Goal: Task Accomplishment & Management: Use online tool/utility

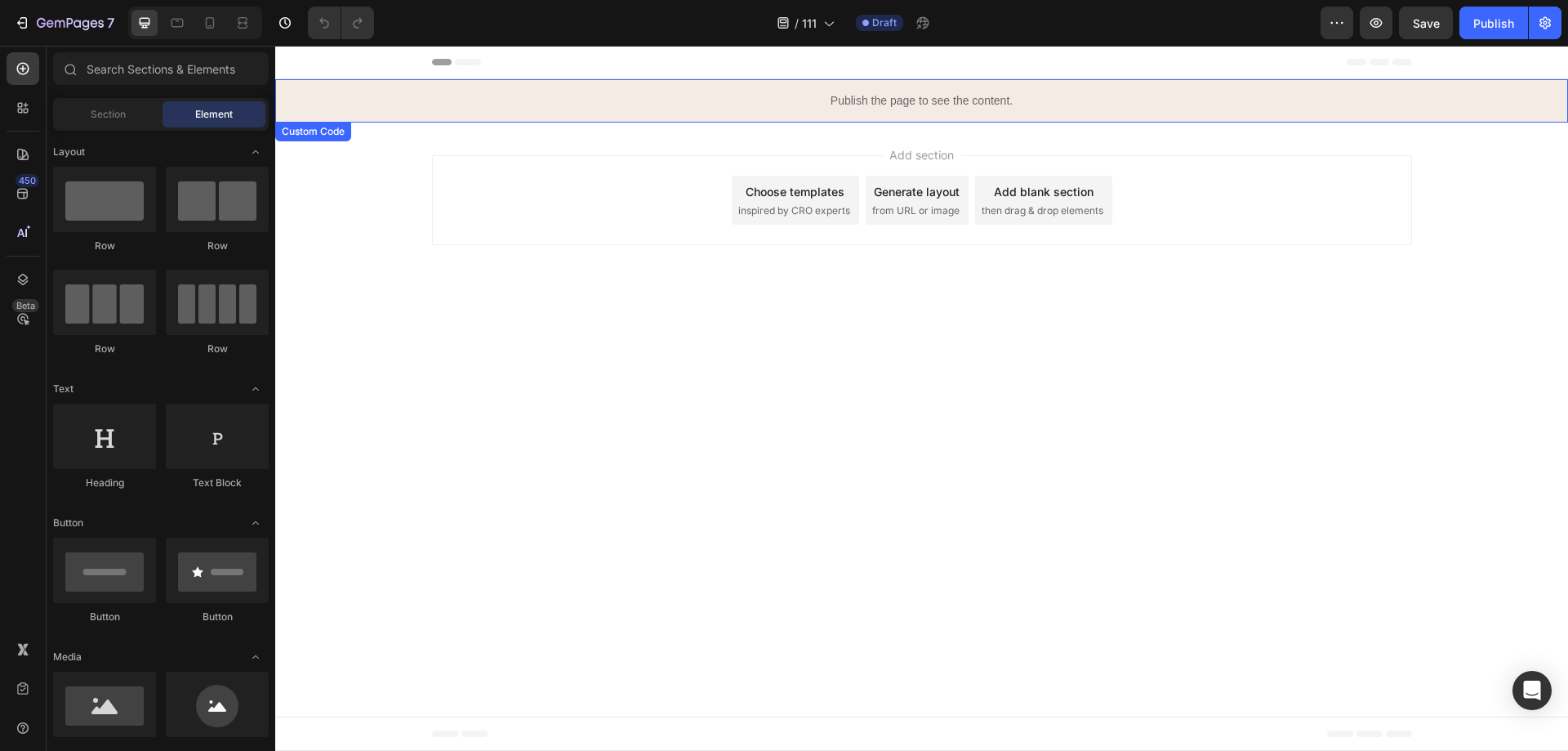
click at [843, 96] on p "Publish the page to see the content." at bounding box center [921, 100] width 1293 height 17
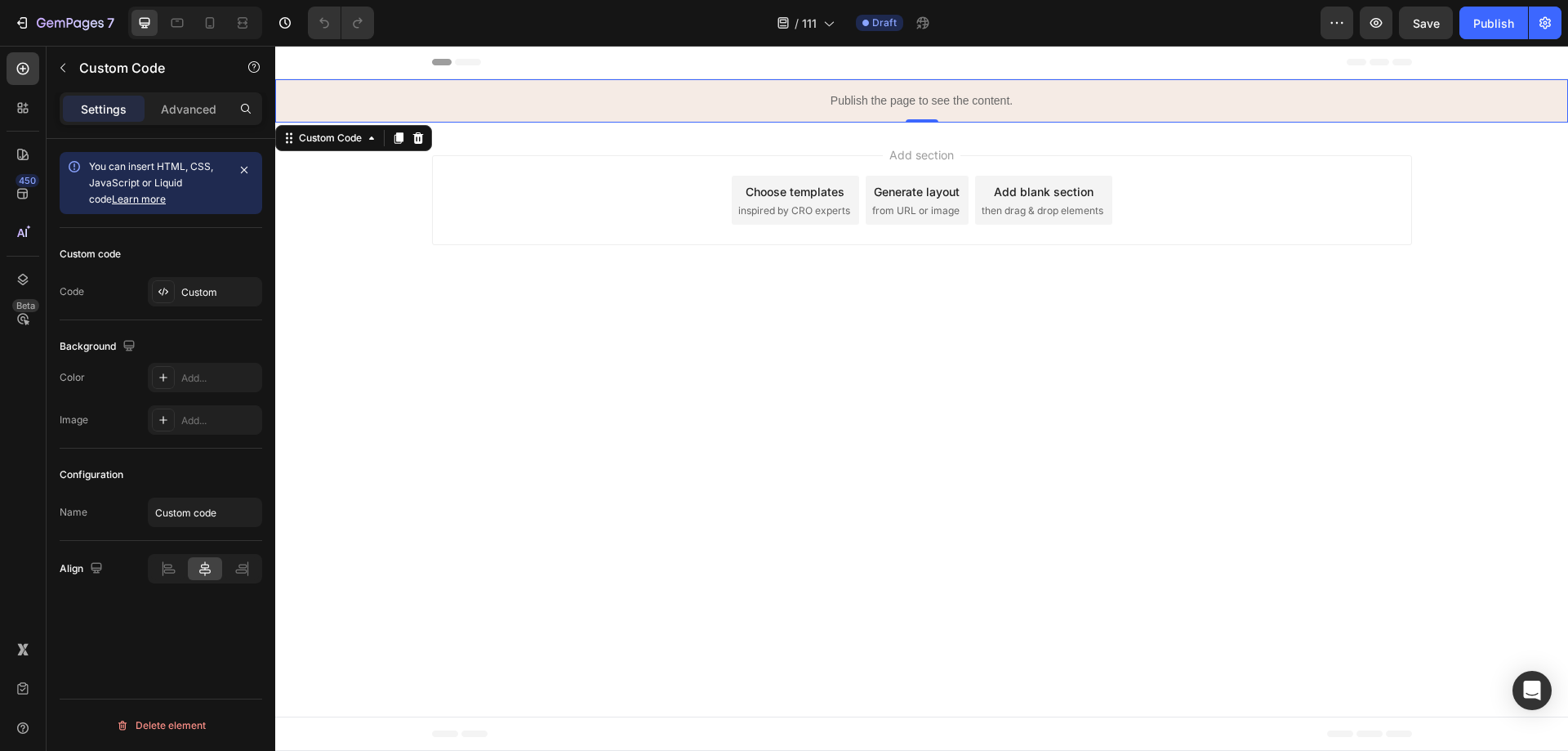
click at [843, 96] on p "Publish the page to see the content." at bounding box center [921, 100] width 1293 height 17
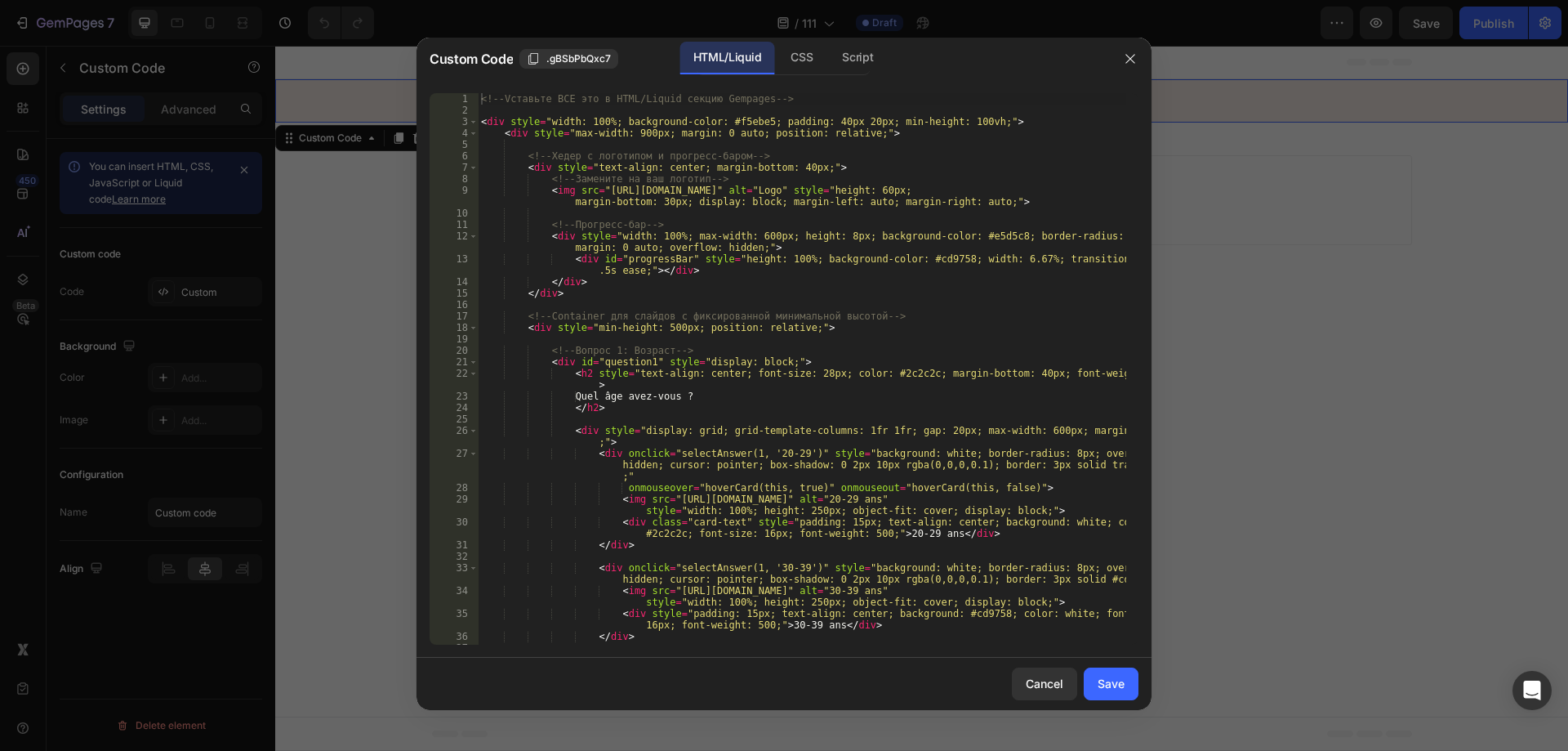
click at [704, 229] on div "<!-- Vставьте ВСЕ это в HTML/Liquid секцию Gempages --> < div style = "width: 1…" at bounding box center [801, 391] width 649 height 597
type textarea "updateProgress(); </script>"
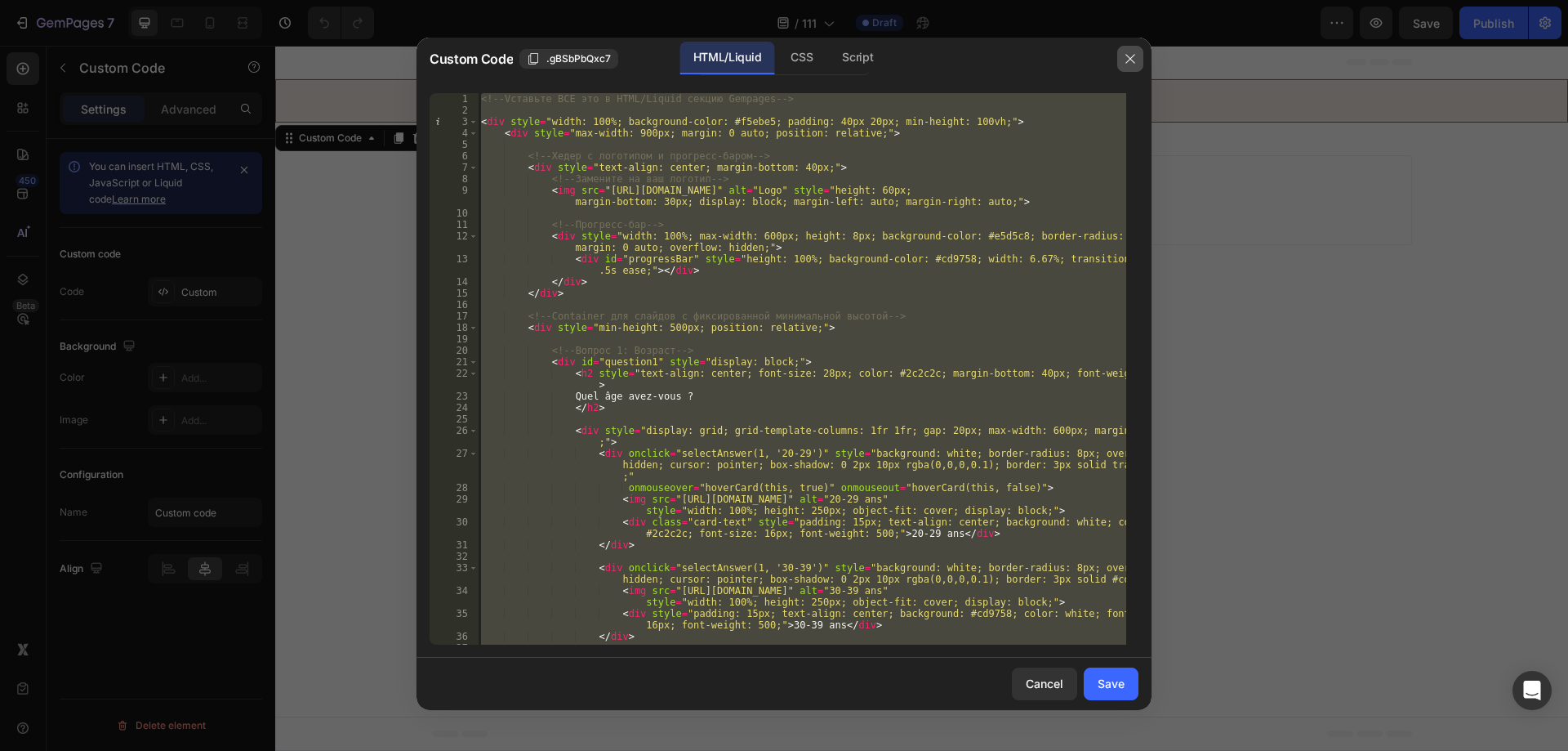
click at [1141, 62] on button "button" at bounding box center [1130, 58] width 26 height 26
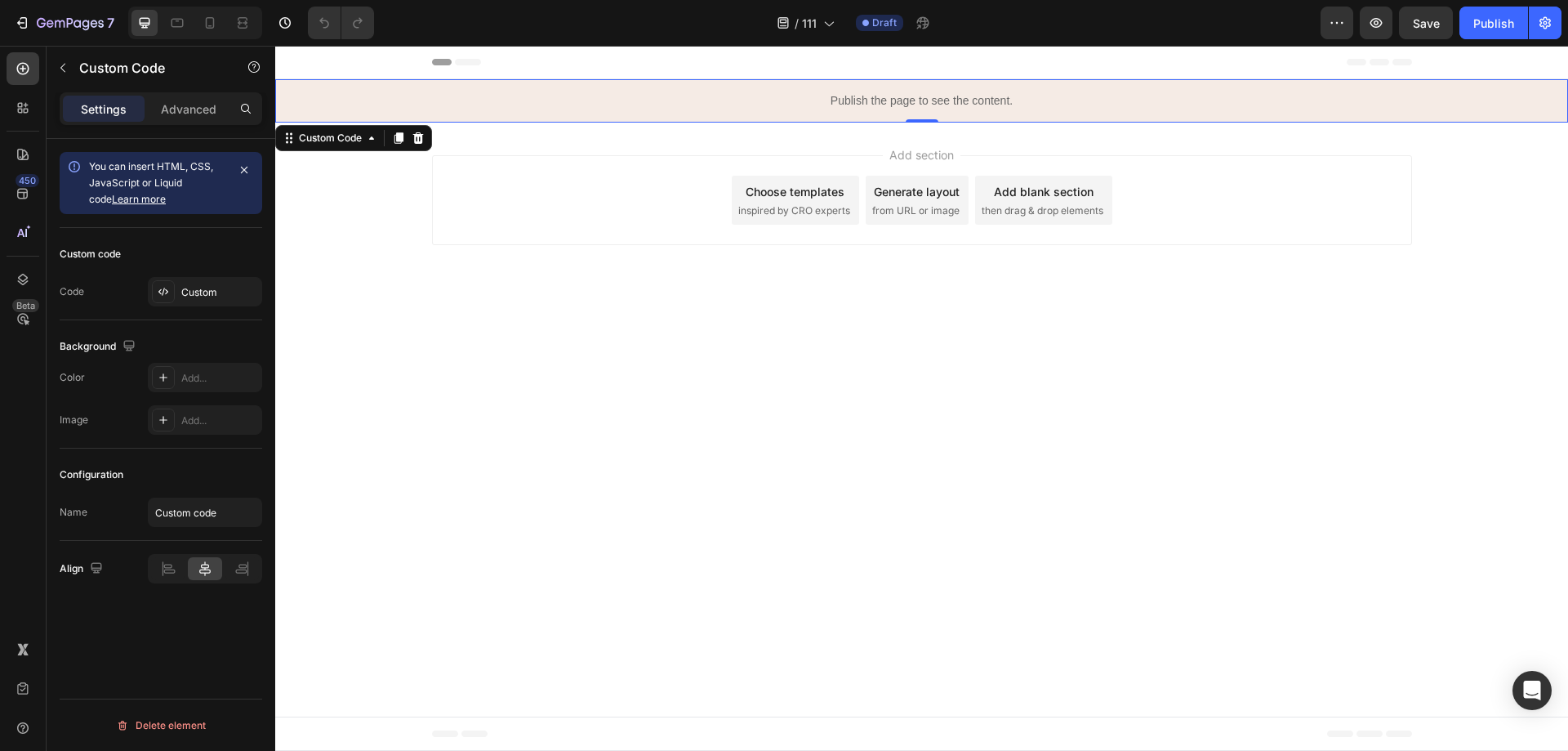
click at [878, 103] on p "Publish the page to see the content." at bounding box center [921, 100] width 1293 height 17
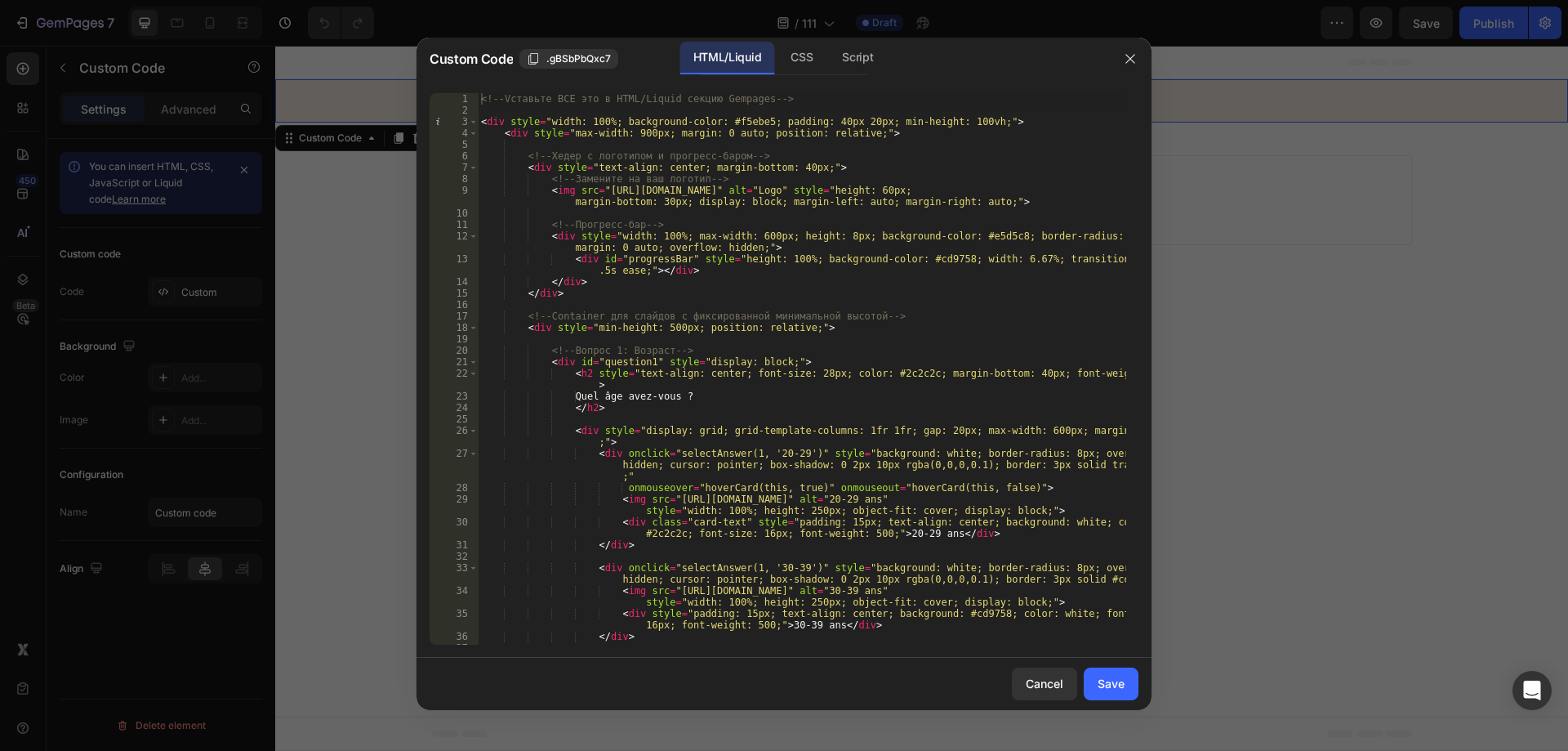
drag, startPoint x: 759, startPoint y: 198, endPoint x: 761, endPoint y: 189, distance: 9.2
click at [759, 198] on div "<!-- Vставьте ВСЕ это в HTML/Liquid секцию Gempages --> < div style = "width: 1…" at bounding box center [801, 391] width 649 height 597
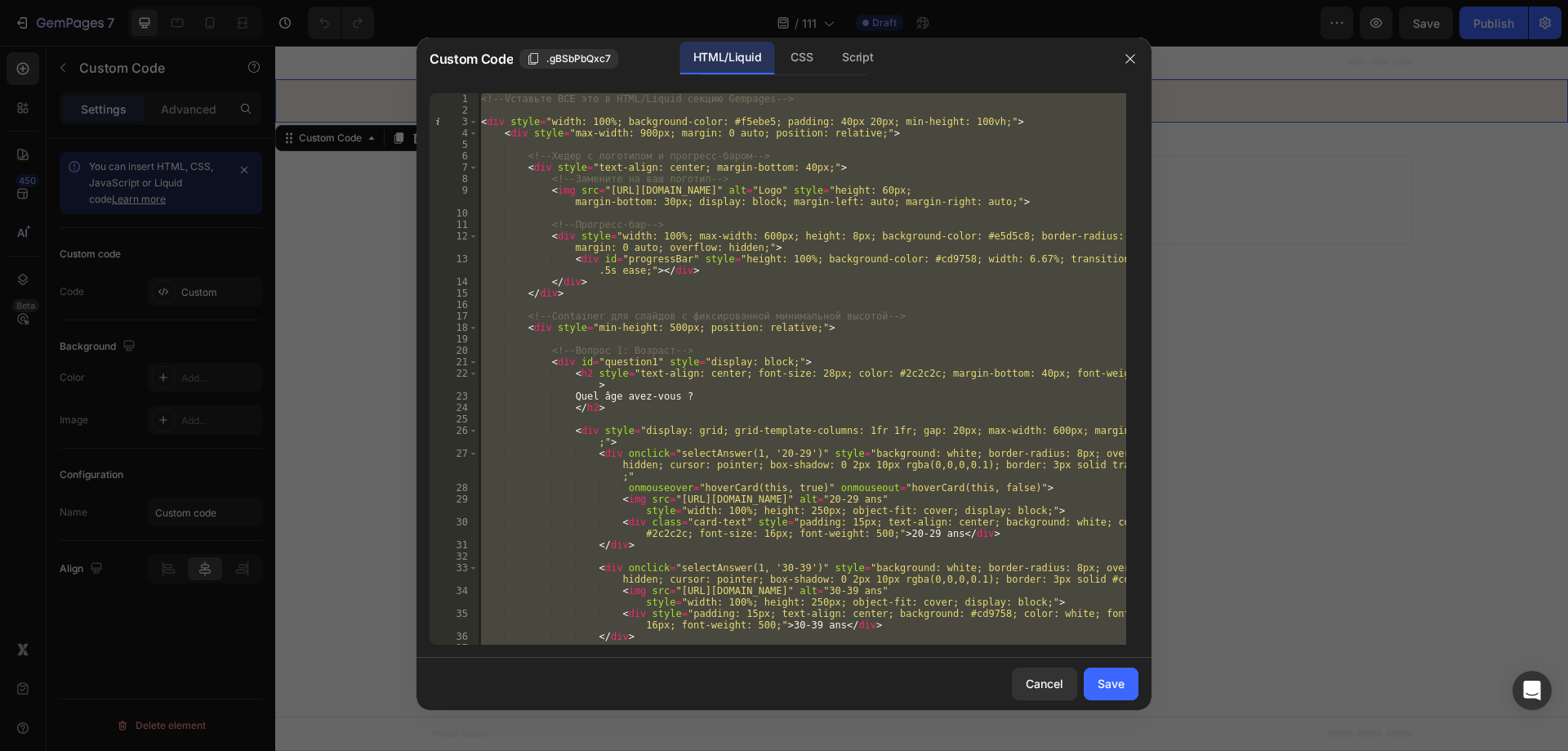
paste textarea "<!-- Add other external scripts similarly --"
type textarea "<!-- Add other external scripts similarly -->"
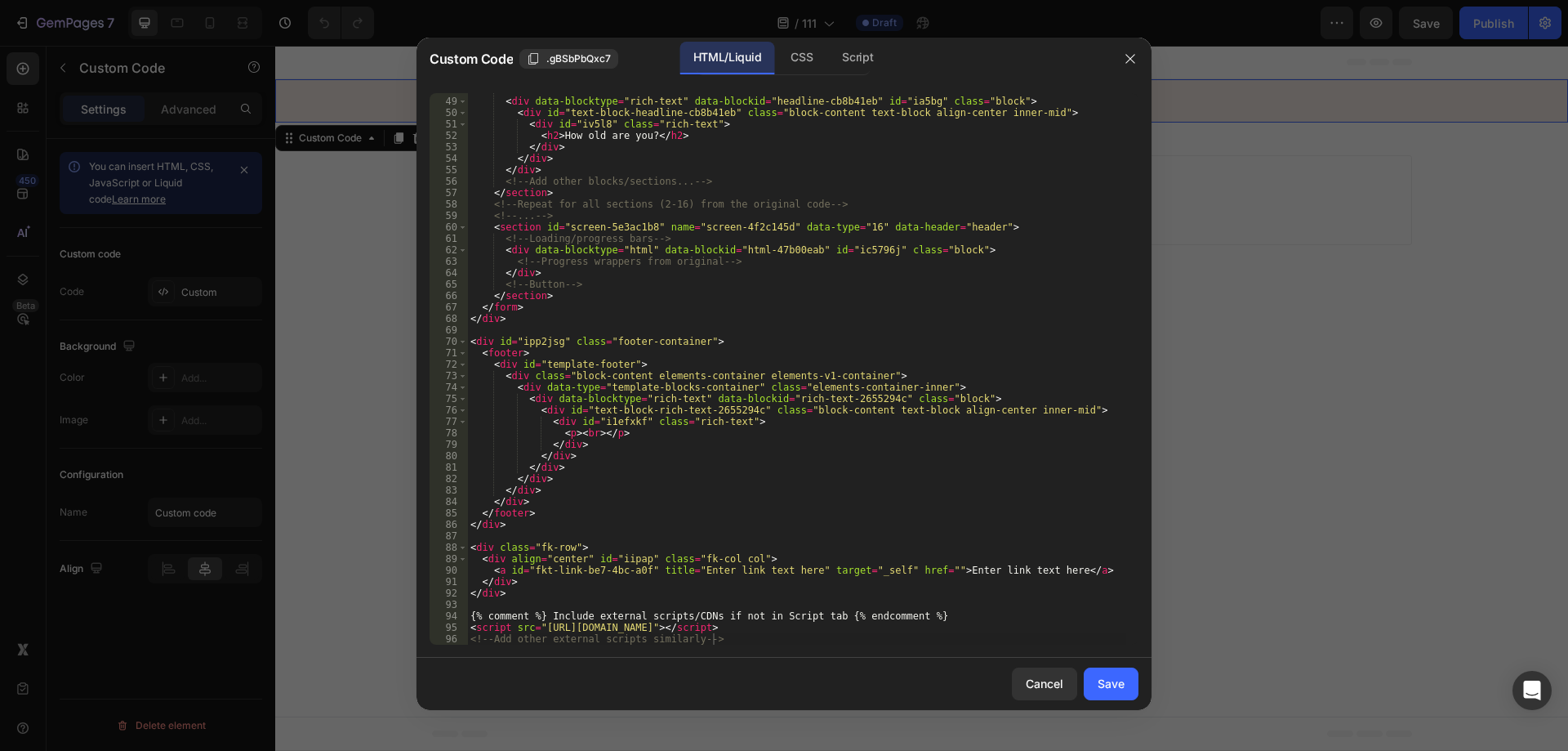
drag, startPoint x: 796, startPoint y: 64, endPoint x: 809, endPoint y: 238, distance: 174.5
click at [796, 64] on div "CSS" at bounding box center [801, 58] width 48 height 33
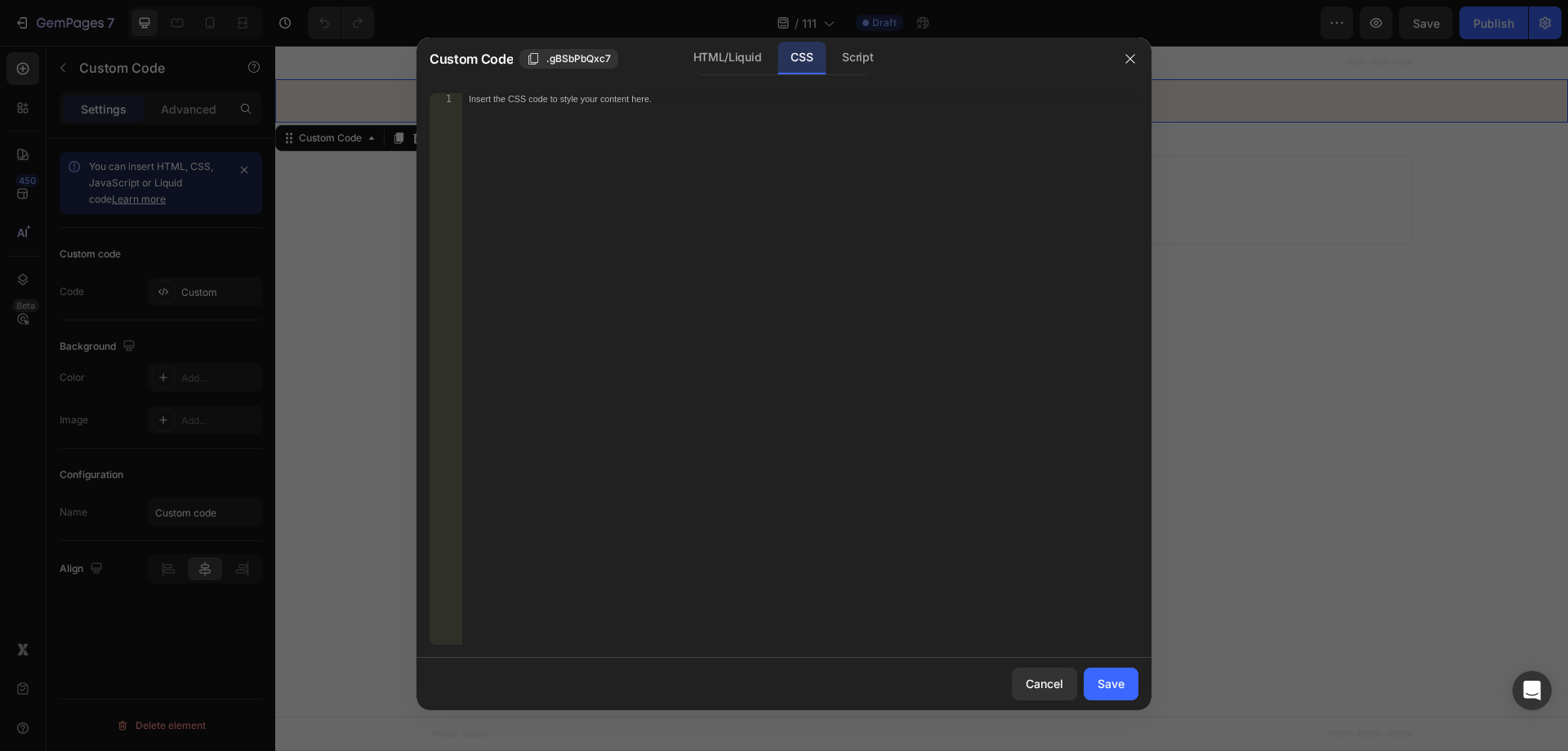
click at [802, 285] on div "Insert the CSS code to style your content here." at bounding box center [801, 380] width 676 height 574
paste textarea "/* ... YouTube styles ... */"
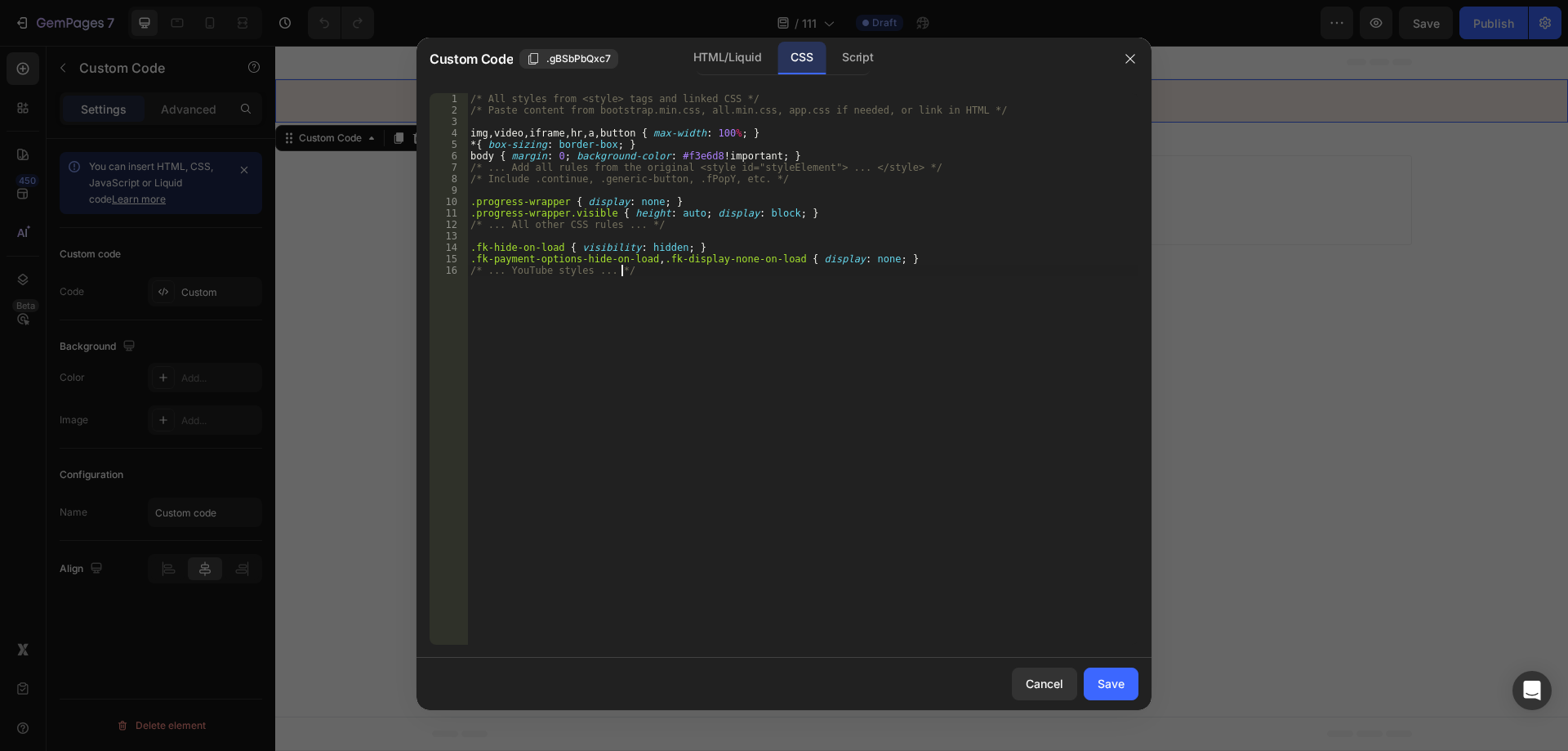
type textarea "/* ... YouTube styles ... */"
click at [846, 49] on div "Script" at bounding box center [858, 58] width 57 height 33
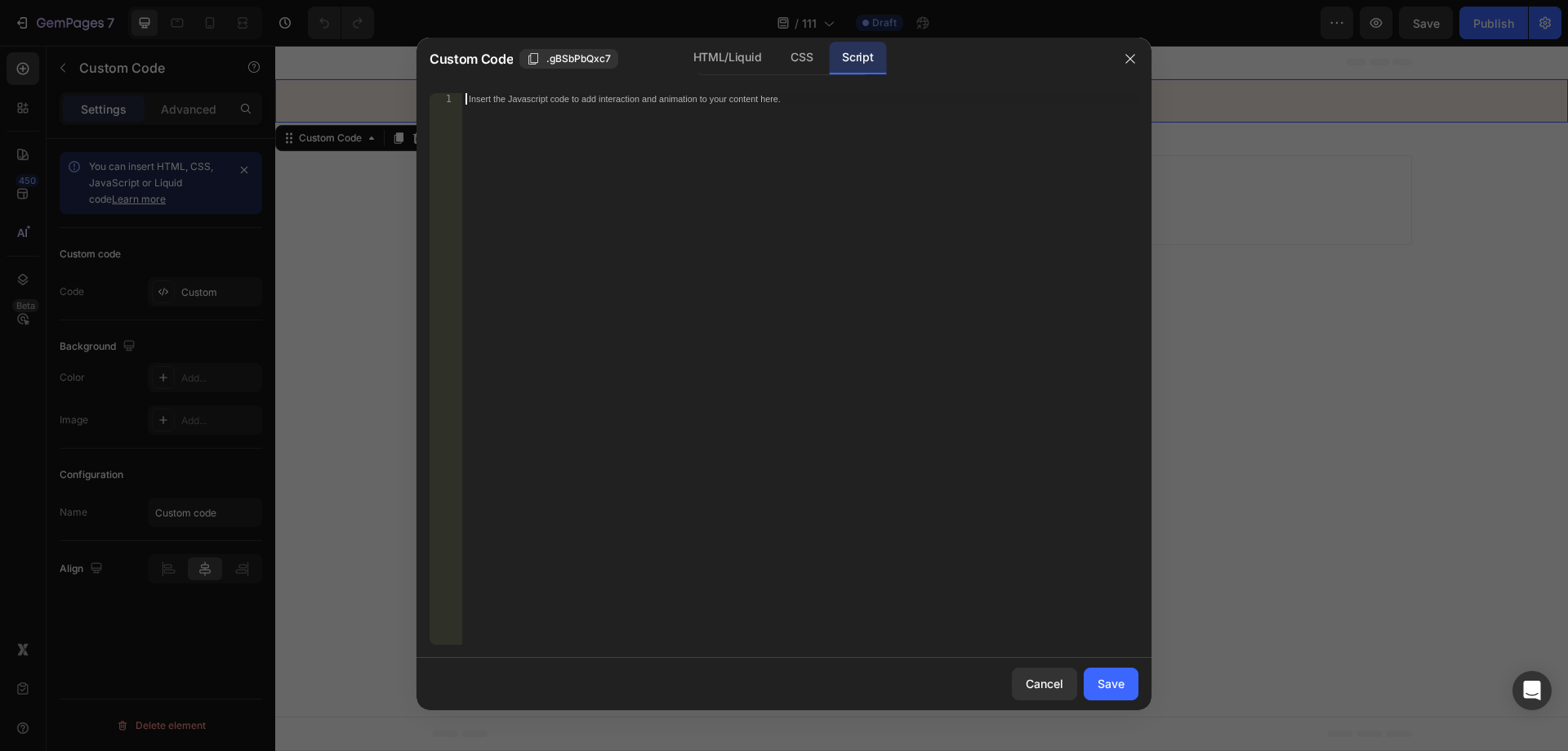
click at [780, 273] on div "Insert the Javascript code to add interaction and animation to your content her…" at bounding box center [801, 380] width 676 height 574
paste textarea "document.head.appendChild(fkDynamicScript);"
type textarea "document.head.appendChild(fkDynamicScript);"
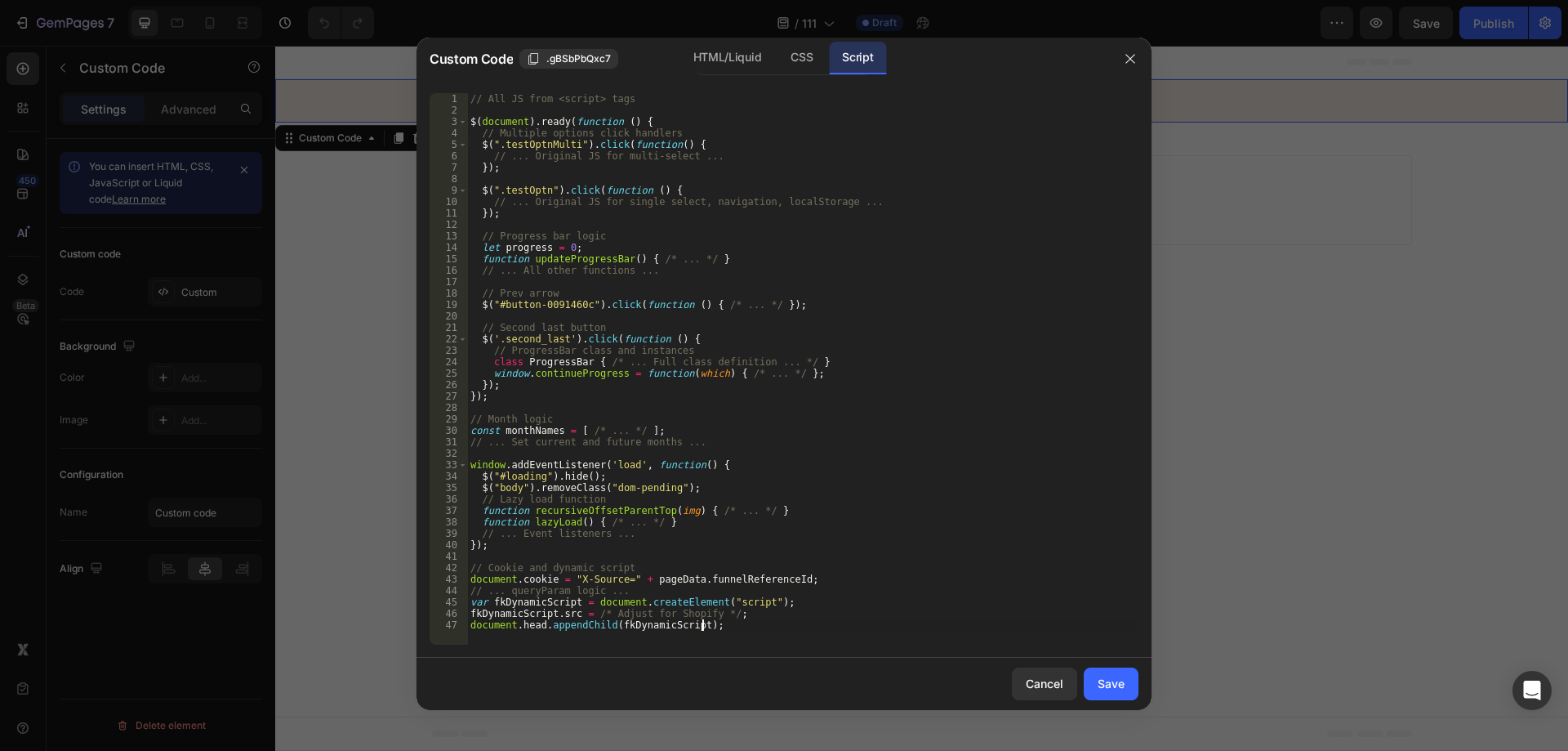
click at [1131, 674] on button "Save" at bounding box center [1111, 684] width 54 height 33
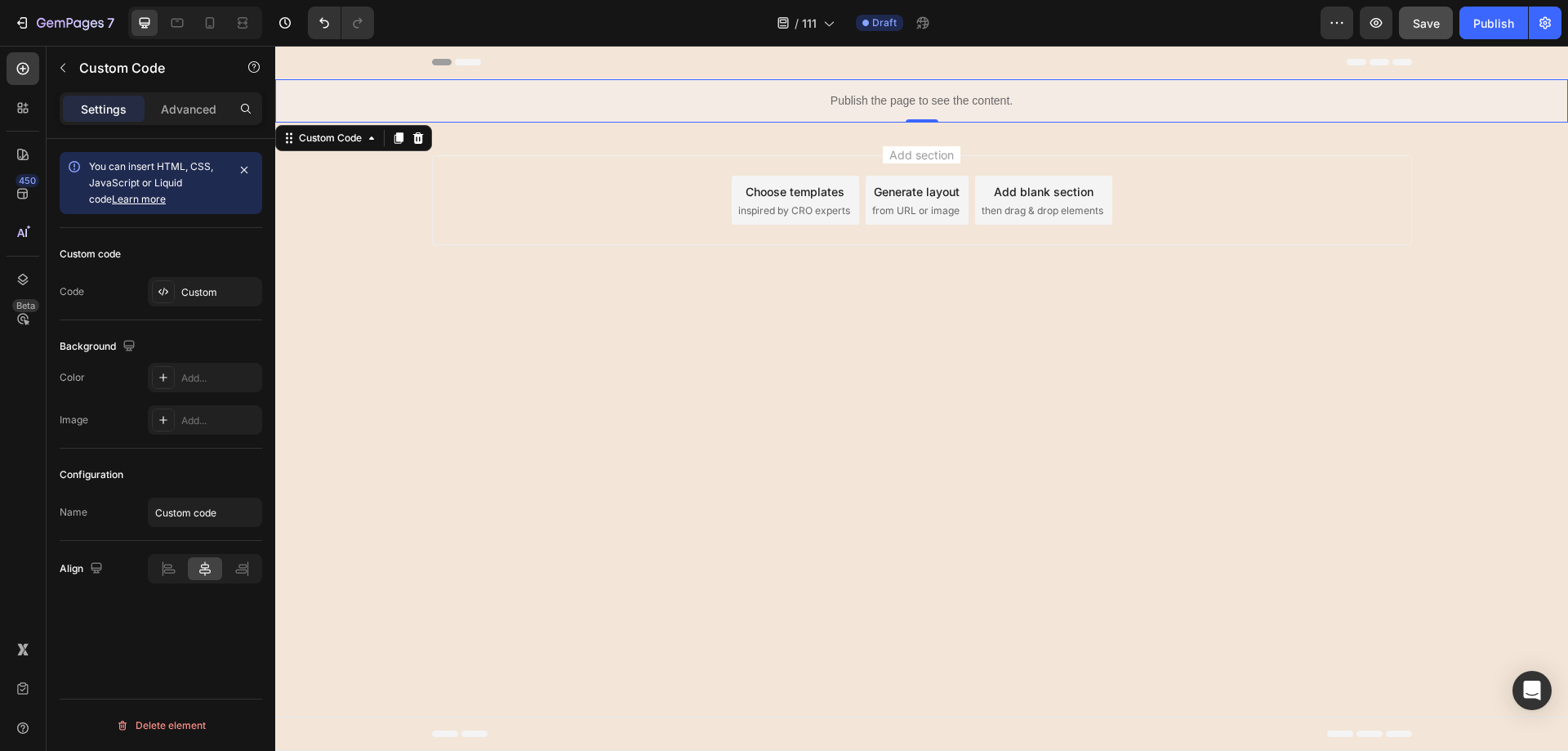
click at [1431, 22] on span "Save" at bounding box center [1427, 23] width 27 height 14
click at [1431, 22] on icon "button" at bounding box center [1425, 22] width 17 height 17
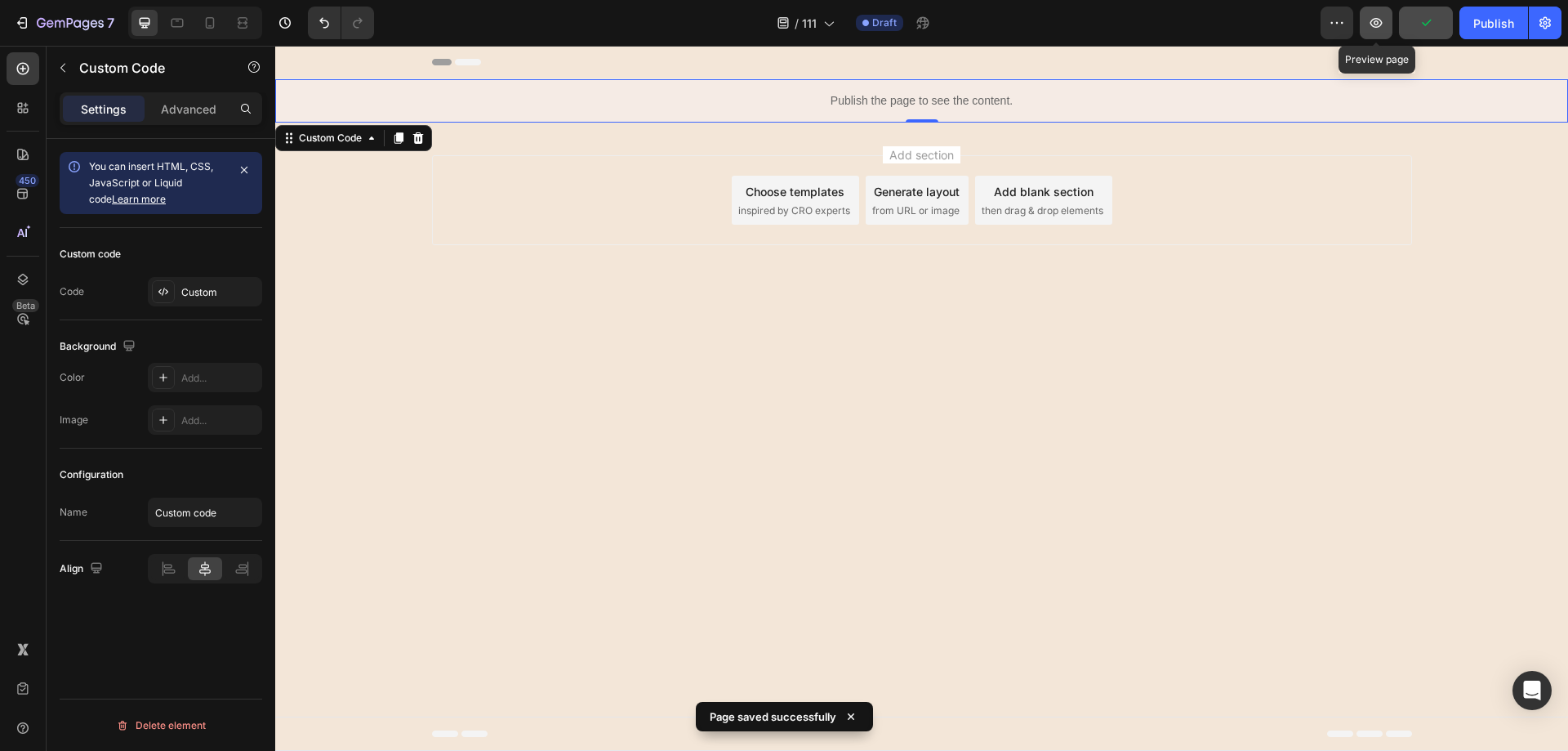
click at [1391, 17] on button "button" at bounding box center [1376, 22] width 33 height 33
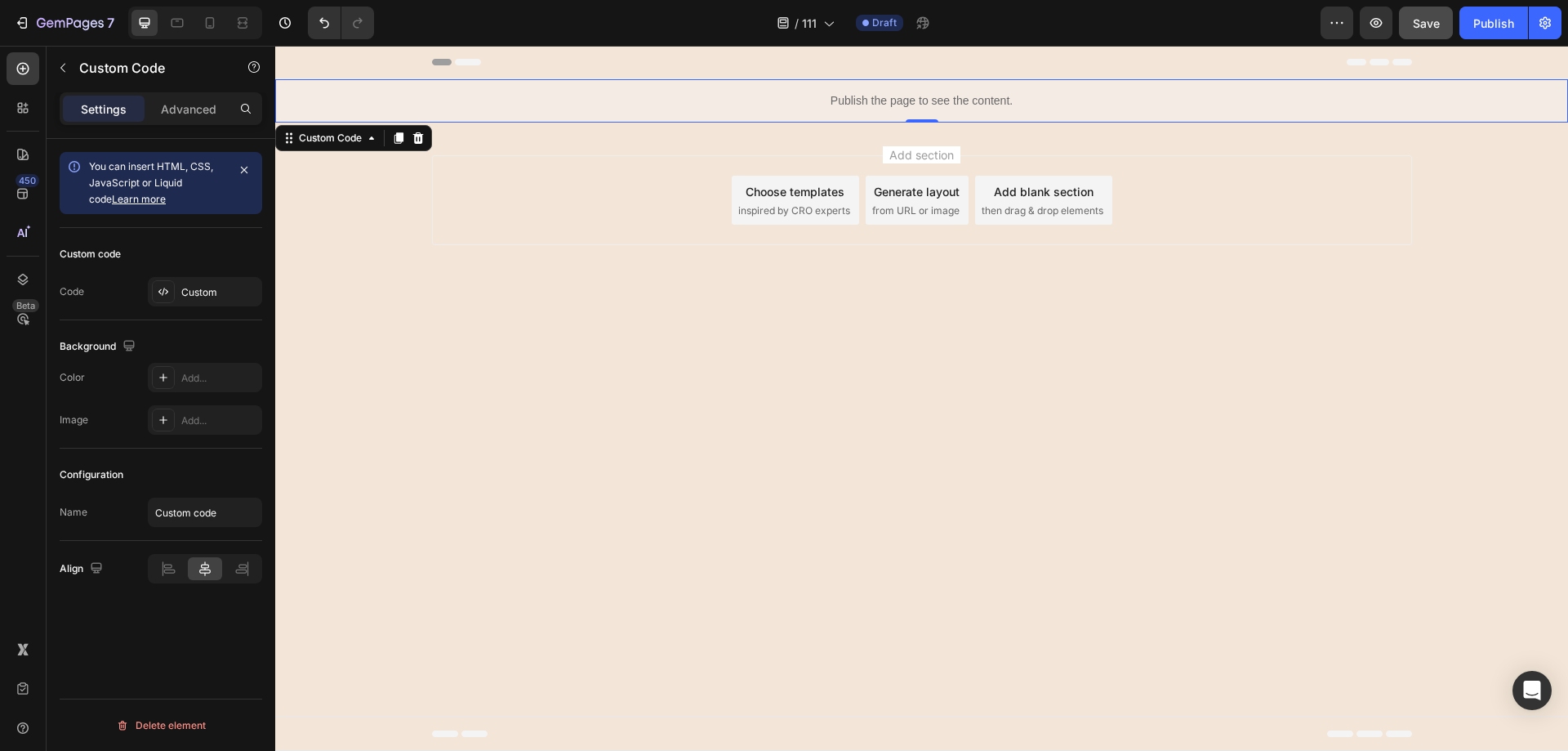
click at [854, 111] on div "Publish the page to see the content." at bounding box center [921, 101] width 1293 height 44
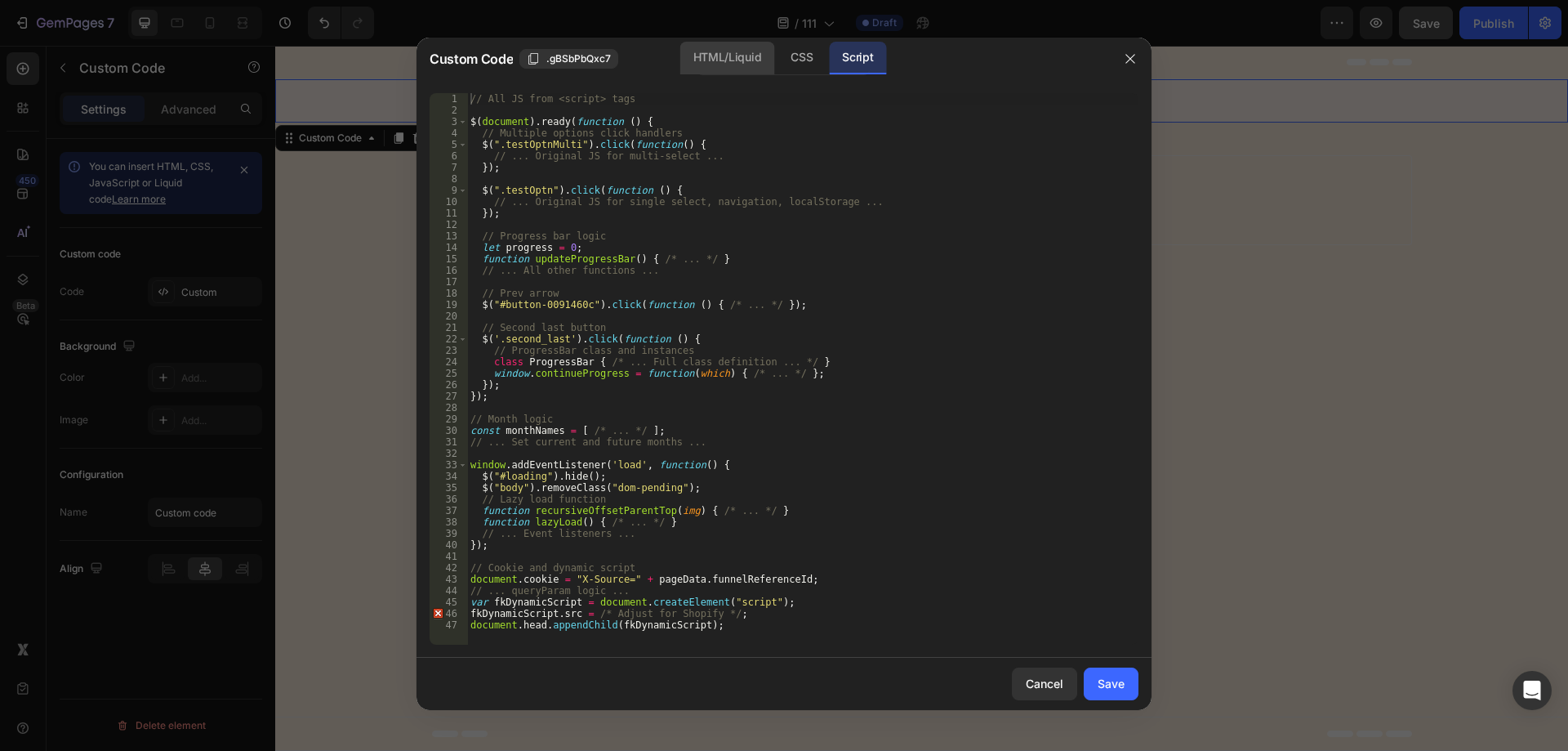
click at [693, 61] on div "HTML/Liquid" at bounding box center [726, 58] width 94 height 33
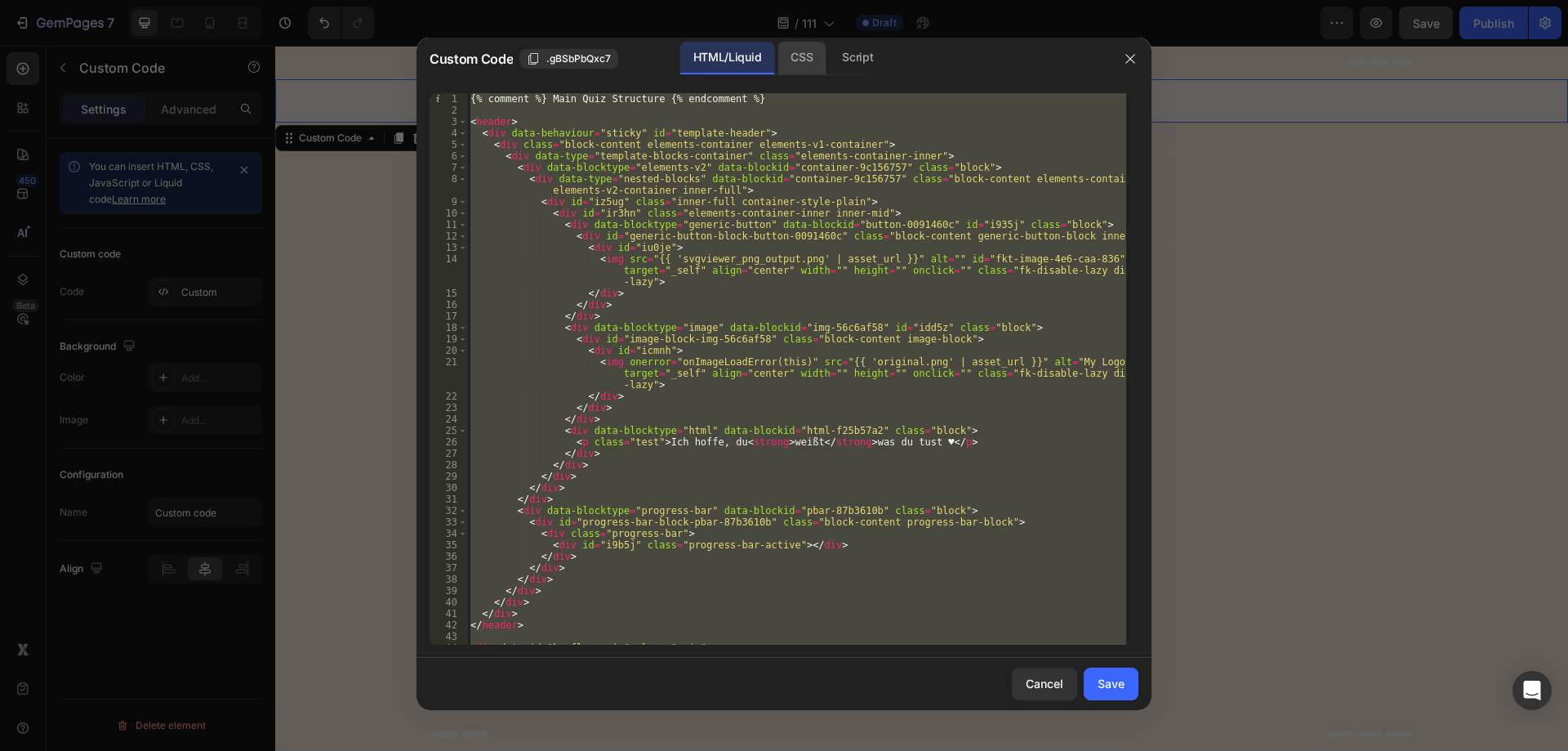
click at [789, 52] on div "CSS" at bounding box center [801, 58] width 48 height 33
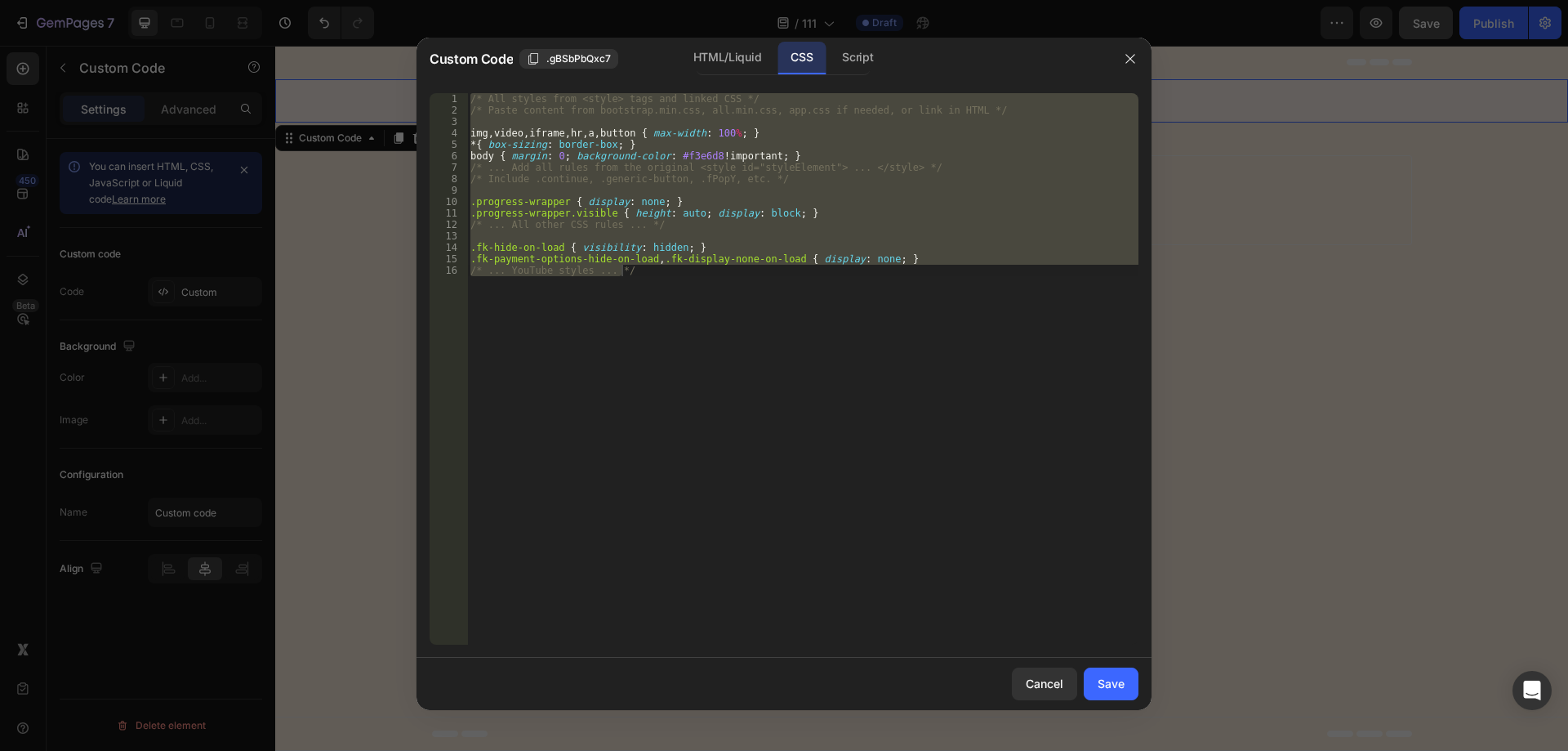
click at [656, 405] on div "/* All styles from <style> tags and linked CSS */ /* Paste content from bootstr…" at bounding box center [803, 369] width 671 height 552
type textarea ".fk-payment-options-hide-on-load, .fk-display-none-on-load { display: none; } /…"
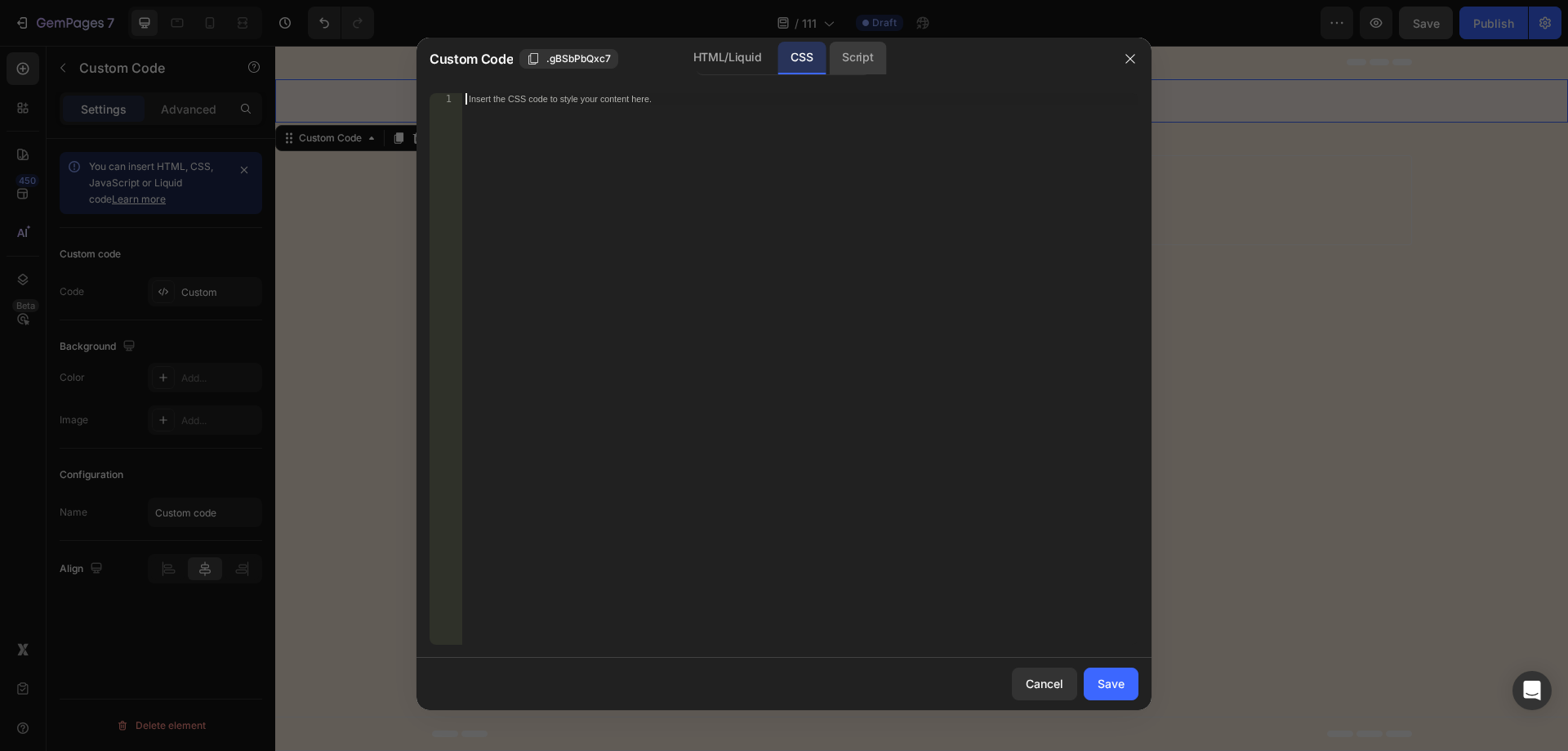
click at [855, 44] on div "Script" at bounding box center [858, 58] width 57 height 33
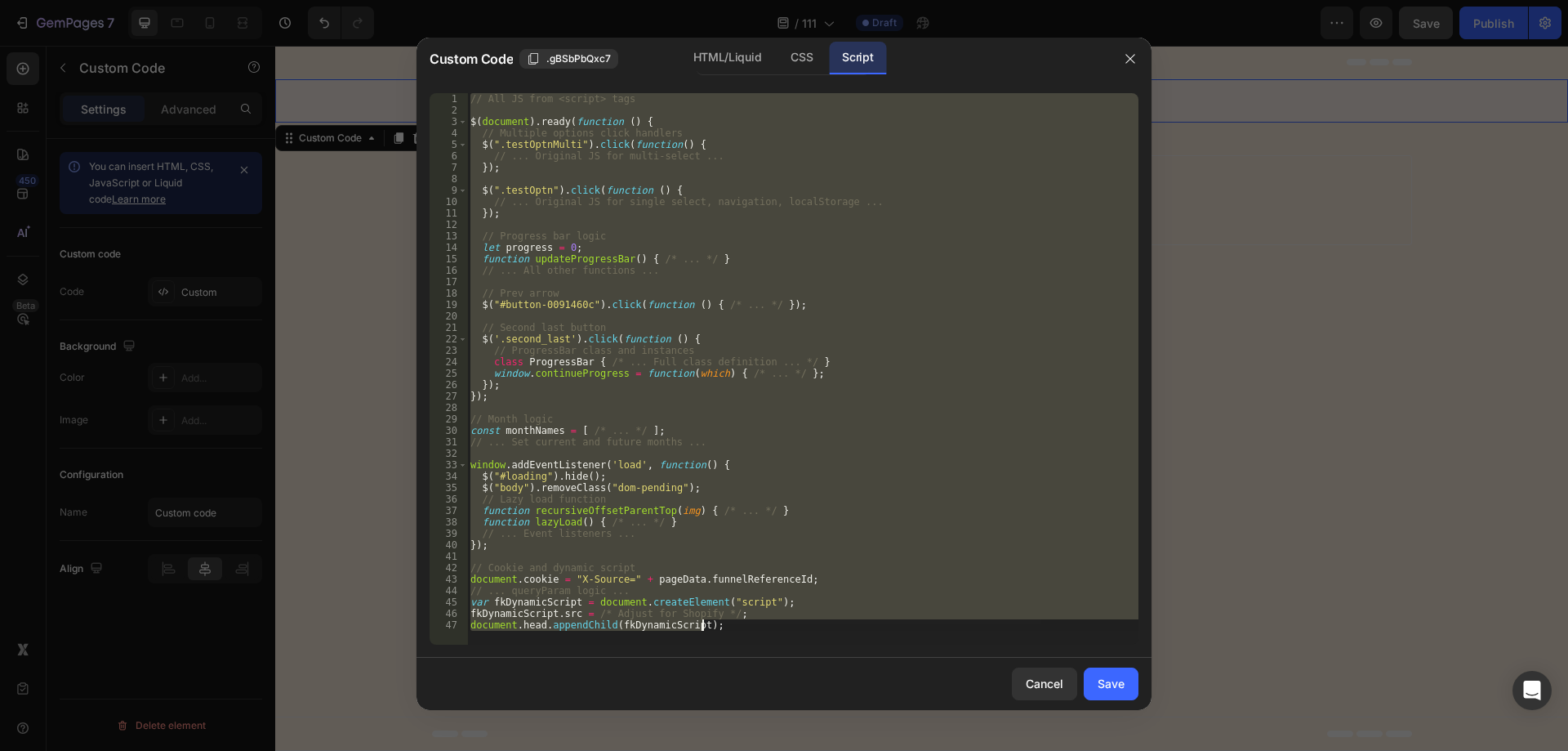
click at [816, 145] on div "// All JS from <script> tags $ ( document ) . ready ( function ( ) { // Multipl…" at bounding box center [803, 369] width 671 height 552
type textarea "fkDynamicScript.src = /* Adjust for Shopify */; document.head.appendChild(fkDyn…"
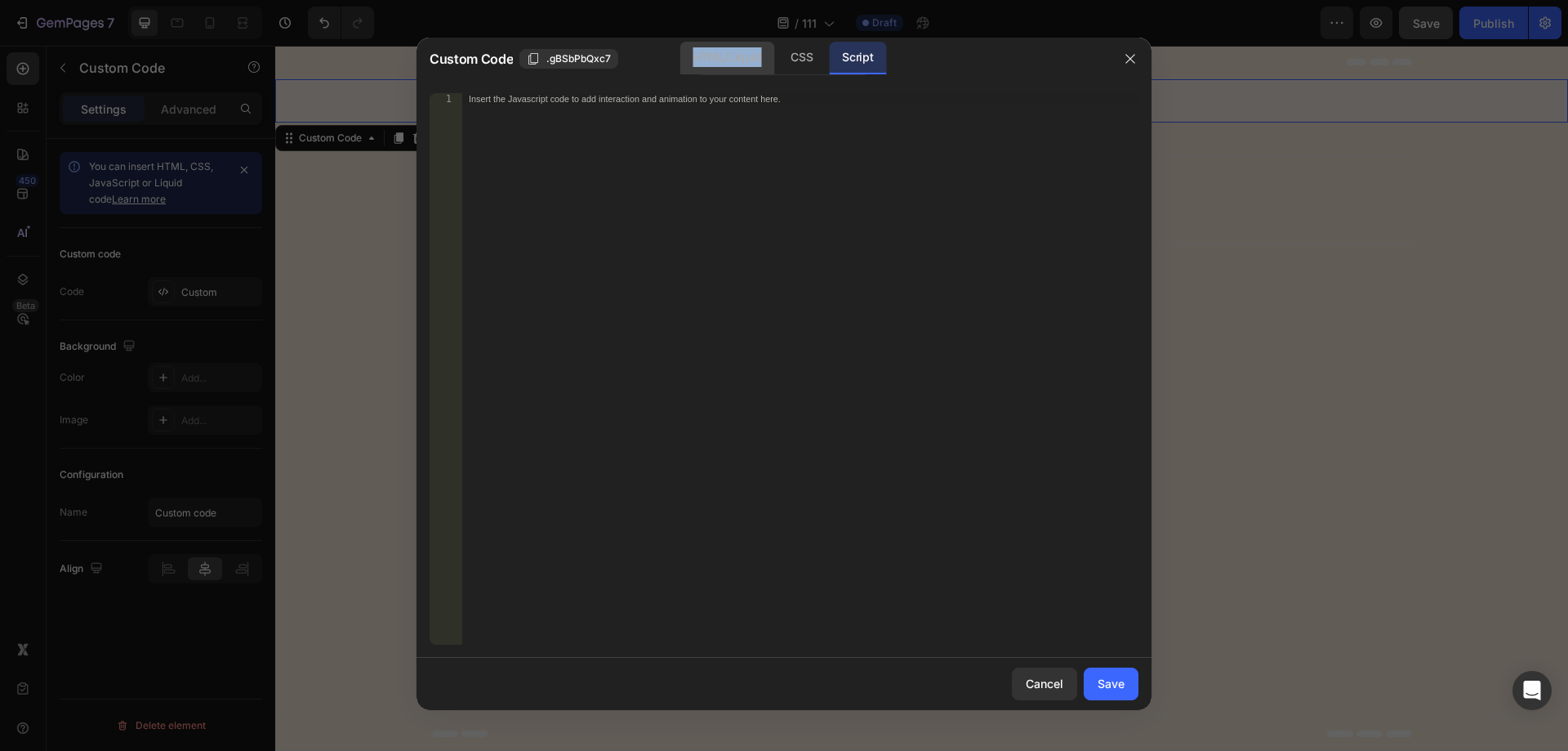
copy div "HTML/Liquid"
drag, startPoint x: 638, startPoint y: 53, endPoint x: 909, endPoint y: 71, distance: 271.6
click at [806, 64] on div "Custom Code .gBSbPbQxc7 HTML/Liquid CSS Script" at bounding box center [769, 59] width 680 height 34
click at [806, 57] on div "CSS" at bounding box center [801, 58] width 48 height 33
click at [770, 181] on div "Insert the CSS code to style your content here." at bounding box center [801, 380] width 676 height 574
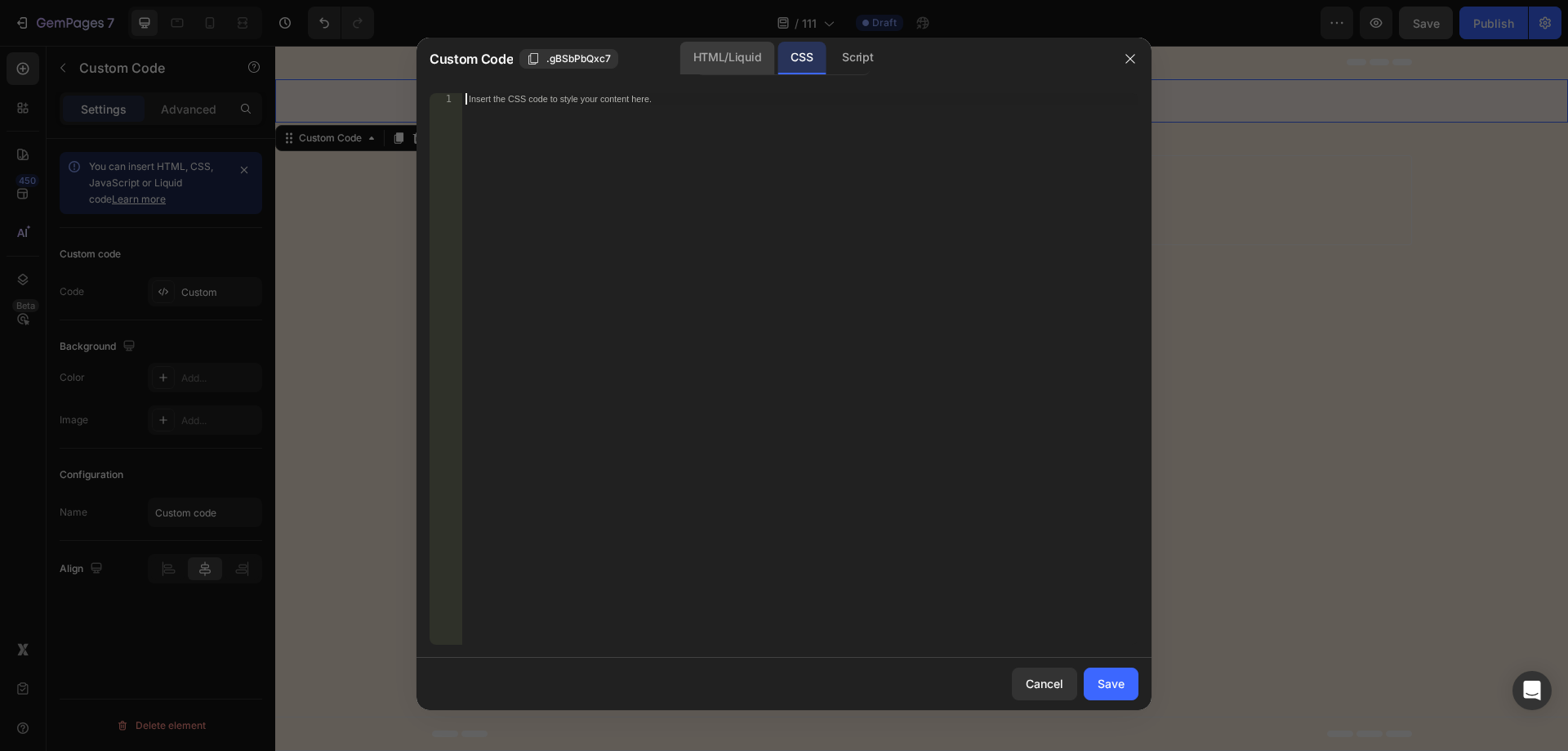
click at [743, 42] on div "HTML/Liquid" at bounding box center [726, 58] width 94 height 33
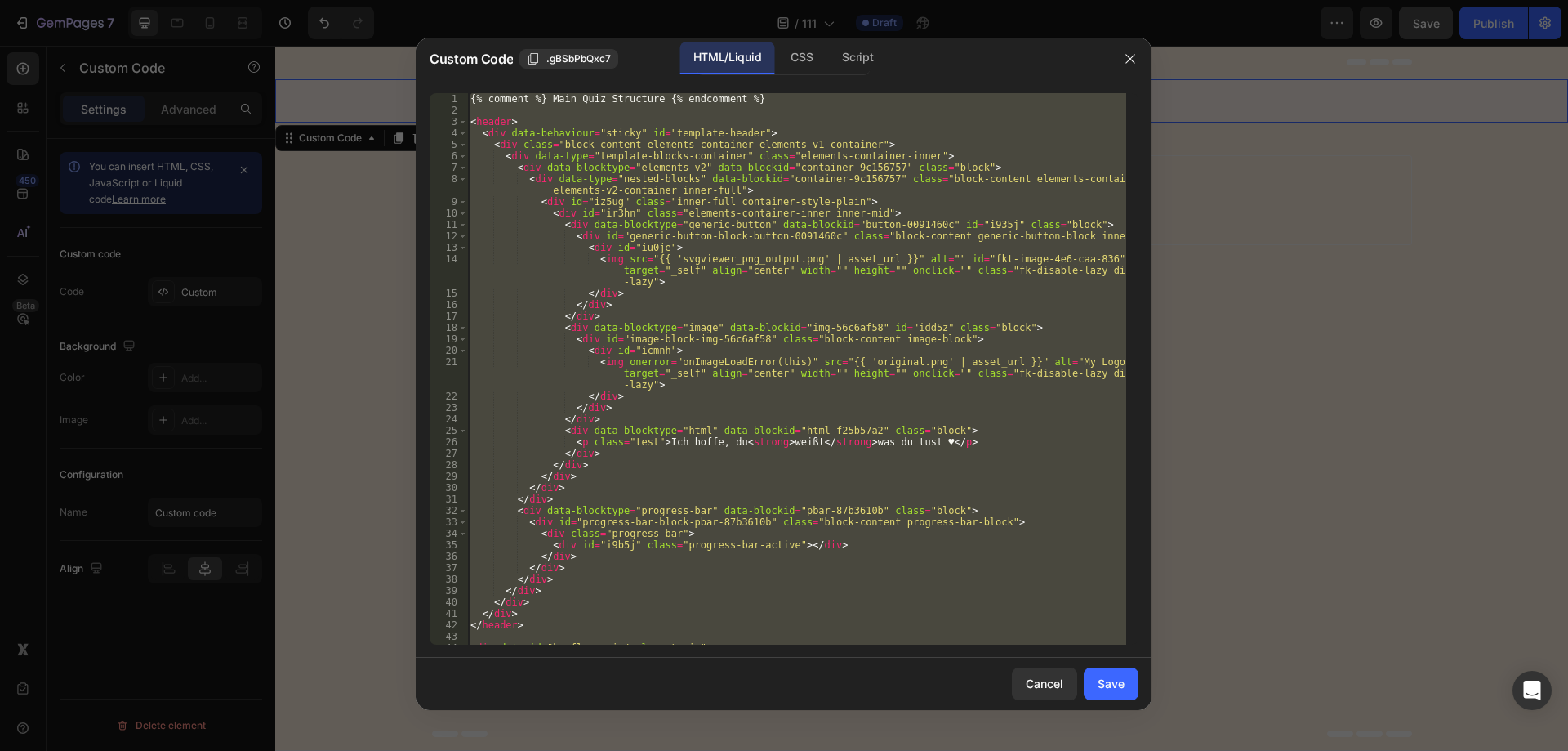
click at [734, 203] on div "{% comment %} Main Quiz Structure {% endcomment %} < header > < div data-behavi…" at bounding box center [797, 369] width 660 height 552
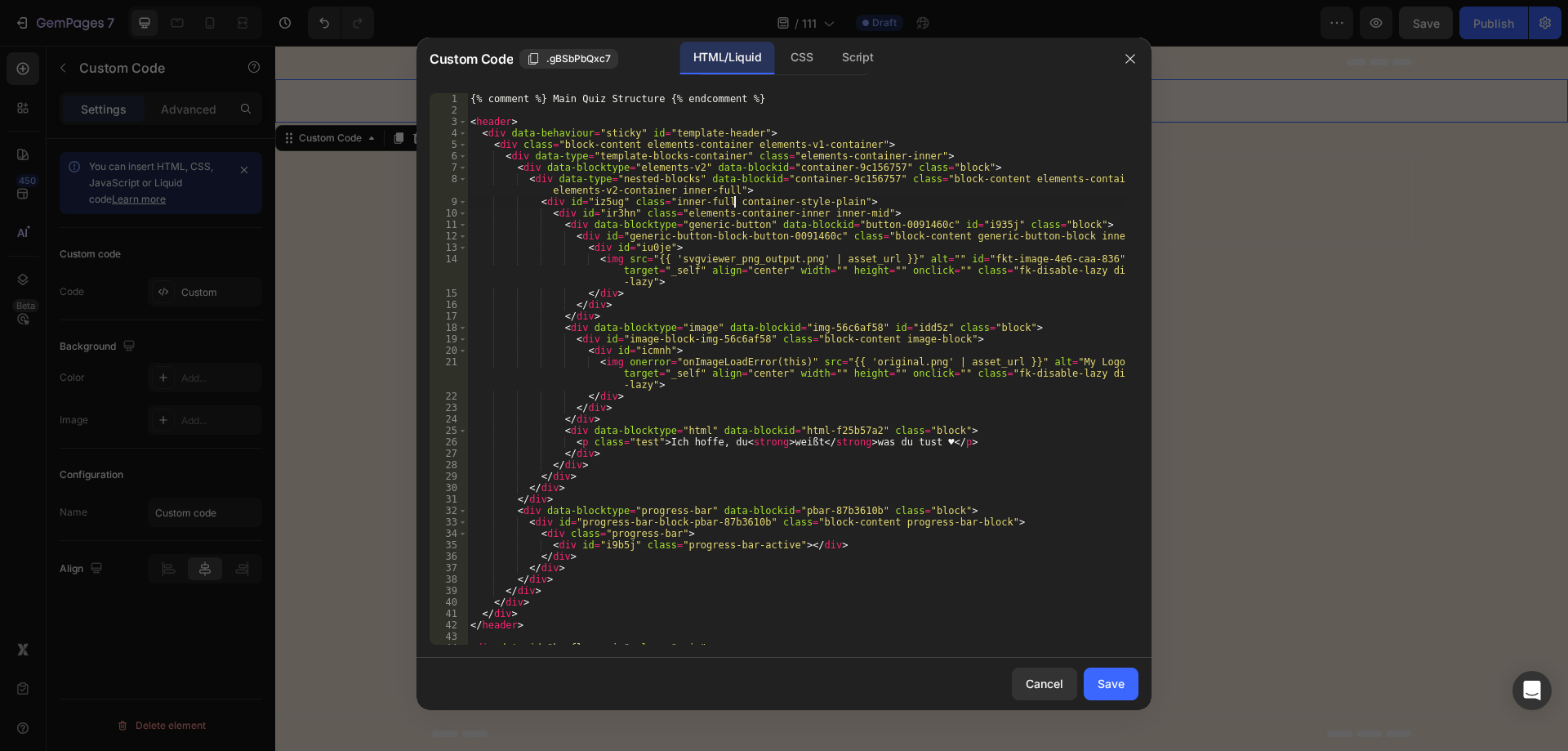
paste textarea "/script"
type textarea "</script>"
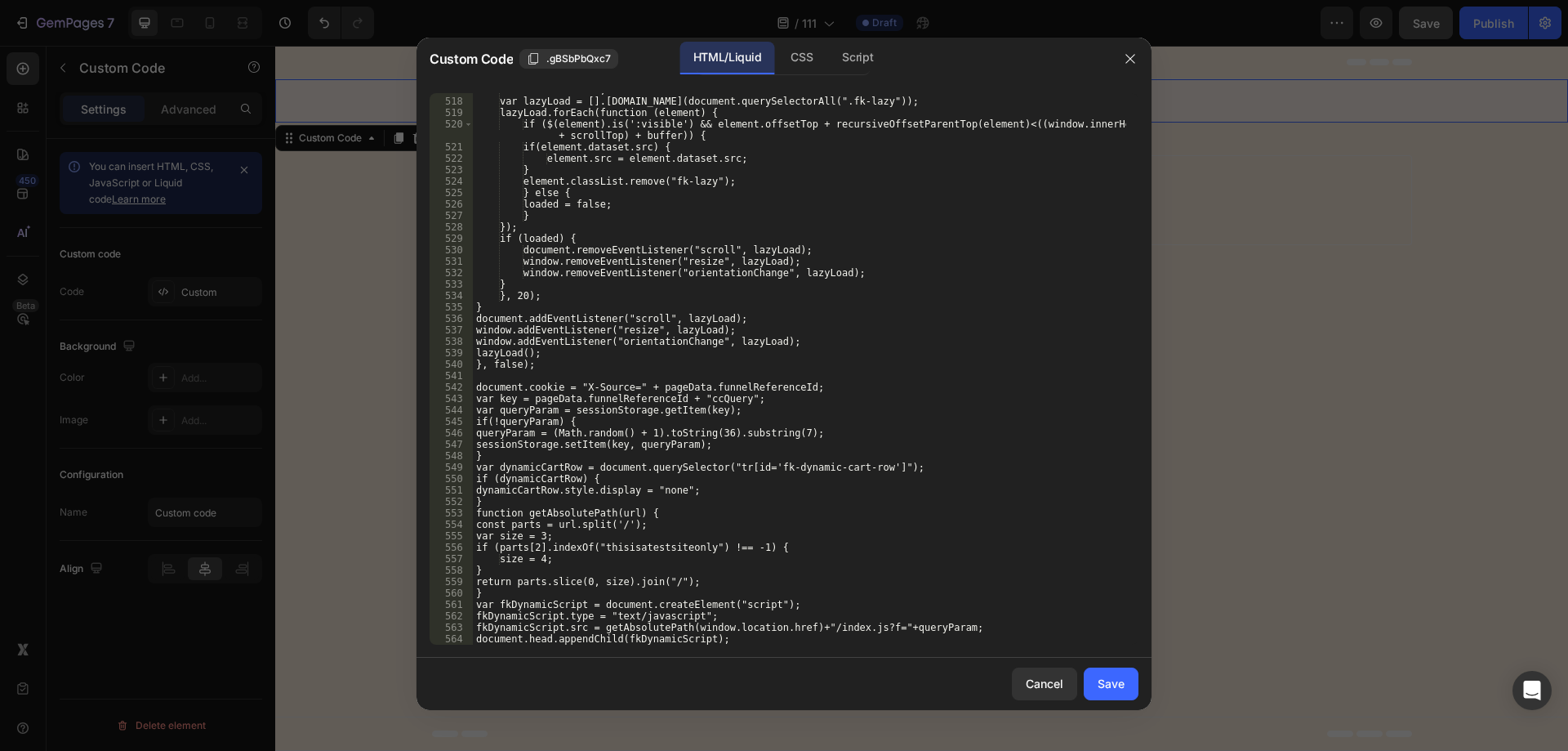
scroll to position [6440, 0]
click at [1108, 687] on div "Save" at bounding box center [1111, 683] width 27 height 17
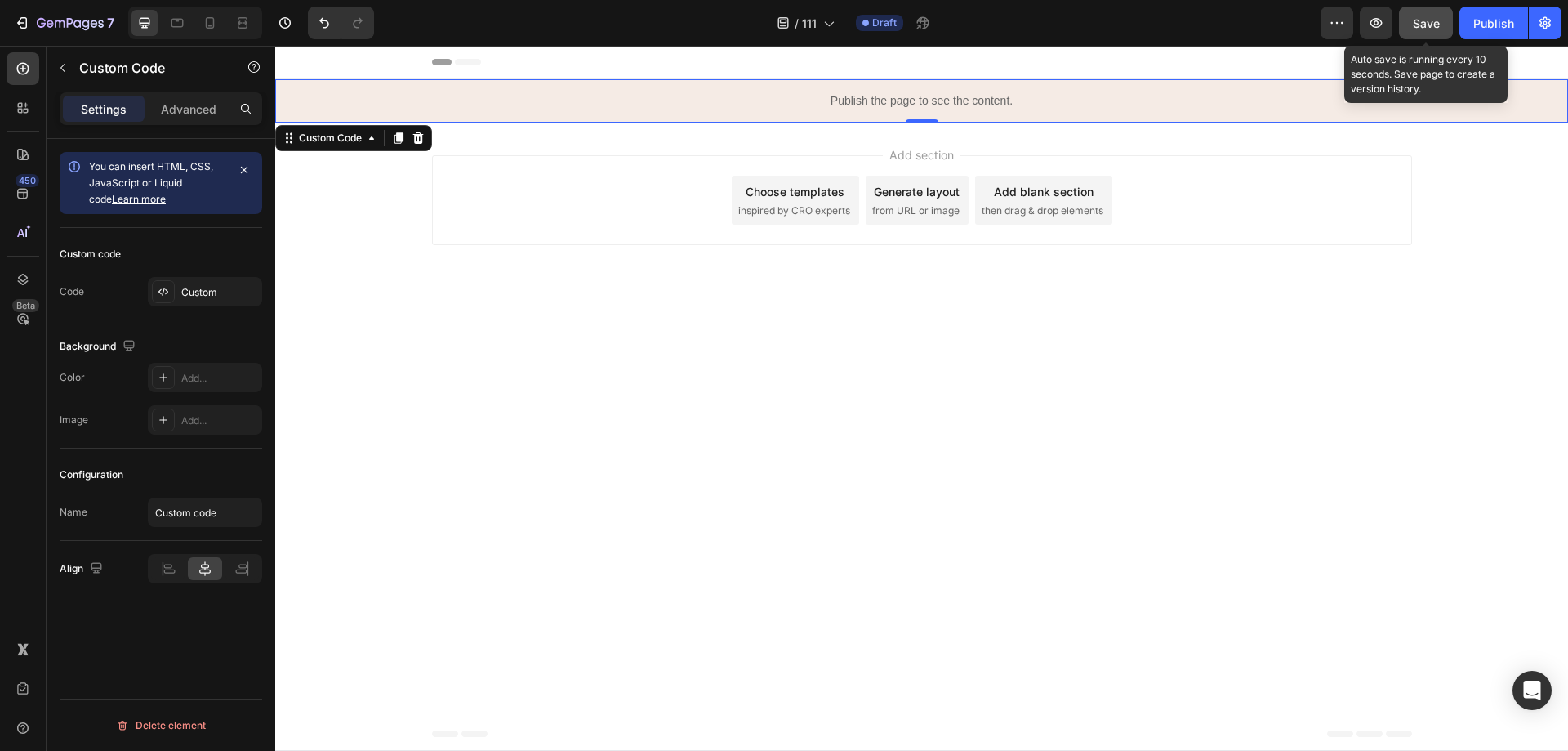
click at [1420, 25] on span "Save" at bounding box center [1427, 23] width 27 height 14
click at [1420, 23] on icon "button" at bounding box center [1426, 22] width 16 height 16
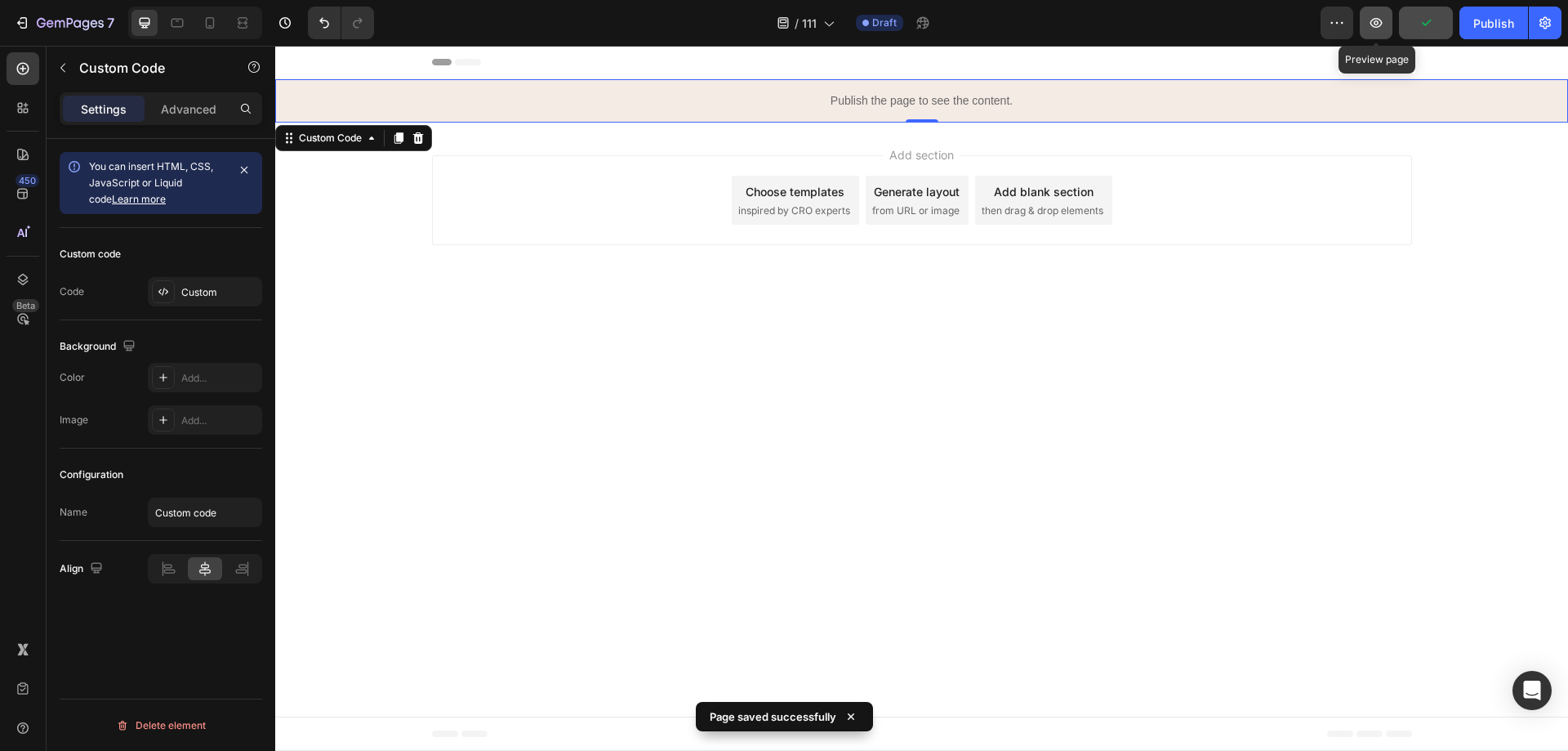
click at [1377, 22] on icon "button" at bounding box center [1376, 22] width 16 height 16
click at [1375, 26] on icon "button" at bounding box center [1376, 22] width 16 height 16
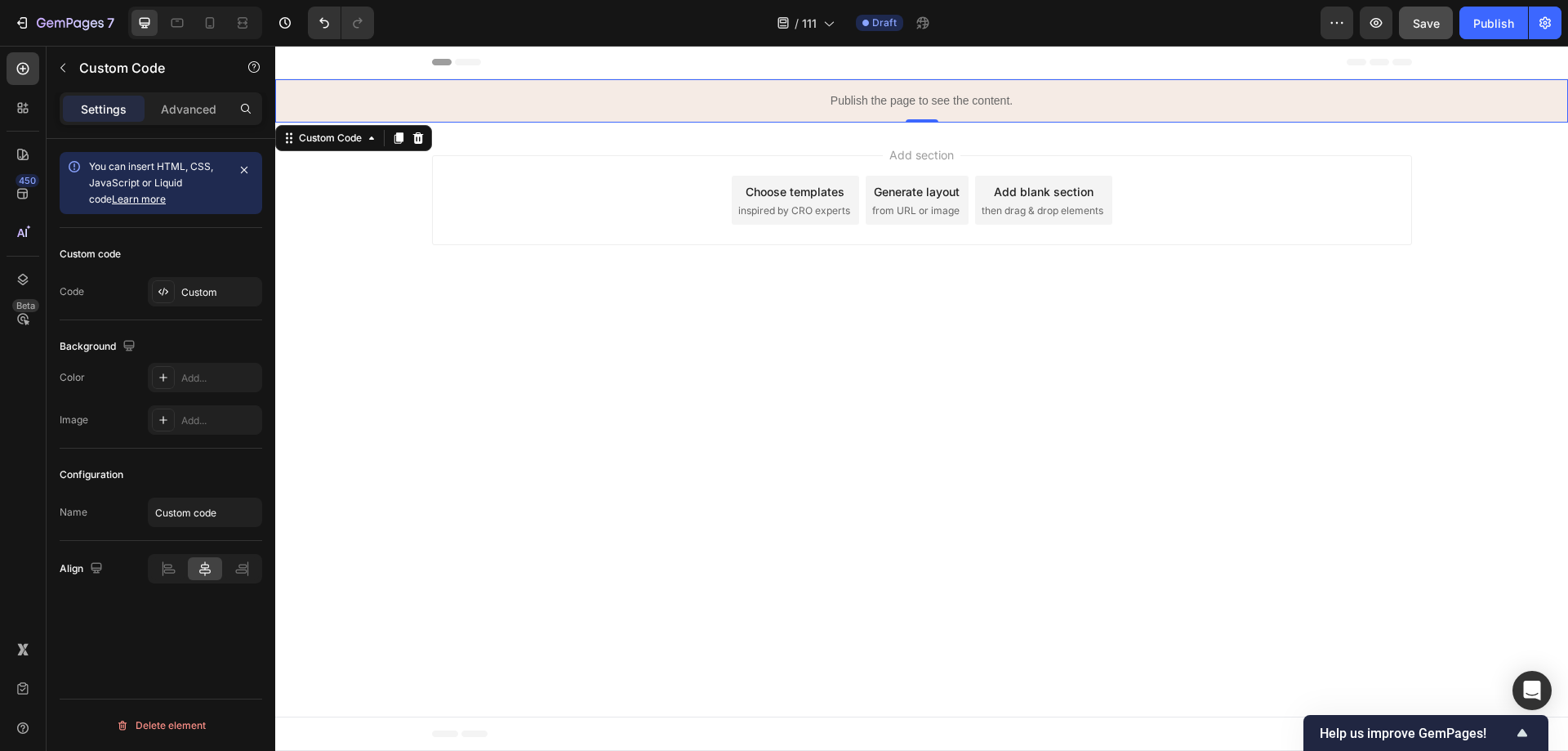
click at [866, 104] on p "Publish the page to see the content." at bounding box center [921, 100] width 1293 height 17
click at [866, 104] on p "Publish the page to see the content." at bounding box center [921, 100] width 1293 height 17
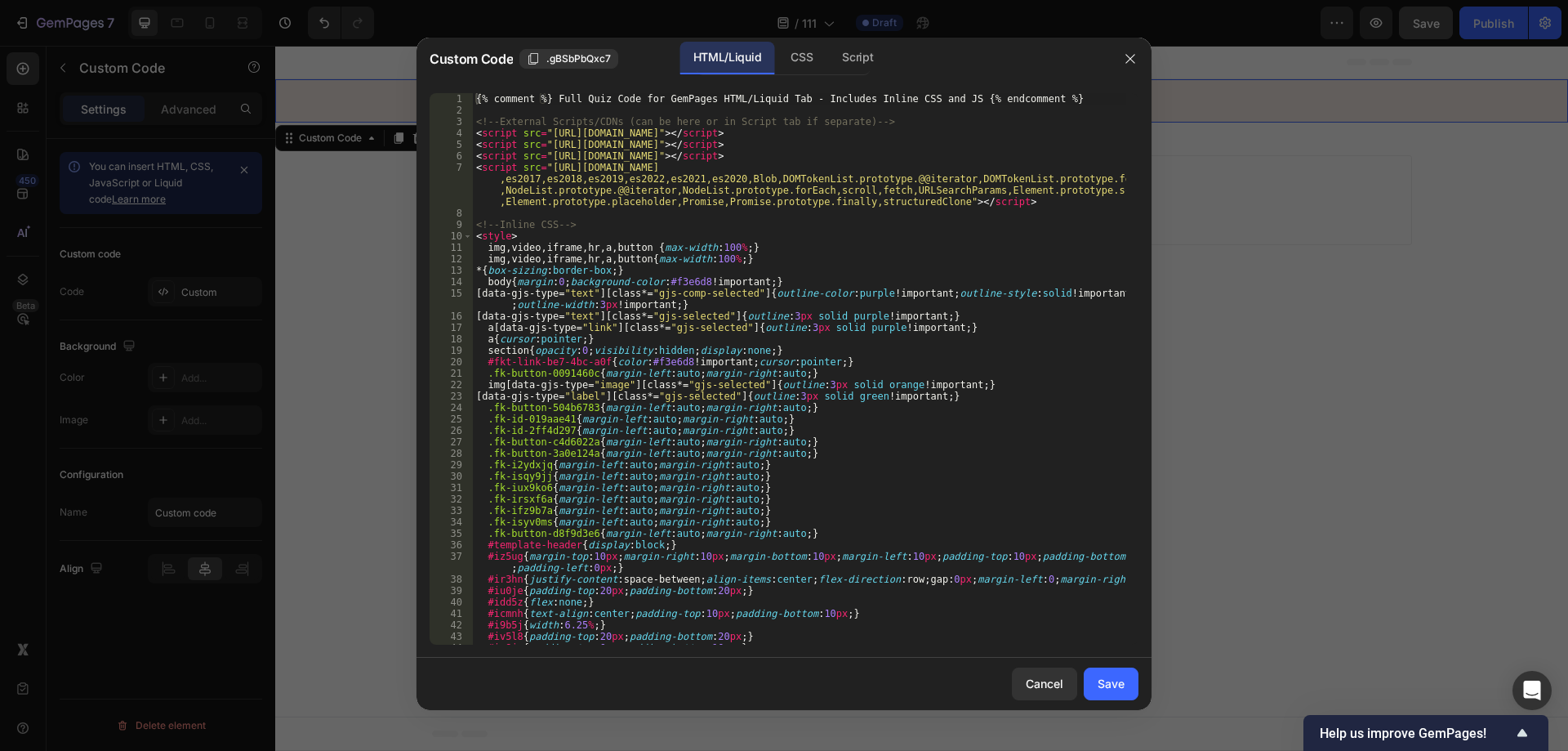
click at [737, 298] on div "{% comment %} Full Quiz Code for GemPages HTML/Liquid Tab - Includes Inline CSS…" at bounding box center [800, 380] width 653 height 574
paste textarea
type textarea "</script>"
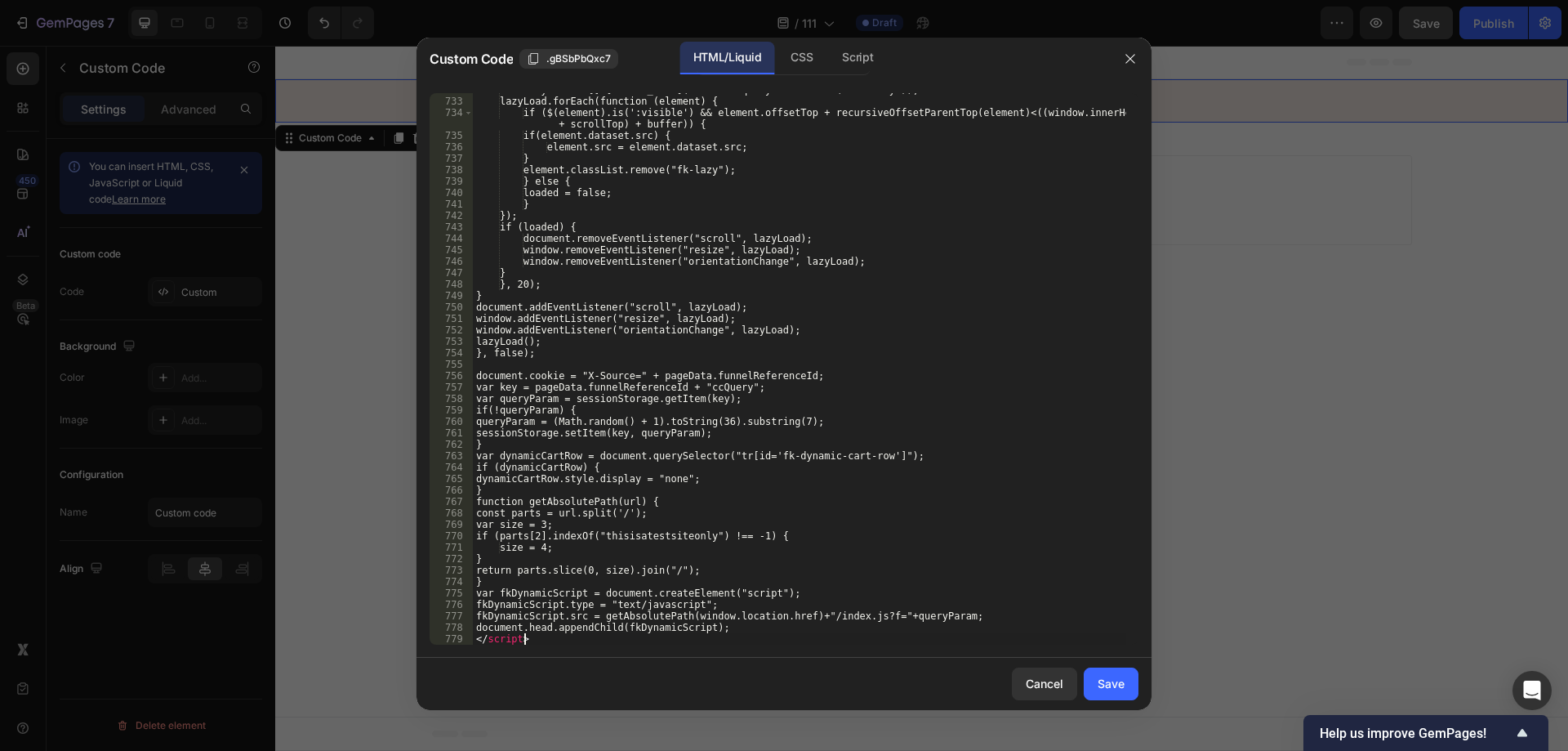
scroll to position [9335, 0]
click at [1105, 669] on button "Save" at bounding box center [1111, 684] width 54 height 33
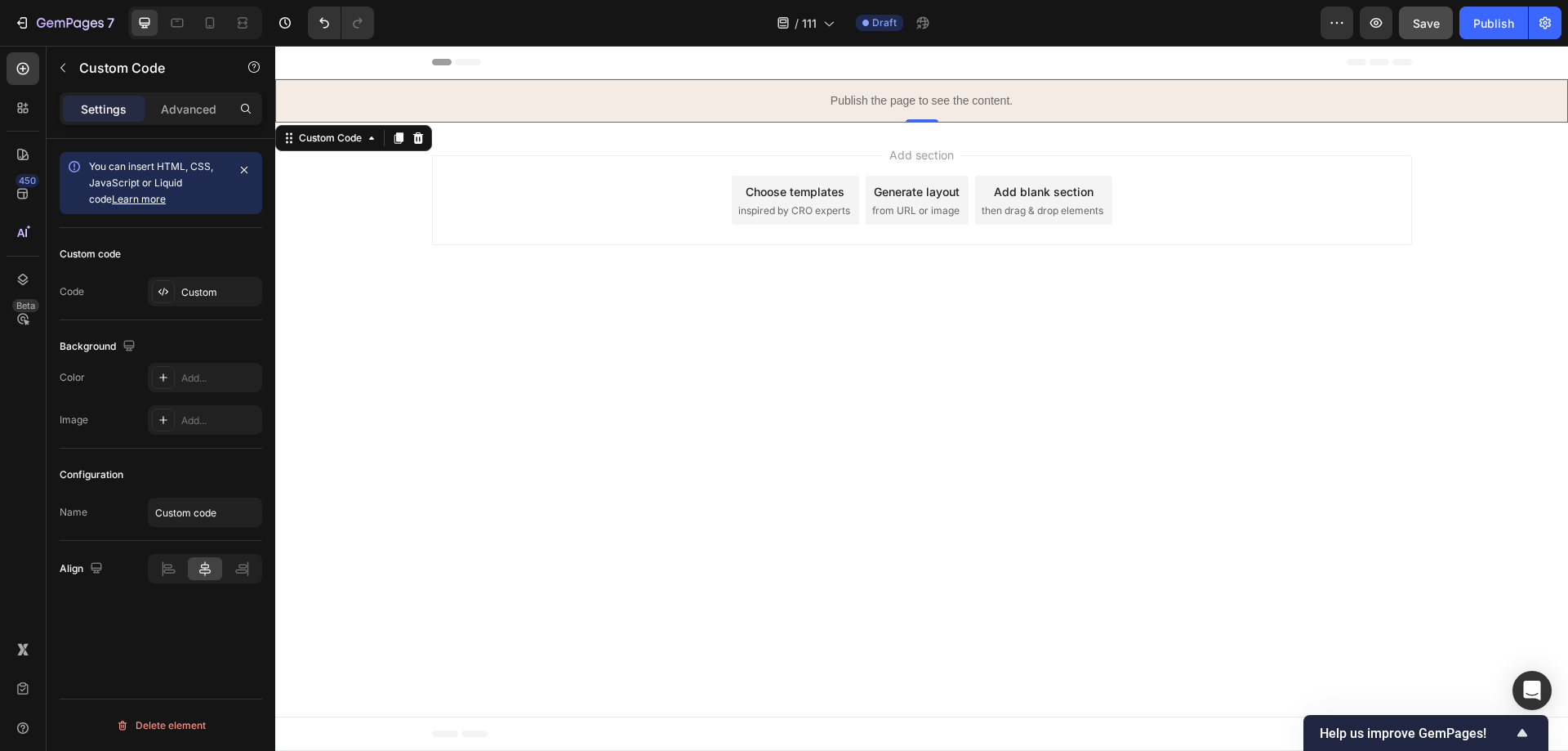
click at [1425, 34] on button "Save" at bounding box center [1426, 22] width 54 height 33
click at [1425, 34] on button "button" at bounding box center [1426, 22] width 54 height 33
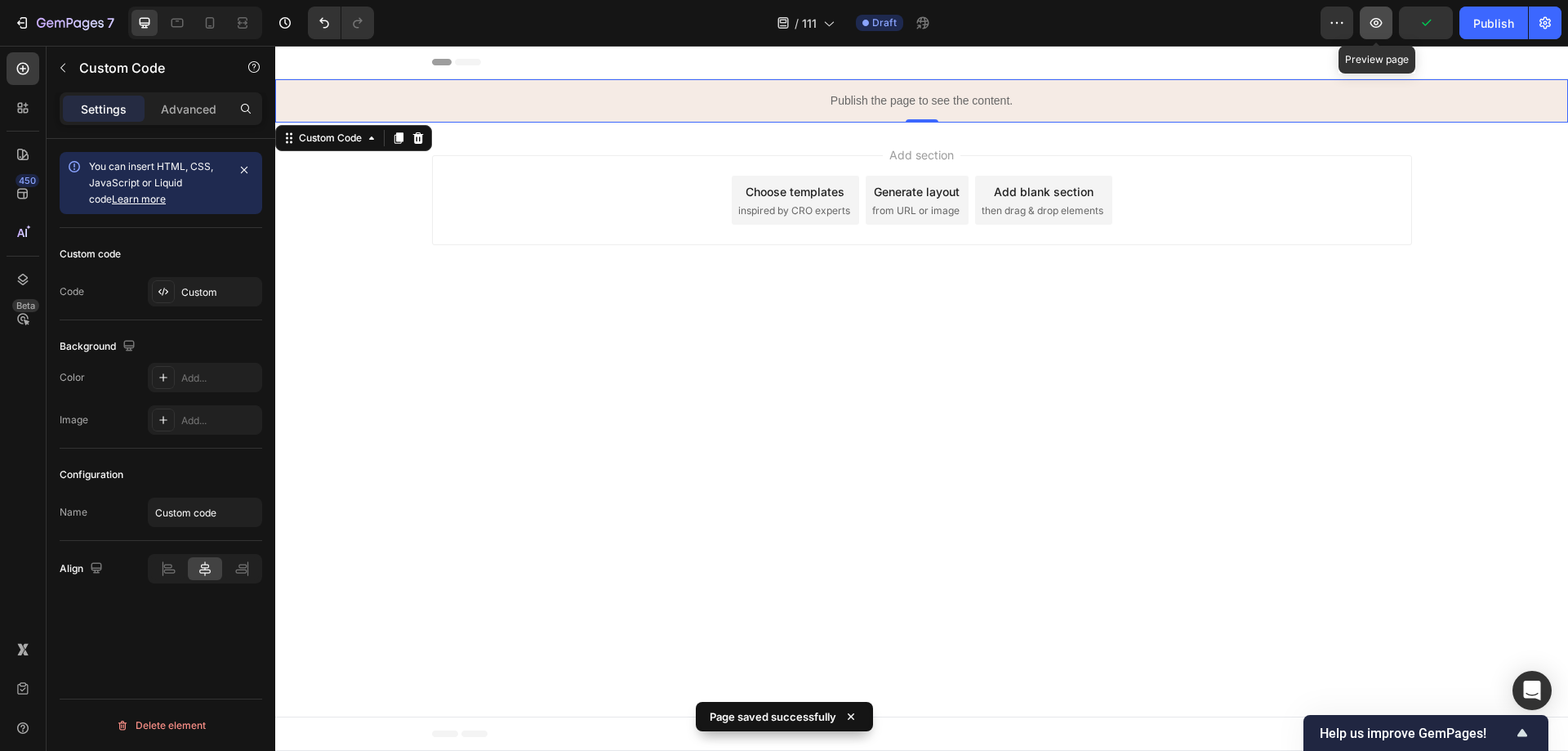
click at [1384, 19] on icon "button" at bounding box center [1376, 22] width 16 height 16
click at [1388, 29] on button "button" at bounding box center [1376, 22] width 33 height 33
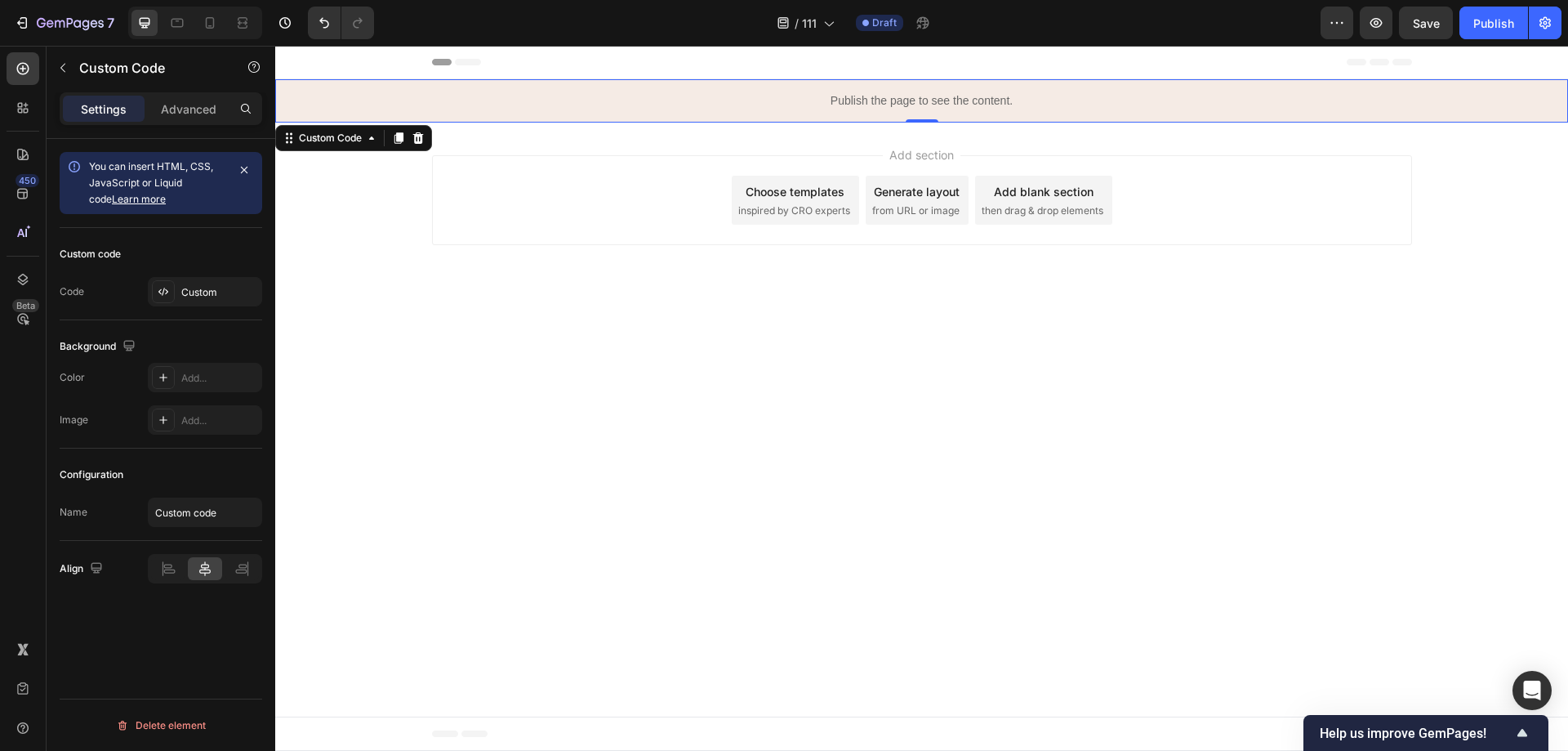
click at [859, 111] on div "Publish the page to see the content." at bounding box center [921, 101] width 1293 height 44
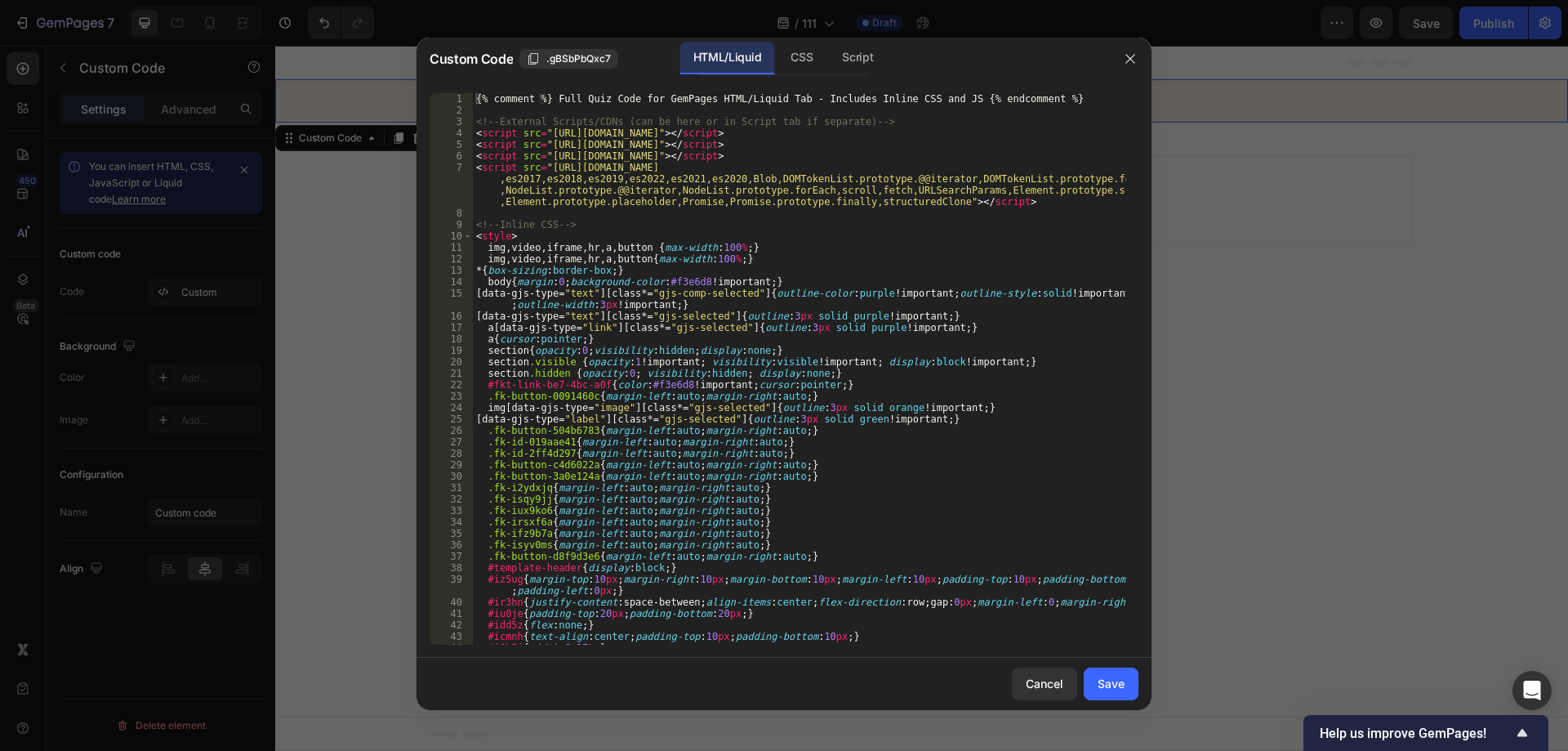
click at [709, 323] on div "{% comment %} Full Quiz Code for GemPages HTML/Liquid Tab - Includes Inline CSS…" at bounding box center [800, 380] width 653 height 574
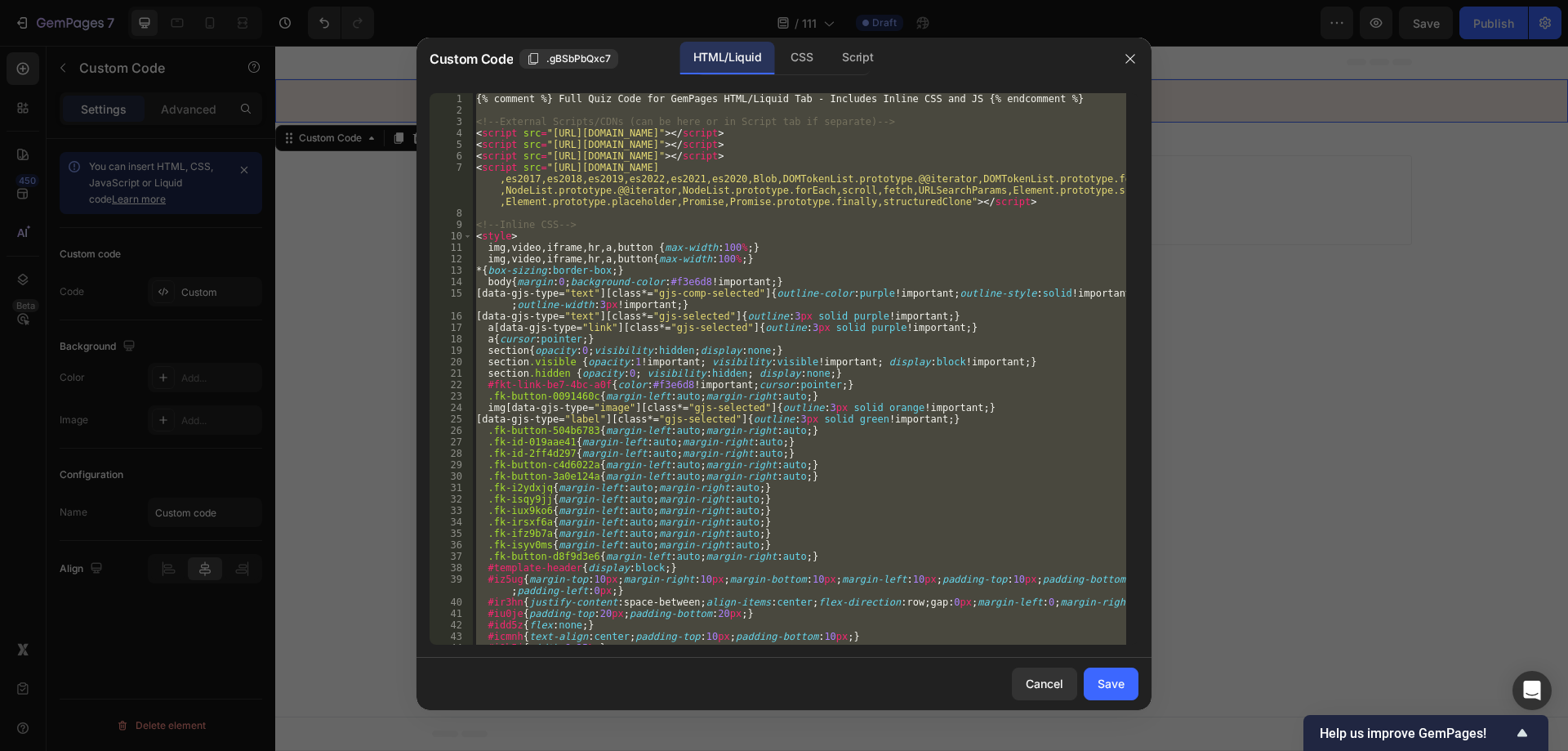
paste textarea "</body></html"
type textarea "</body></html>"
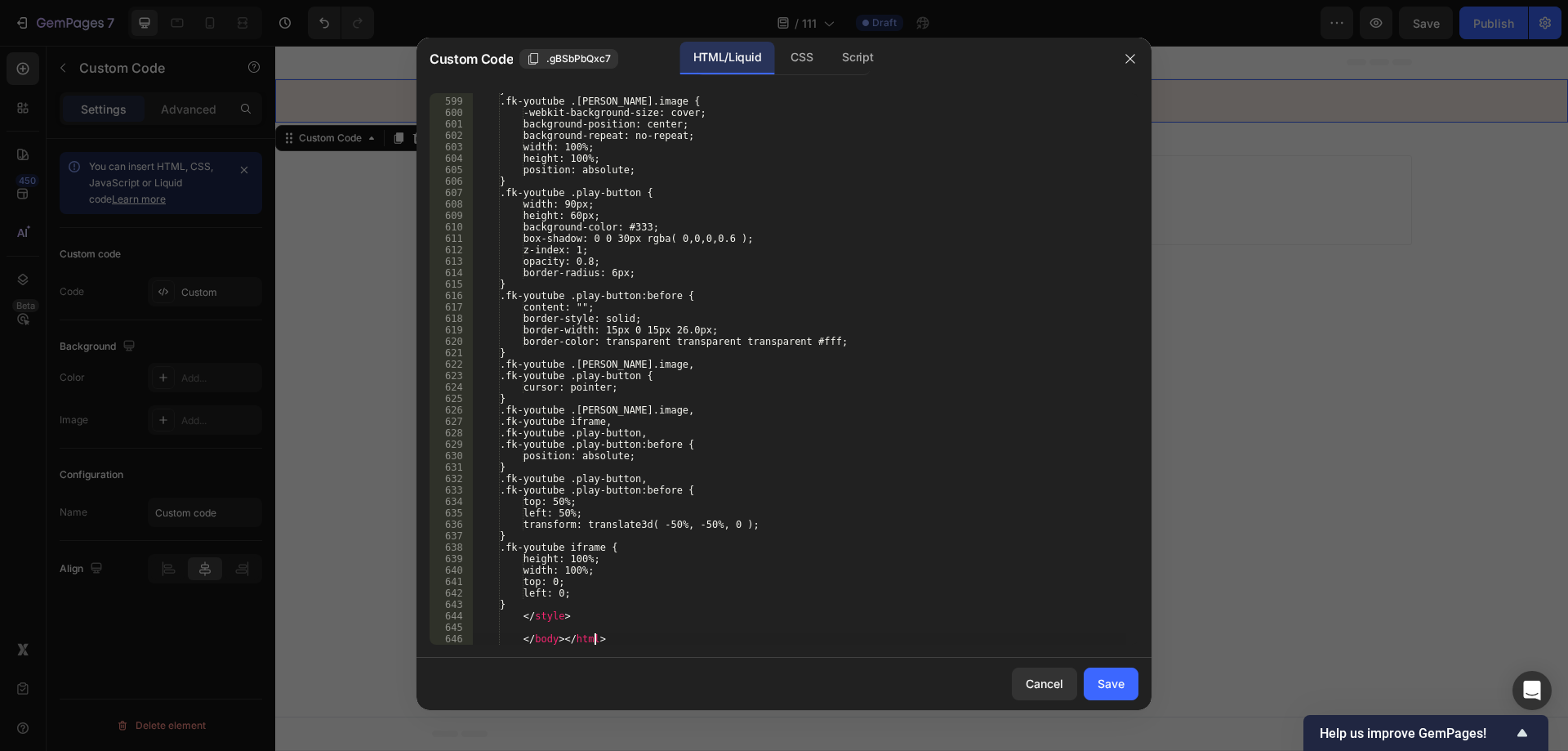
scroll to position [17323, 0]
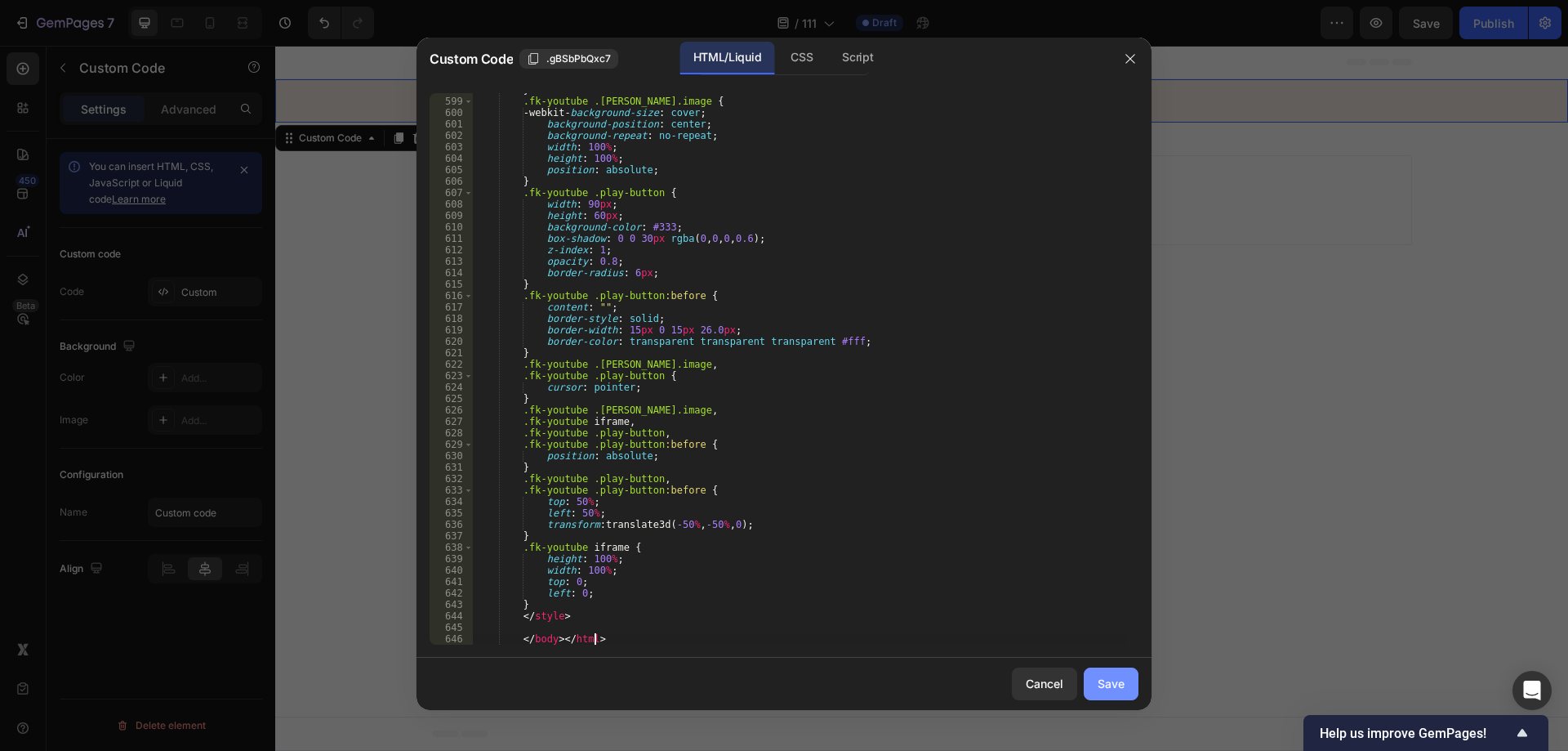
click at [1110, 683] on div "Save" at bounding box center [1111, 683] width 27 height 17
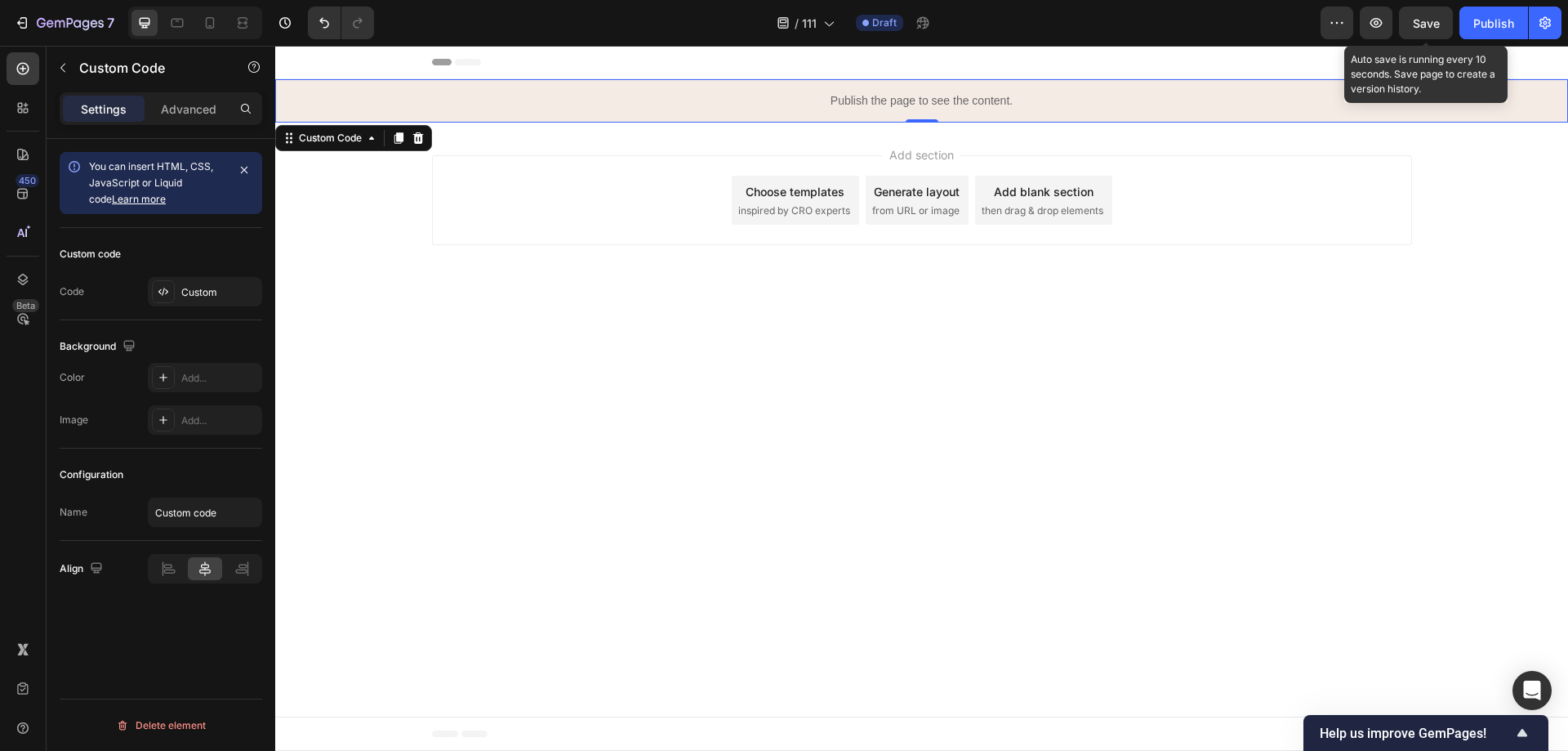
click at [1433, 24] on span "Save" at bounding box center [1427, 23] width 27 height 14
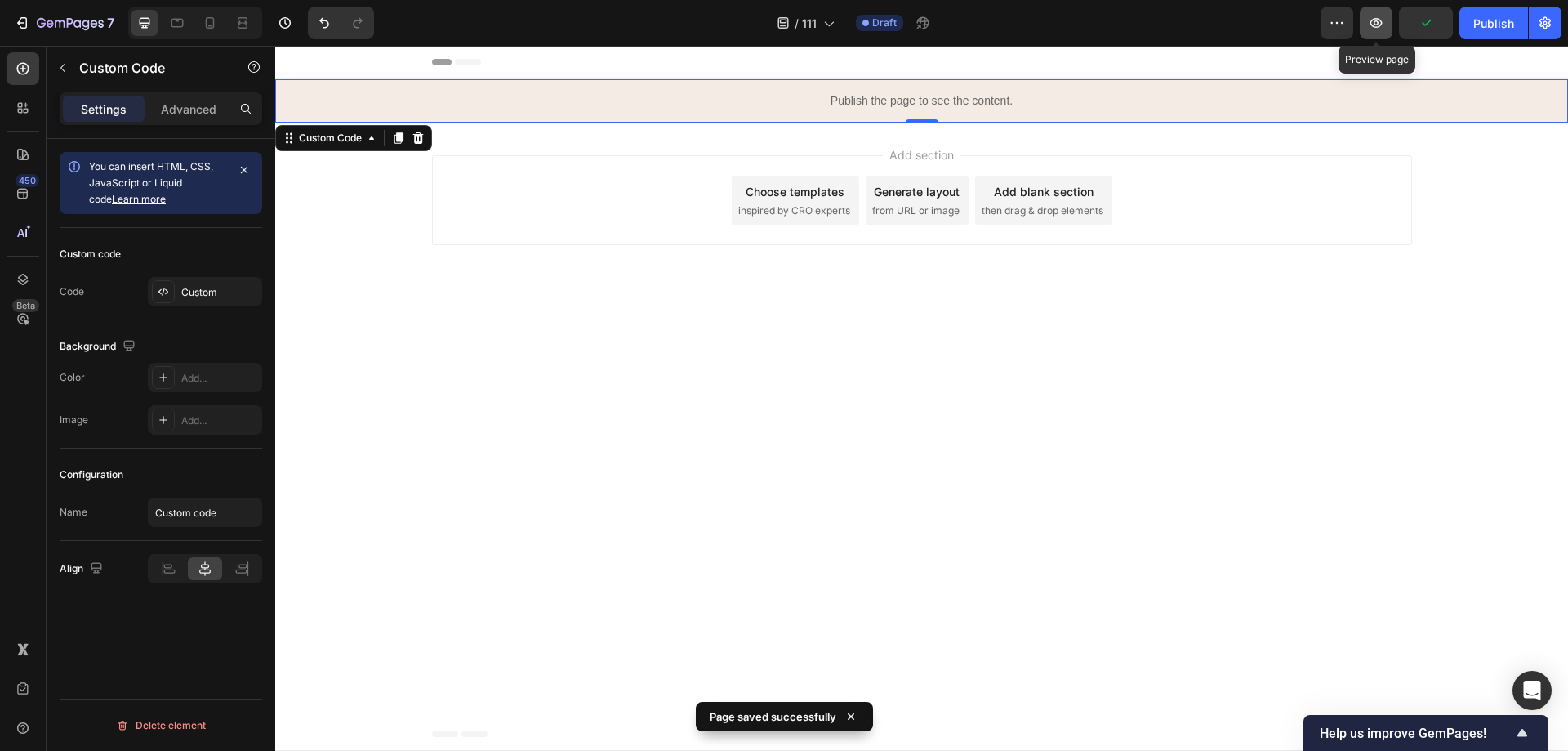
click at [1376, 29] on icon "button" at bounding box center [1376, 22] width 16 height 16
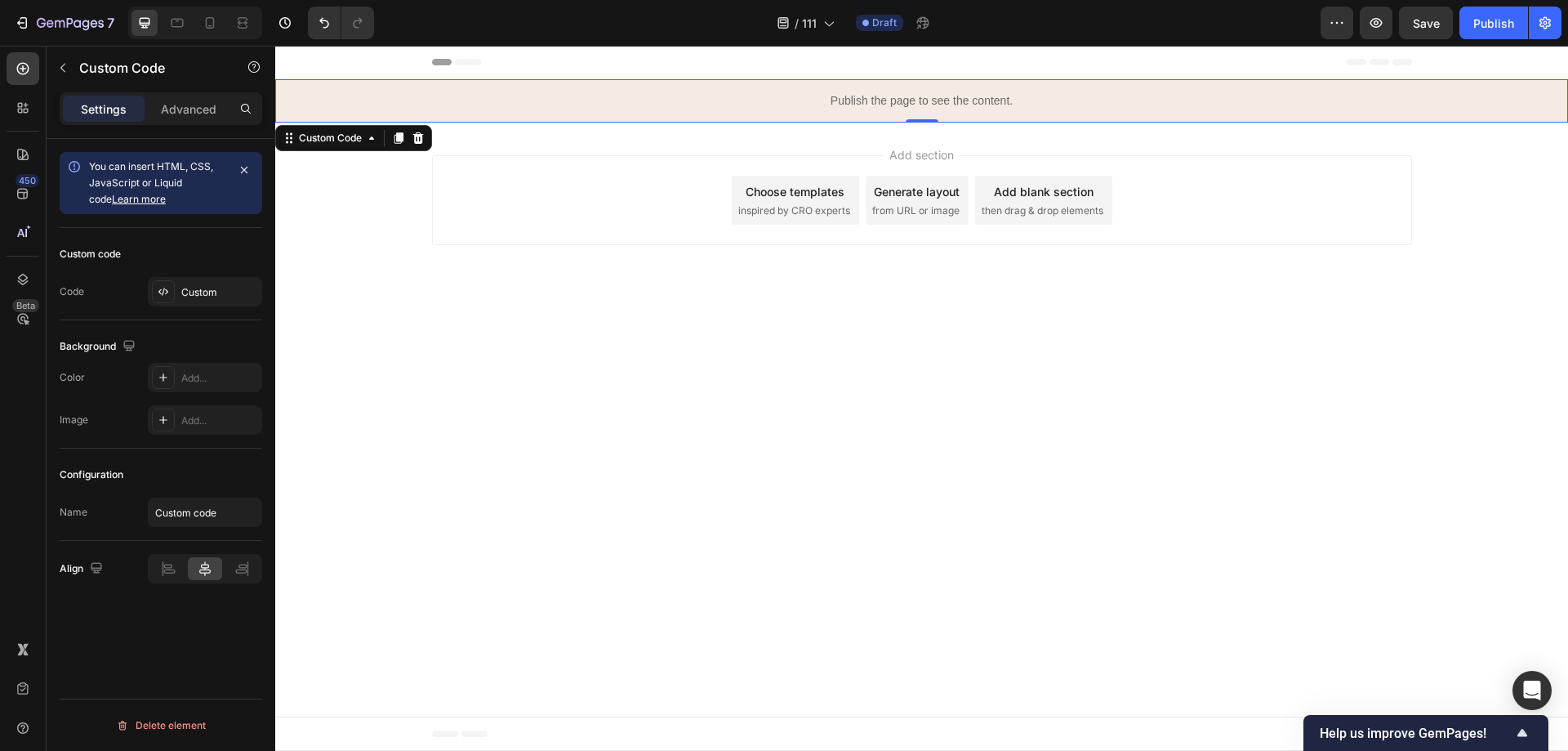
click at [942, 100] on p "Publish the page to see the content." at bounding box center [921, 100] width 1293 height 17
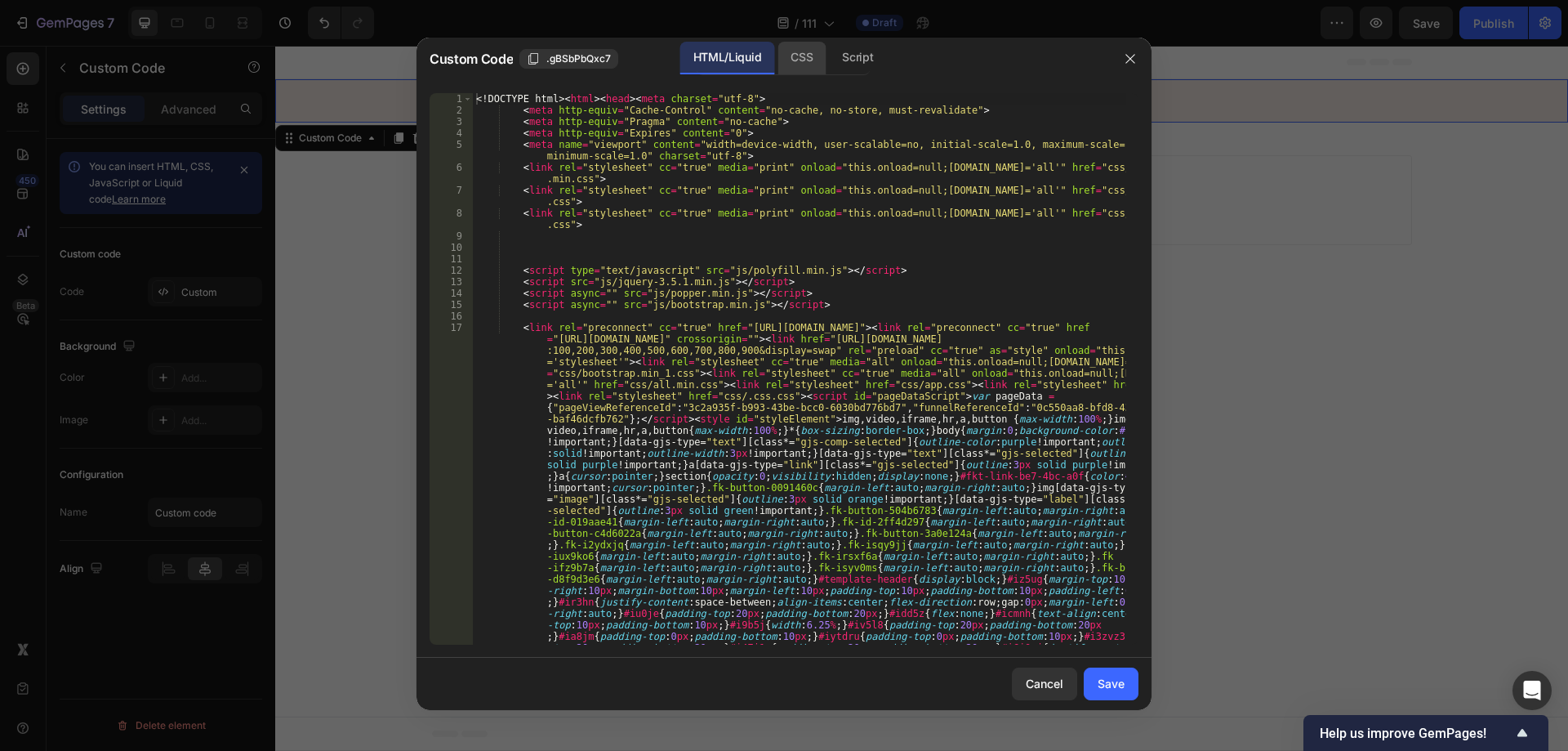
click at [807, 64] on div "CSS" at bounding box center [801, 58] width 48 height 33
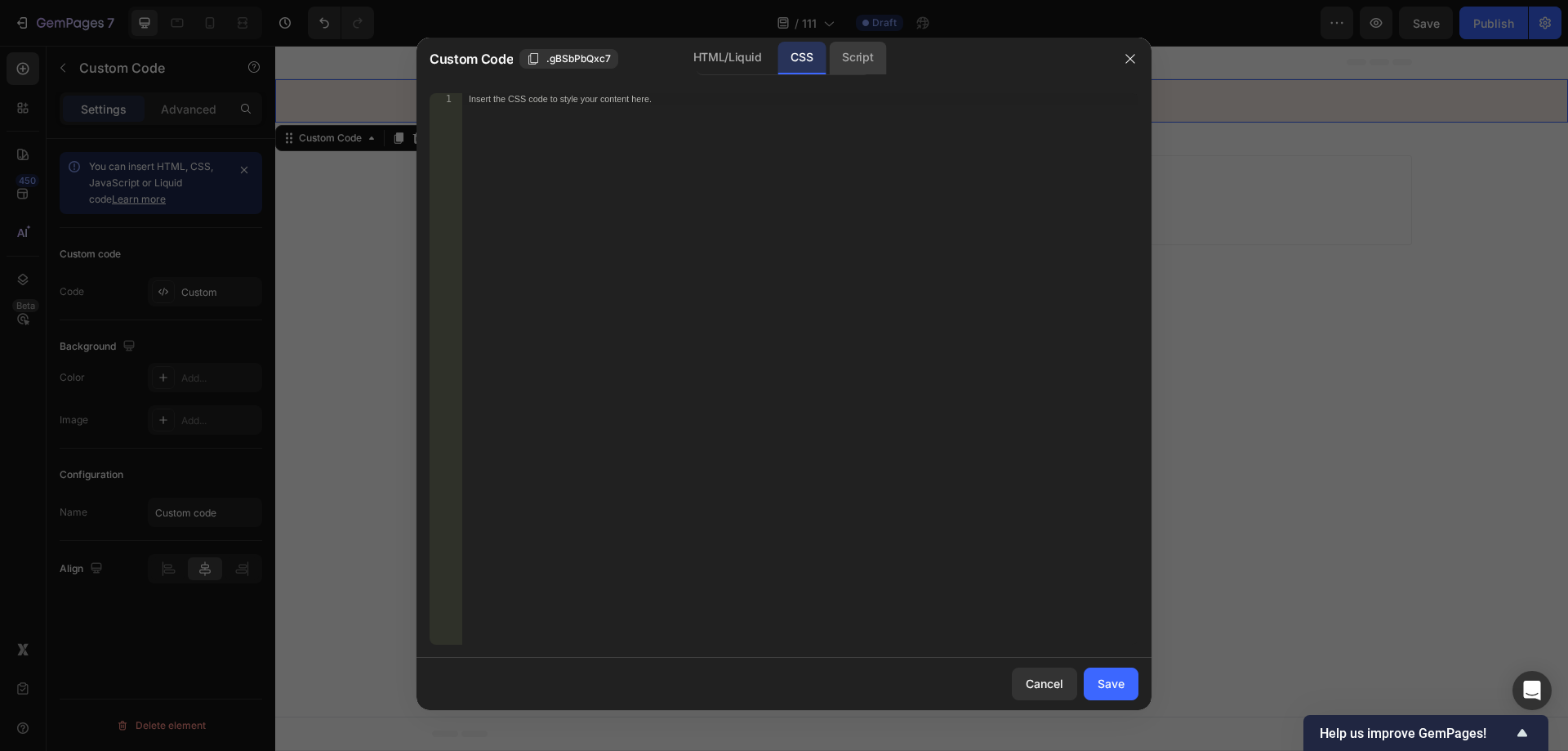
click at [869, 71] on div "Script" at bounding box center [858, 58] width 57 height 33
click at [802, 55] on div "CSS" at bounding box center [801, 58] width 48 height 33
click at [748, 57] on div "HTML/Liquid" at bounding box center [726, 58] width 94 height 33
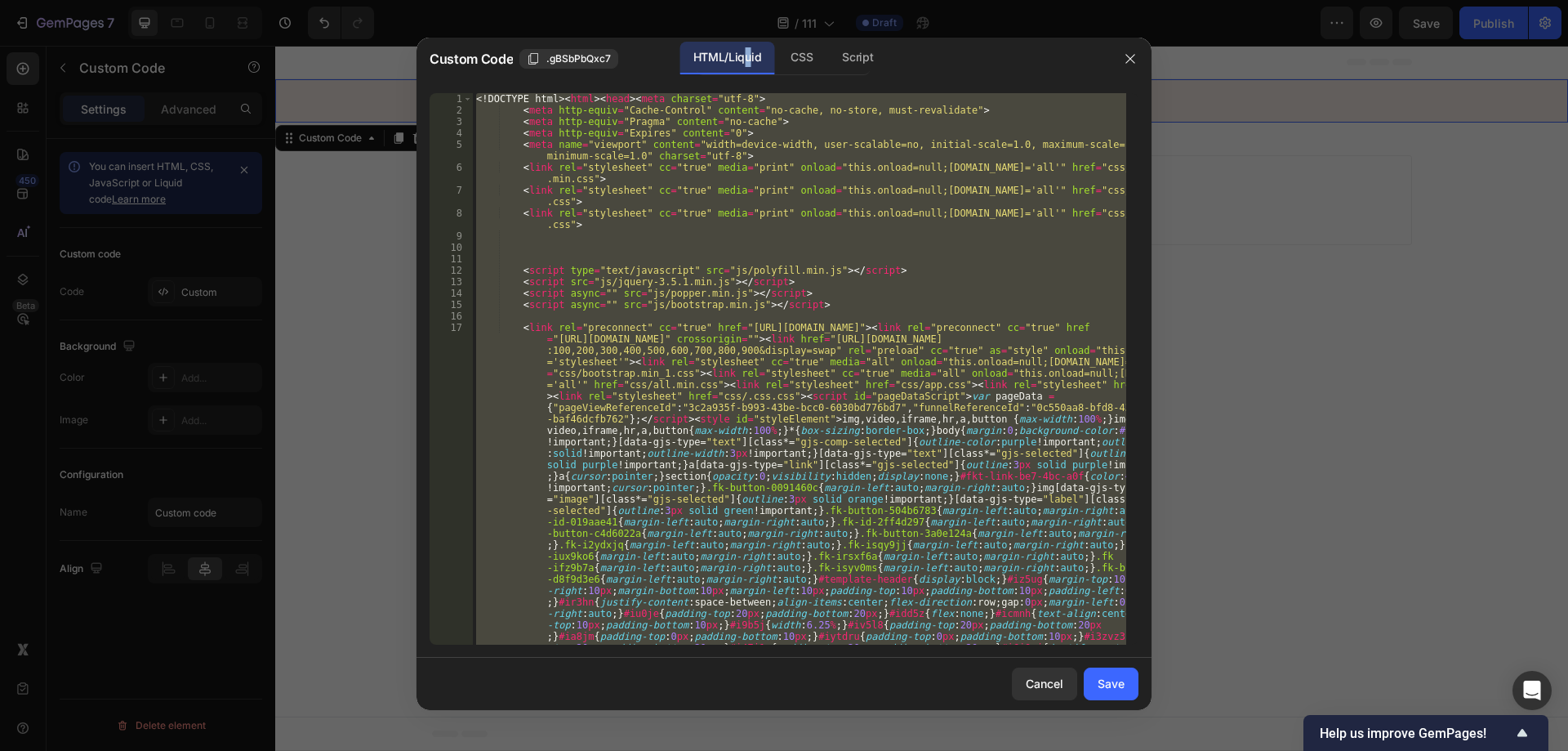
type textarea "</body></html>"
click at [635, 420] on div "<! DOCTYPE html > < html > < head > < meta charset = "utf-8" > < meta http-equi…" at bounding box center [800, 369] width 653 height 552
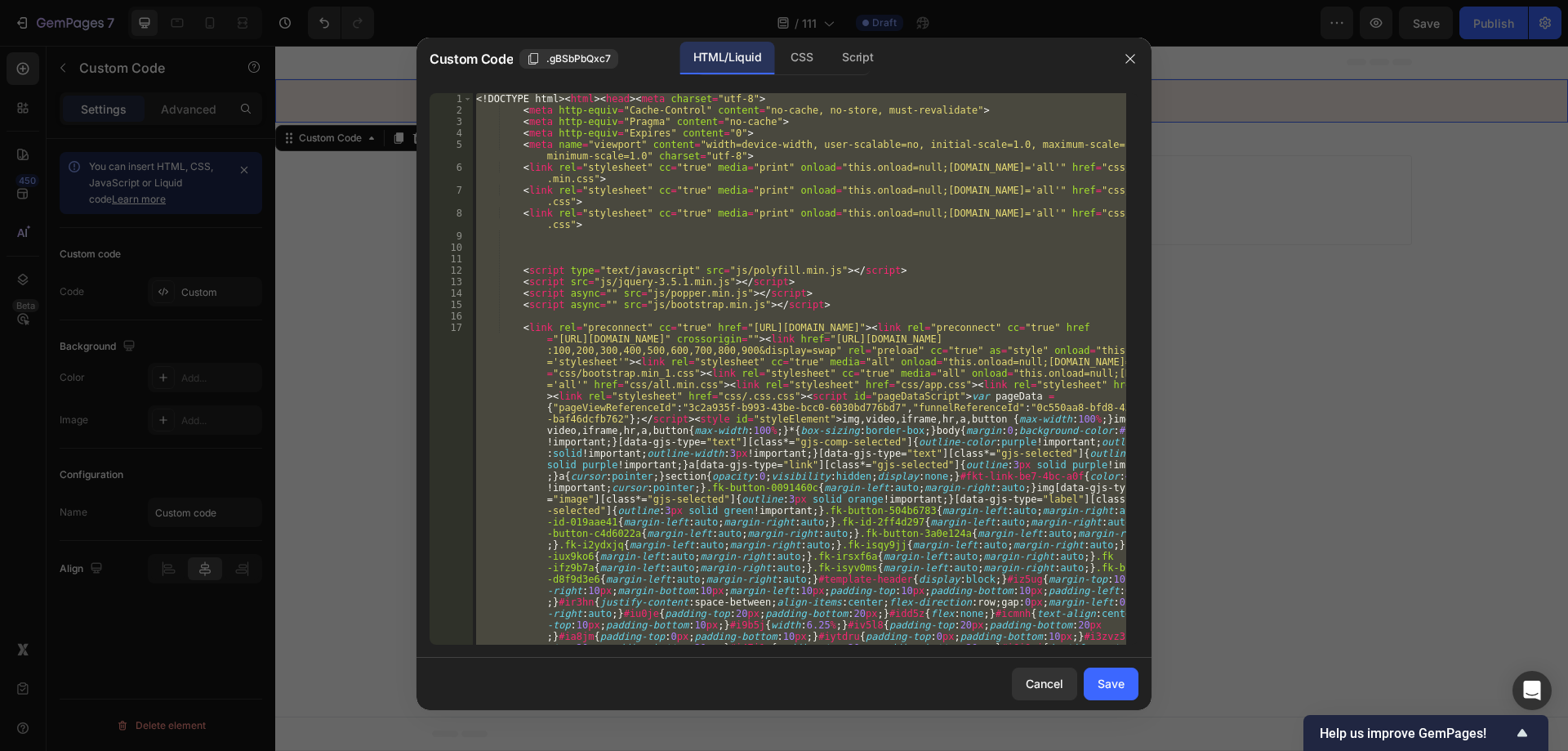
paste textarea "</script"
type textarea "</script>"
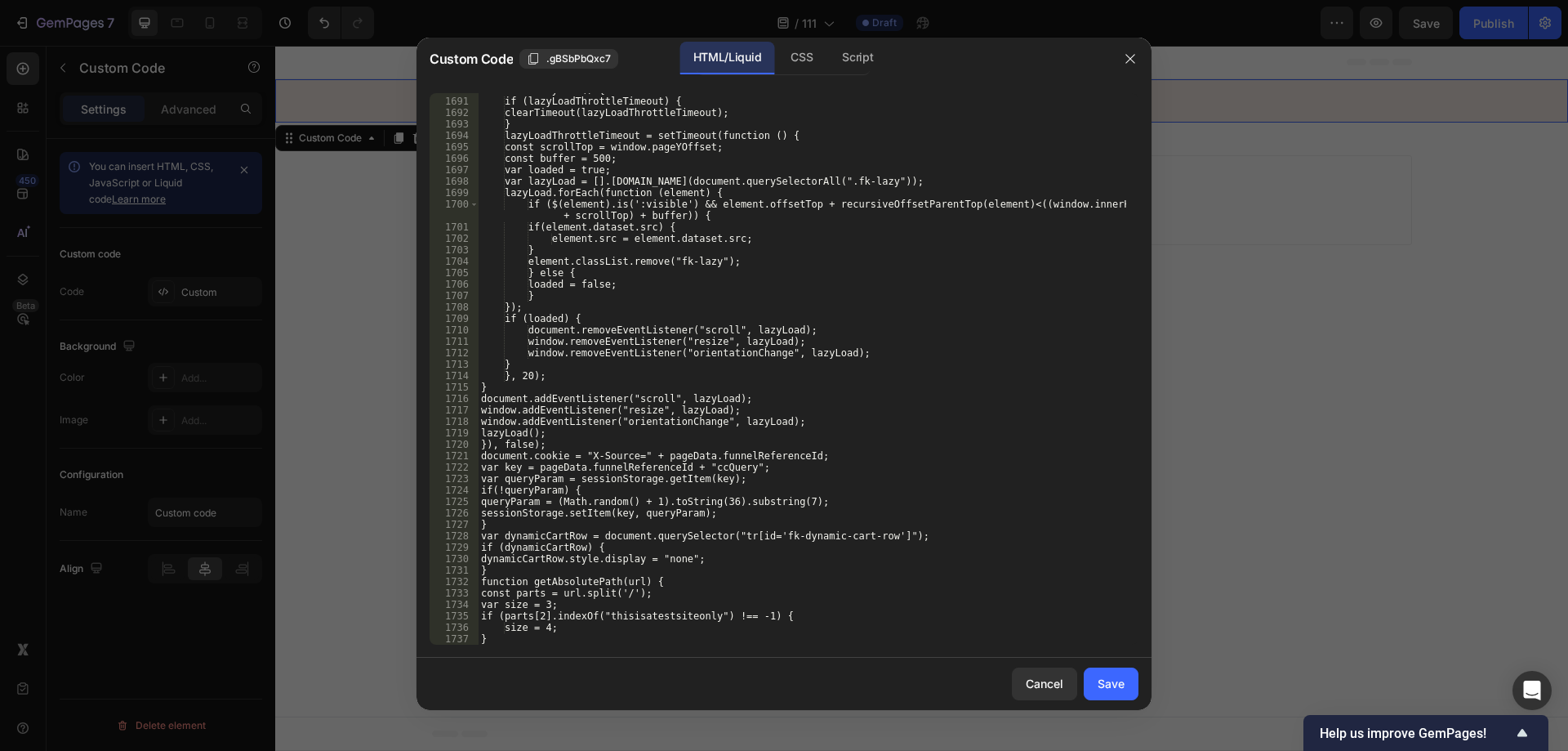
scroll to position [22999, 0]
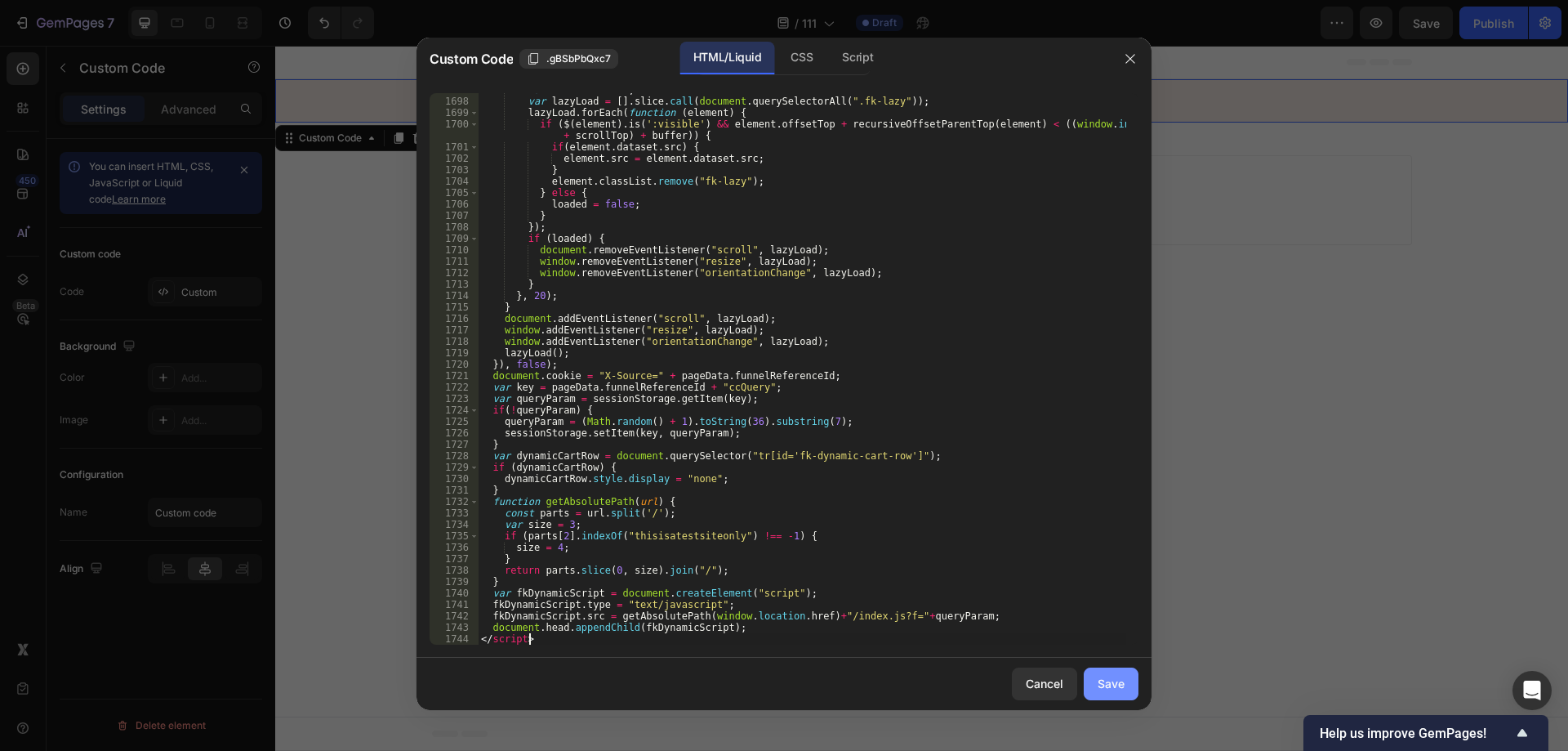
click at [1118, 680] on div "Save" at bounding box center [1111, 683] width 27 height 17
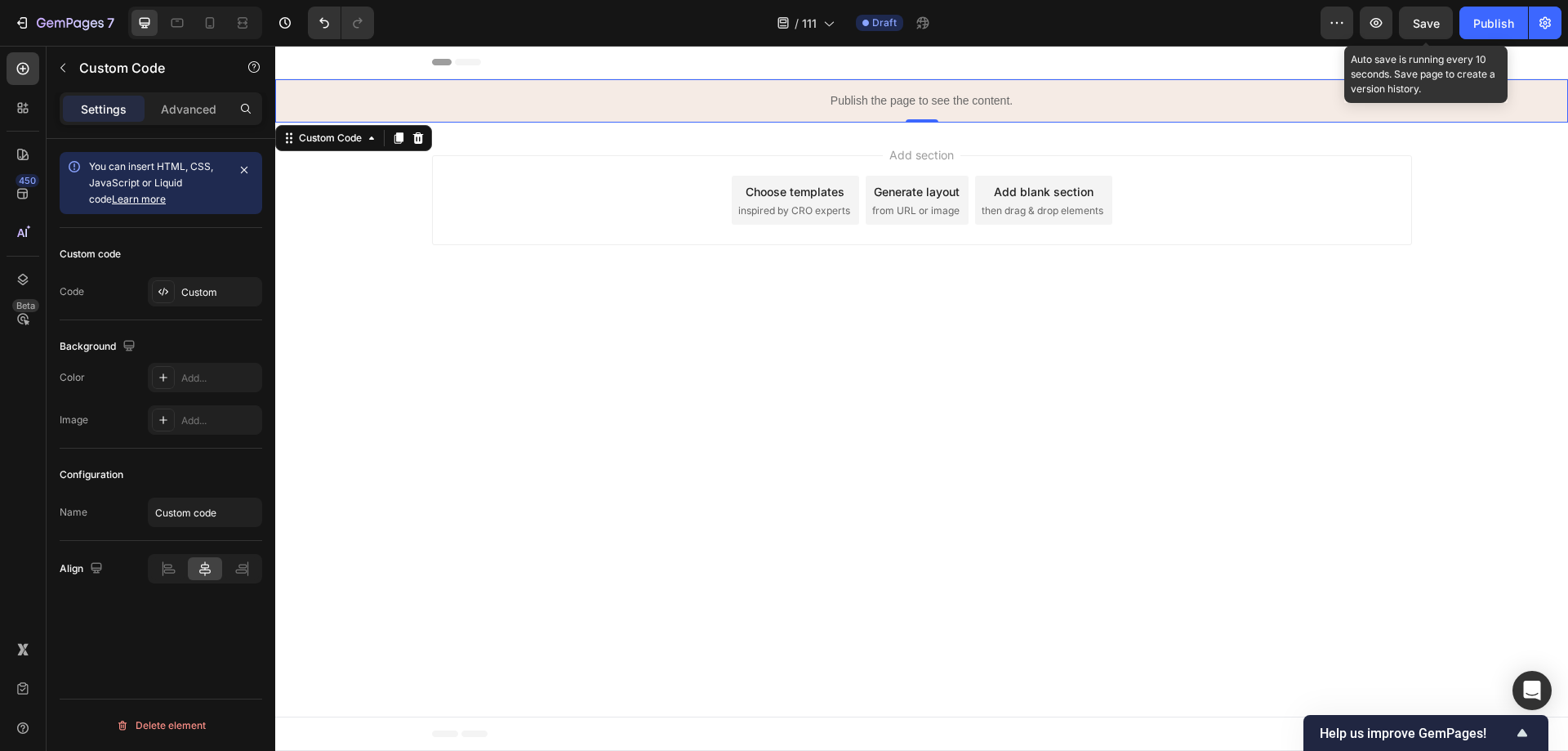
click at [1427, 29] on span "Save" at bounding box center [1427, 23] width 27 height 14
click at [1427, 29] on icon "button" at bounding box center [1426, 22] width 15 height 15
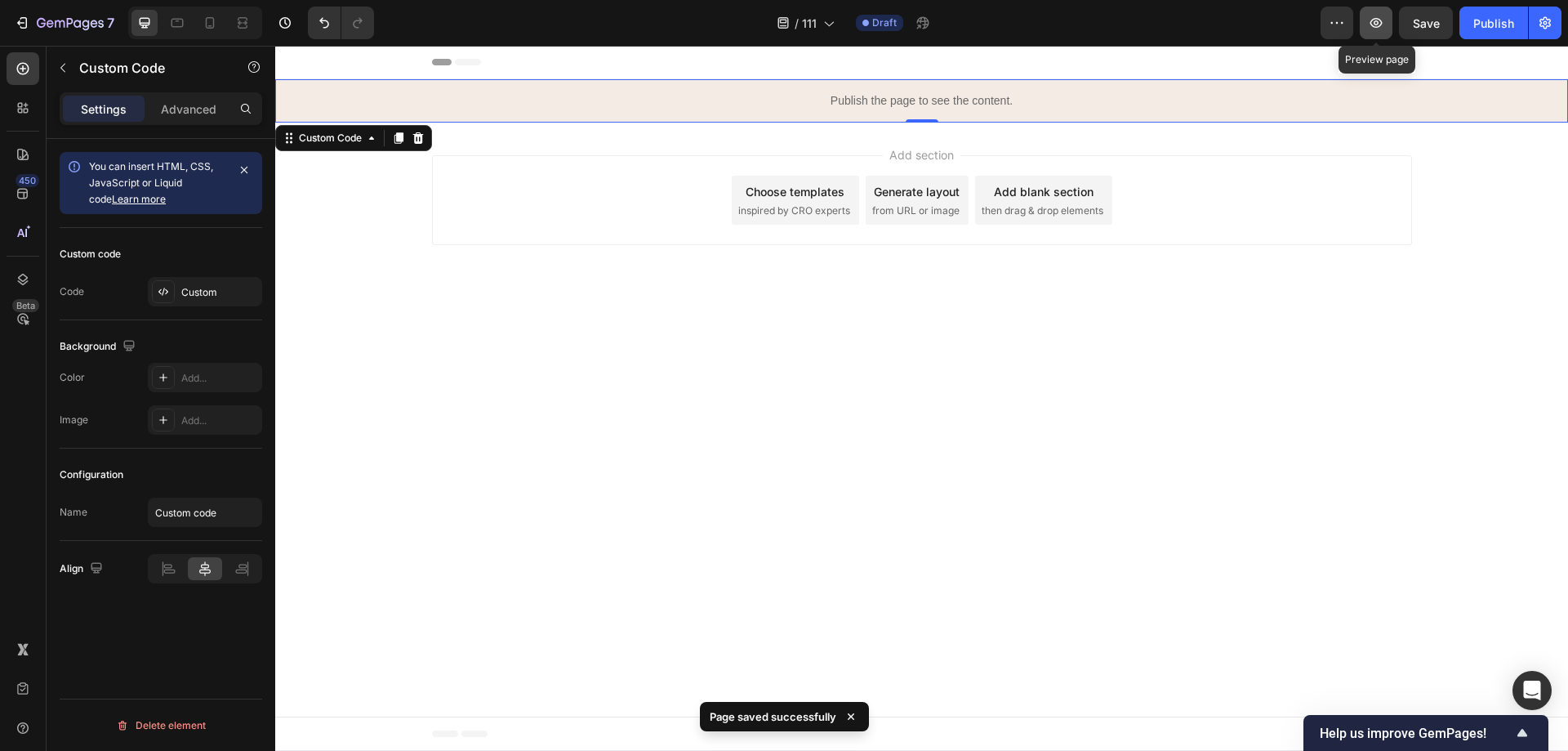
click at [1384, 21] on icon "button" at bounding box center [1376, 22] width 16 height 16
click at [886, 85] on div "Publish the page to see the content." at bounding box center [921, 101] width 1293 height 44
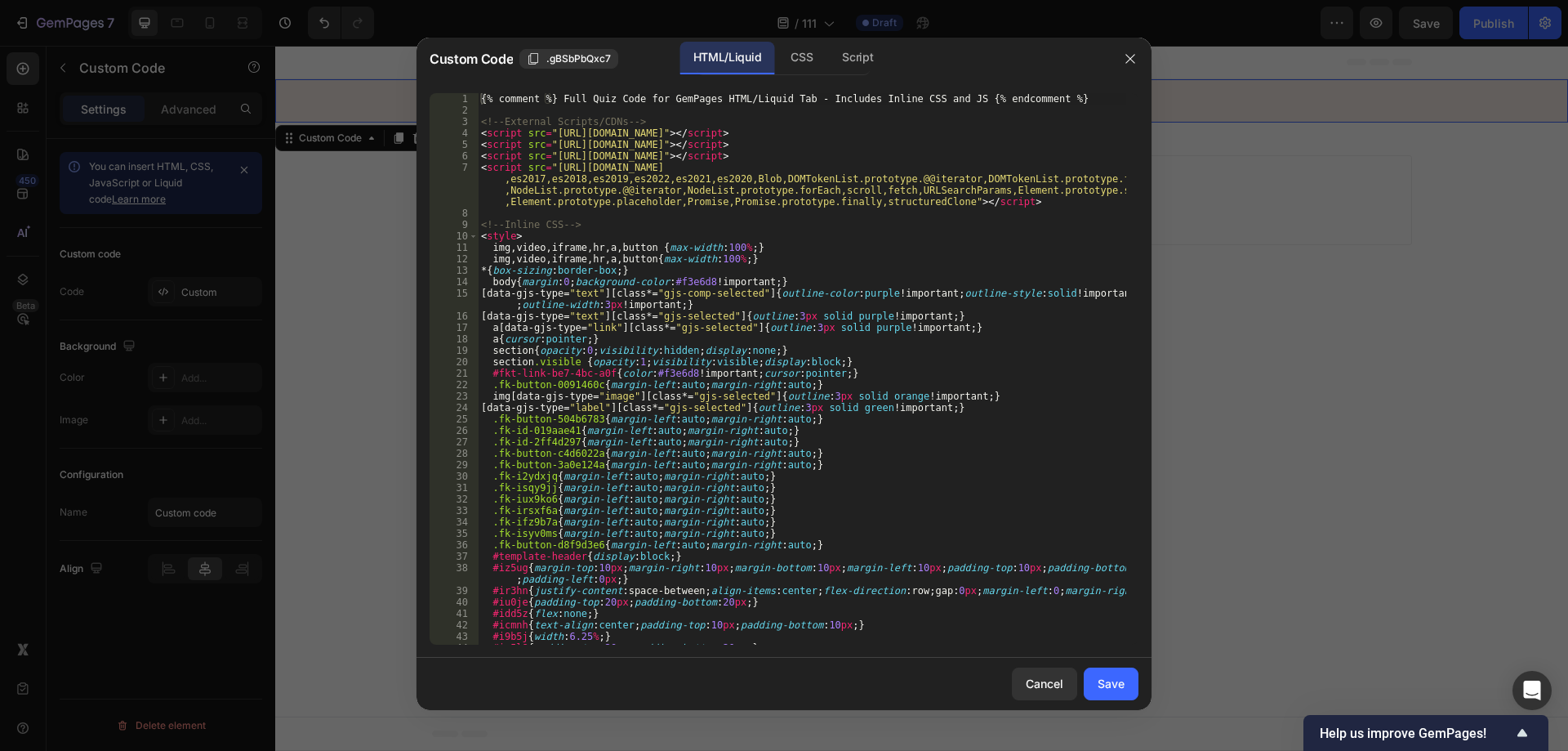
click at [766, 282] on div "{% comment %} Full Quiz Code for GemPages HTML/Liquid Tab - Includes Inline CSS…" at bounding box center [801, 380] width 649 height 574
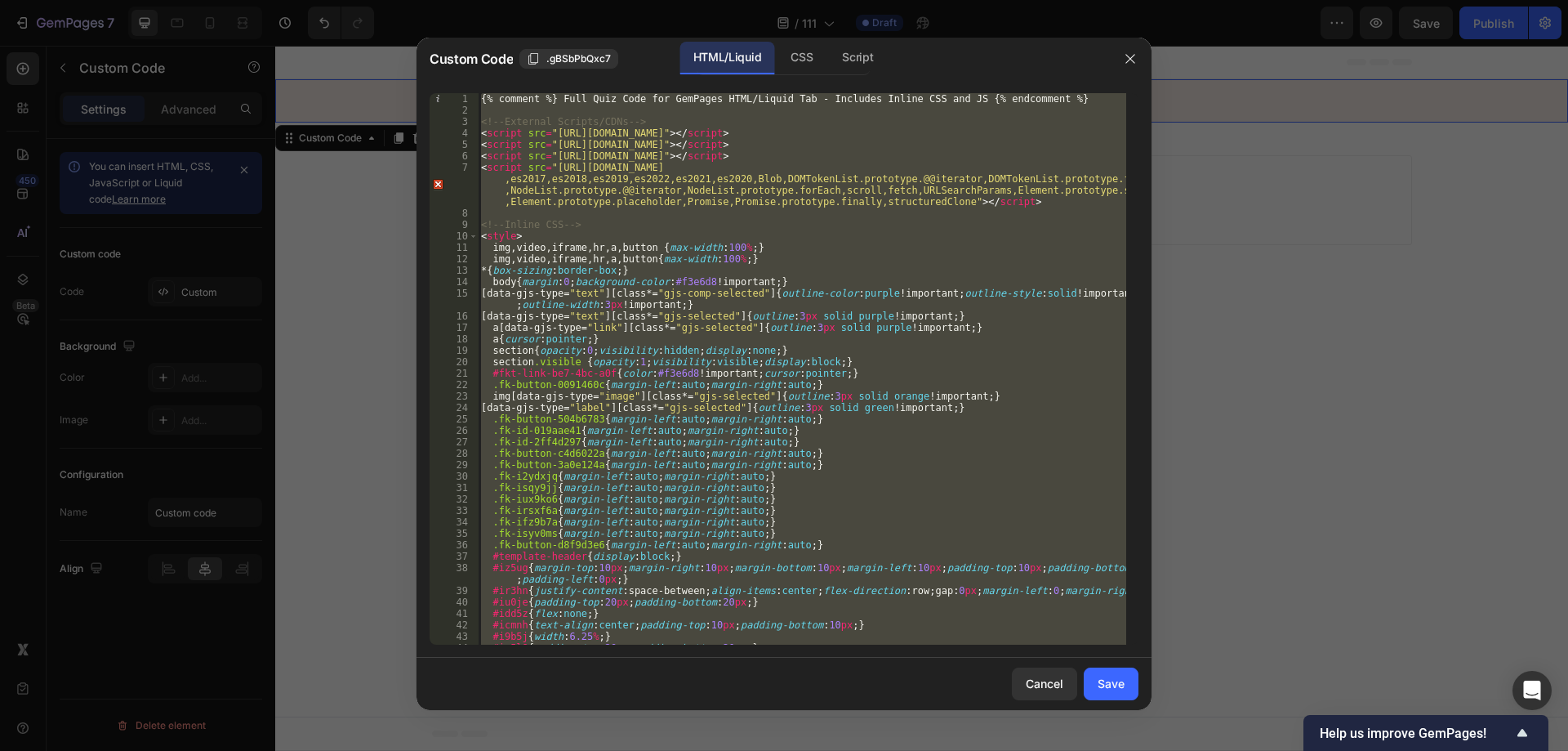
paste textarea
type textarea "</script>"
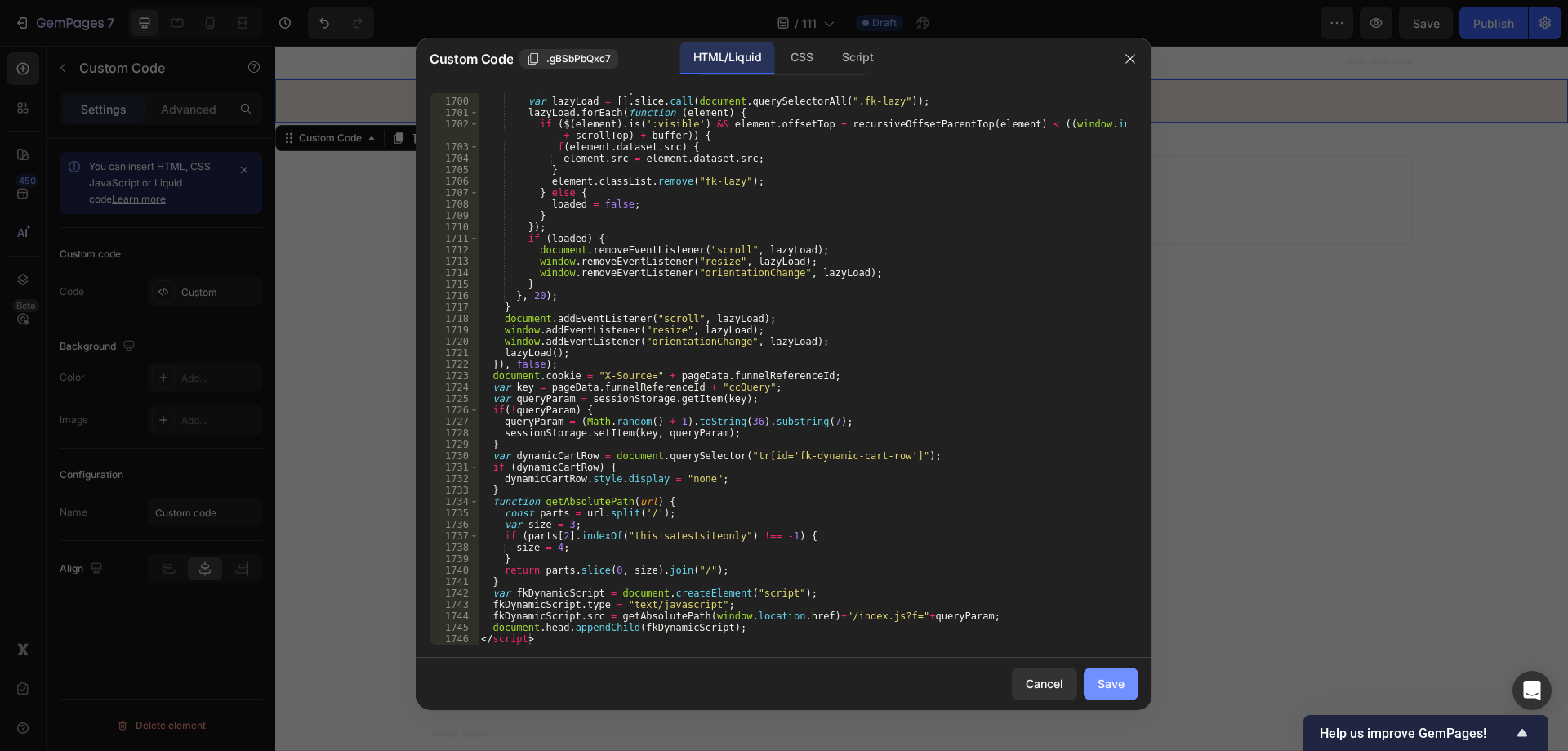
click at [1116, 693] on button "Save" at bounding box center [1111, 684] width 54 height 33
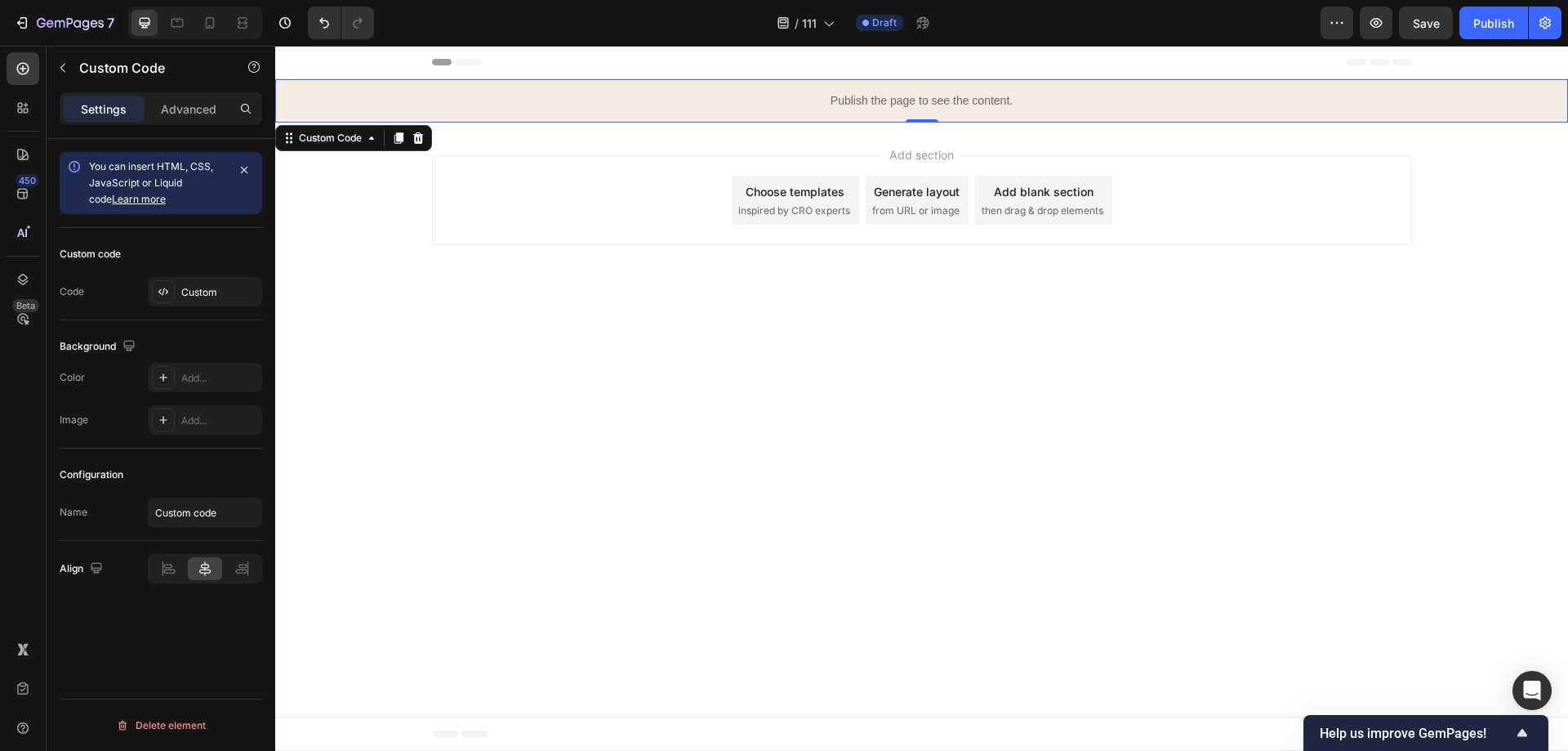
click at [1424, 16] on span "Save" at bounding box center [1427, 23] width 27 height 14
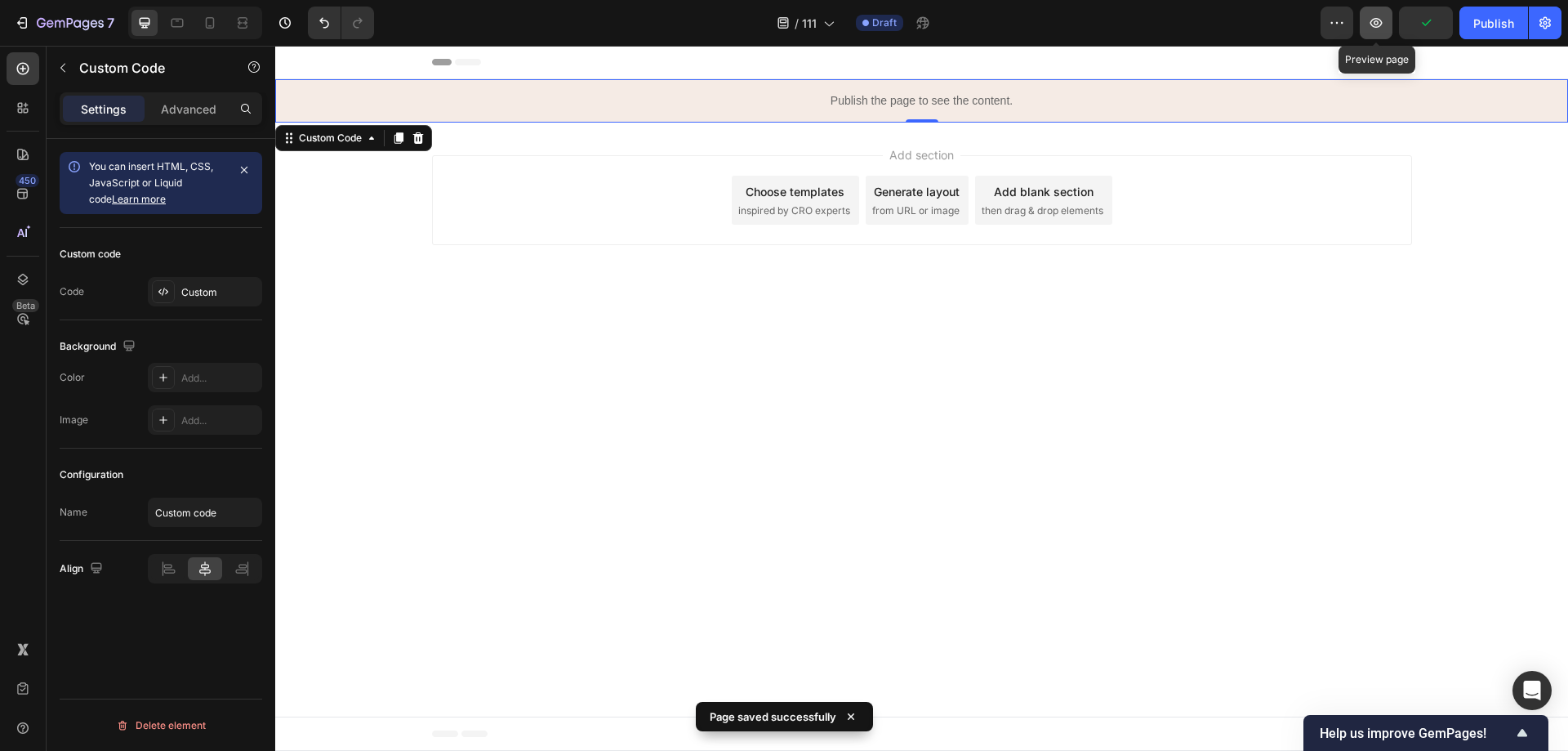
click at [1382, 20] on icon "button" at bounding box center [1376, 22] width 16 height 16
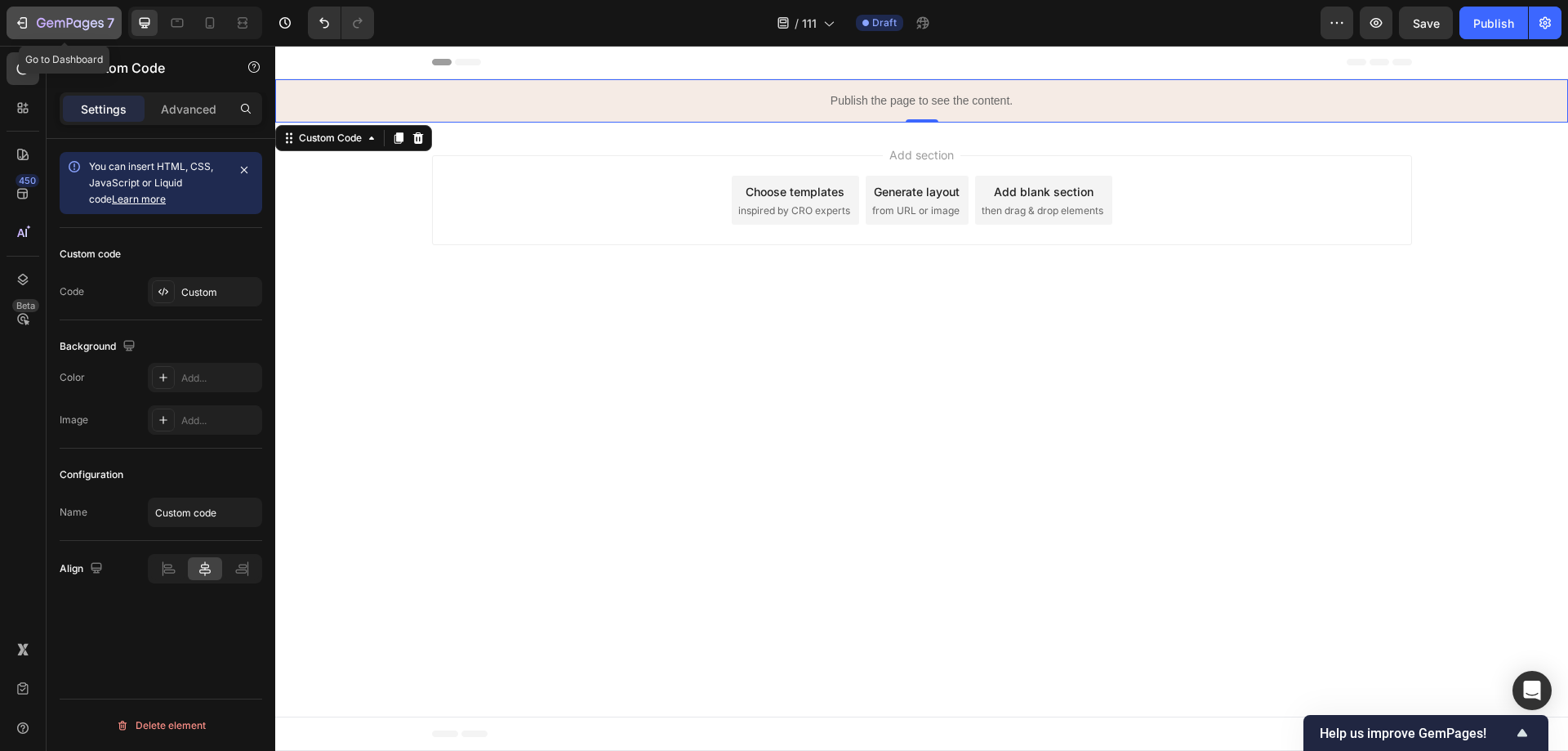
click at [66, 20] on icon "button" at bounding box center [70, 24] width 67 height 14
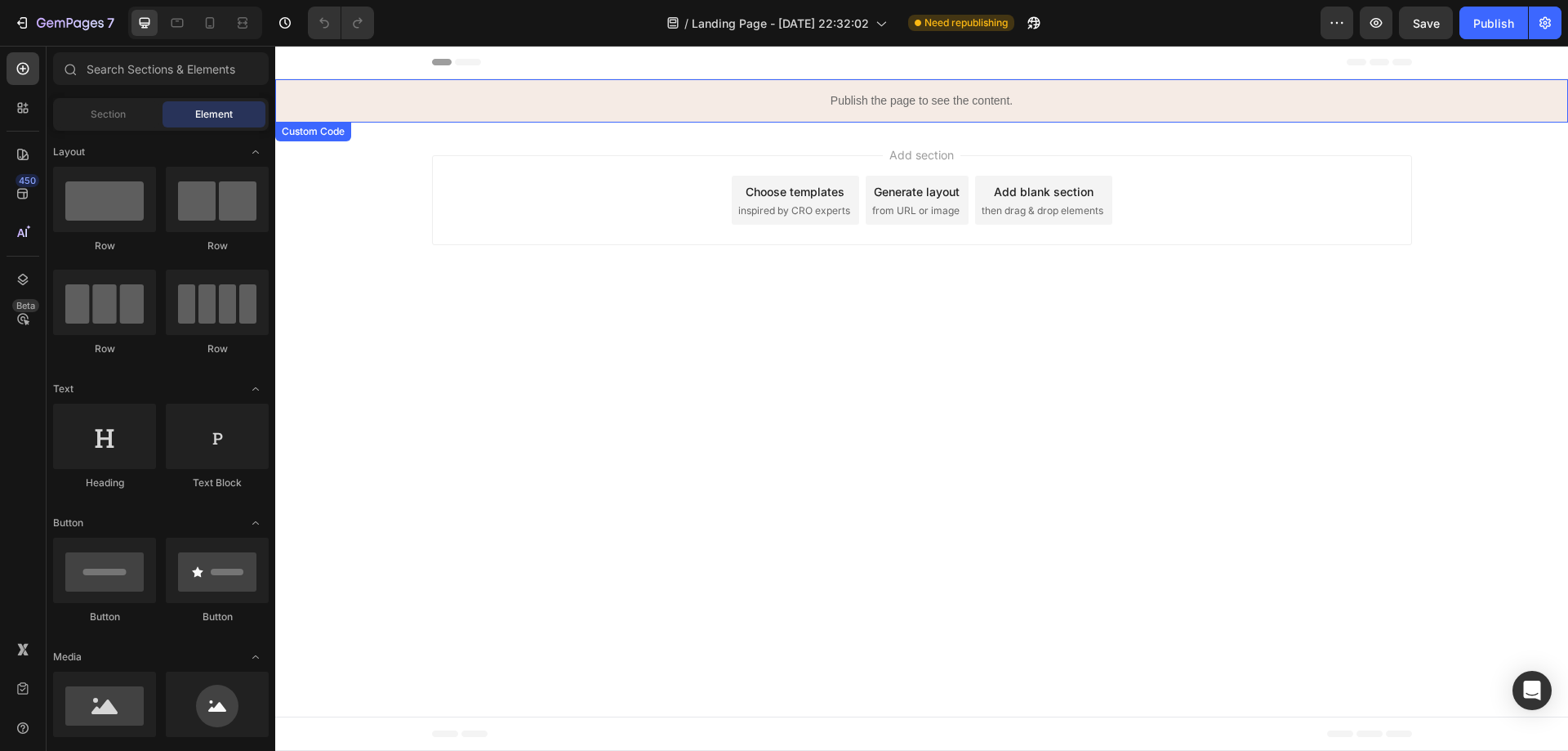
click at [910, 106] on p "Publish the page to see the content." at bounding box center [921, 100] width 1293 height 17
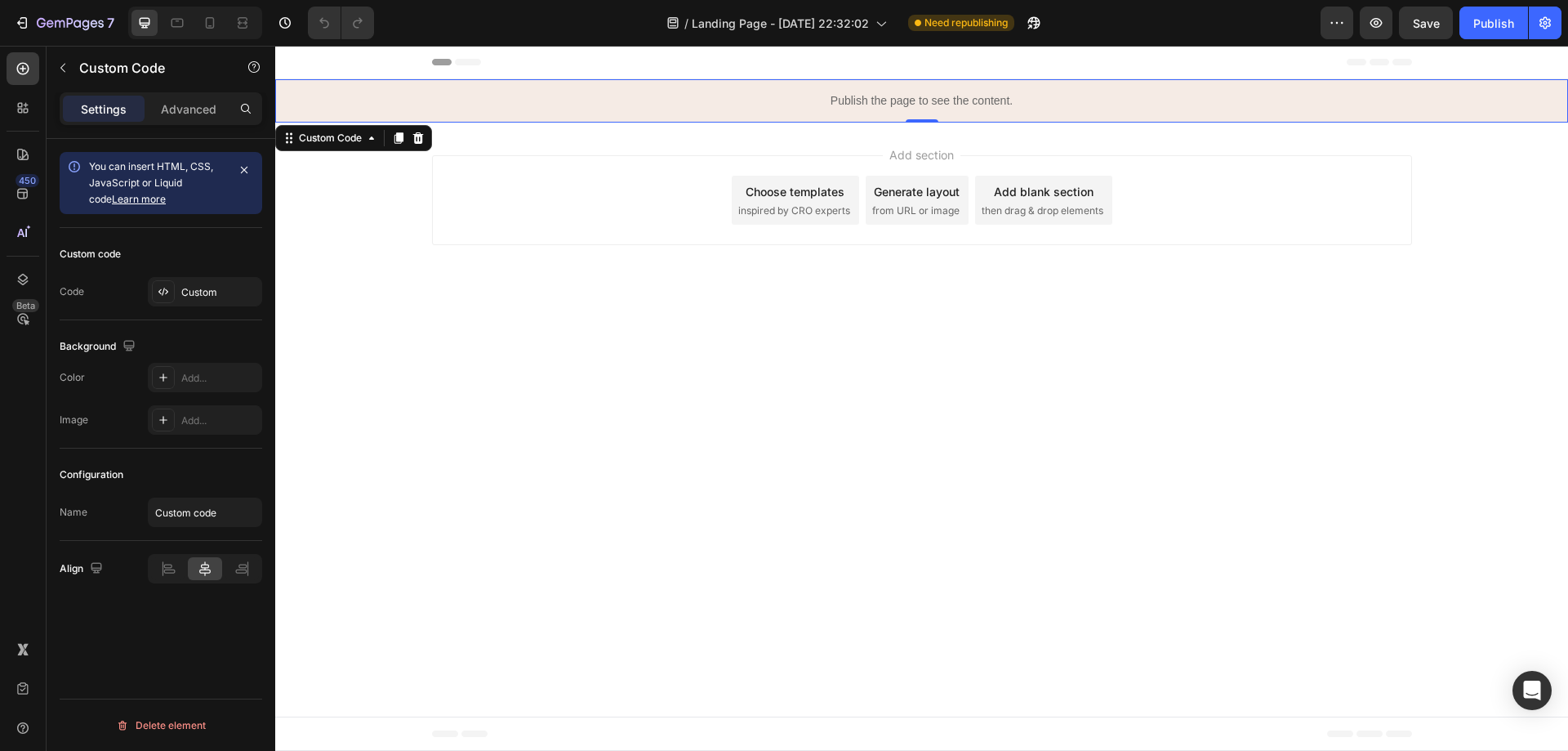
click at [910, 106] on p "Publish the page to see the content." at bounding box center [921, 100] width 1293 height 17
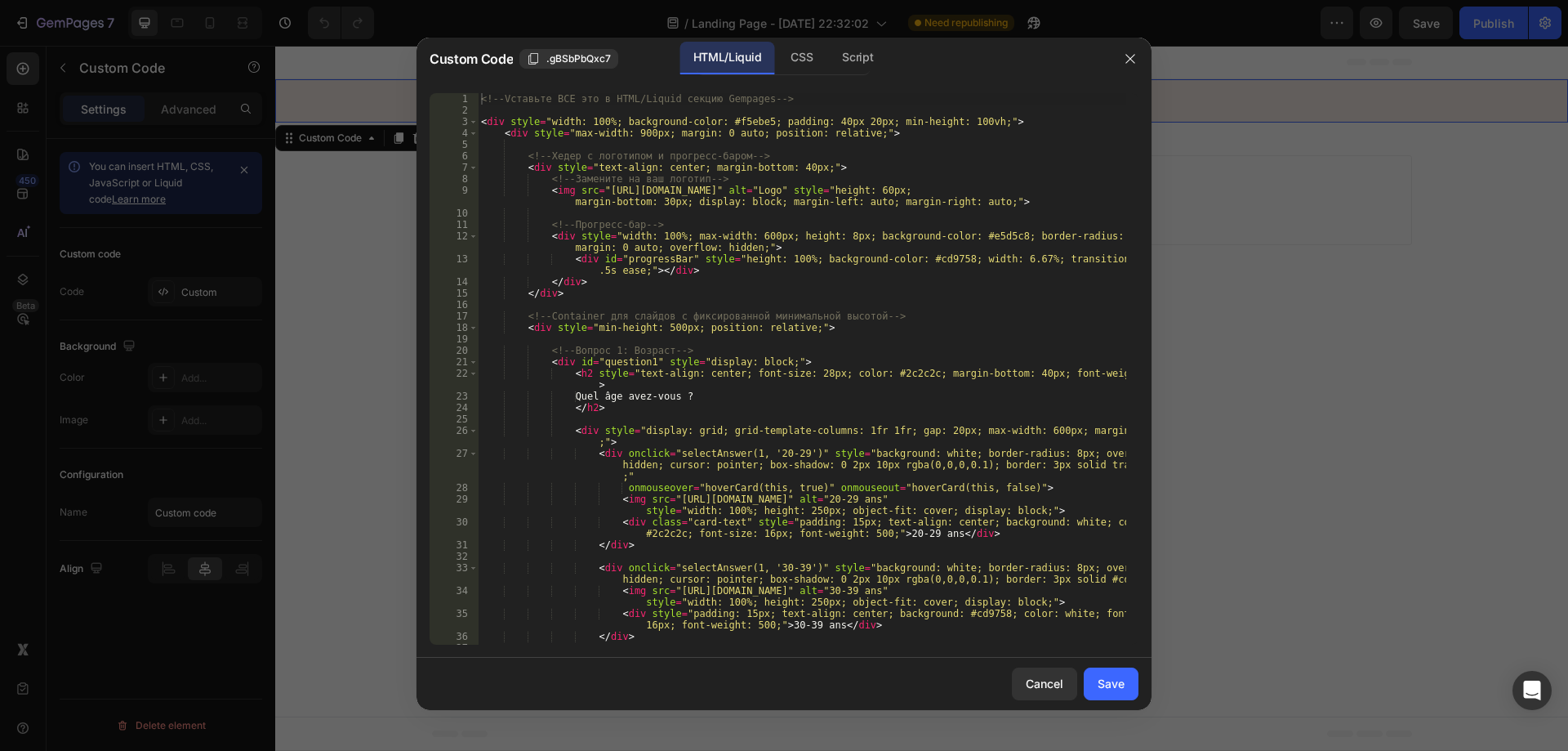
click at [812, 274] on div "<!-- Vставьте ВСЕ это в HTML/Liquid секцию Gempages --> < div style = "width: 1…" at bounding box center [801, 391] width 649 height 597
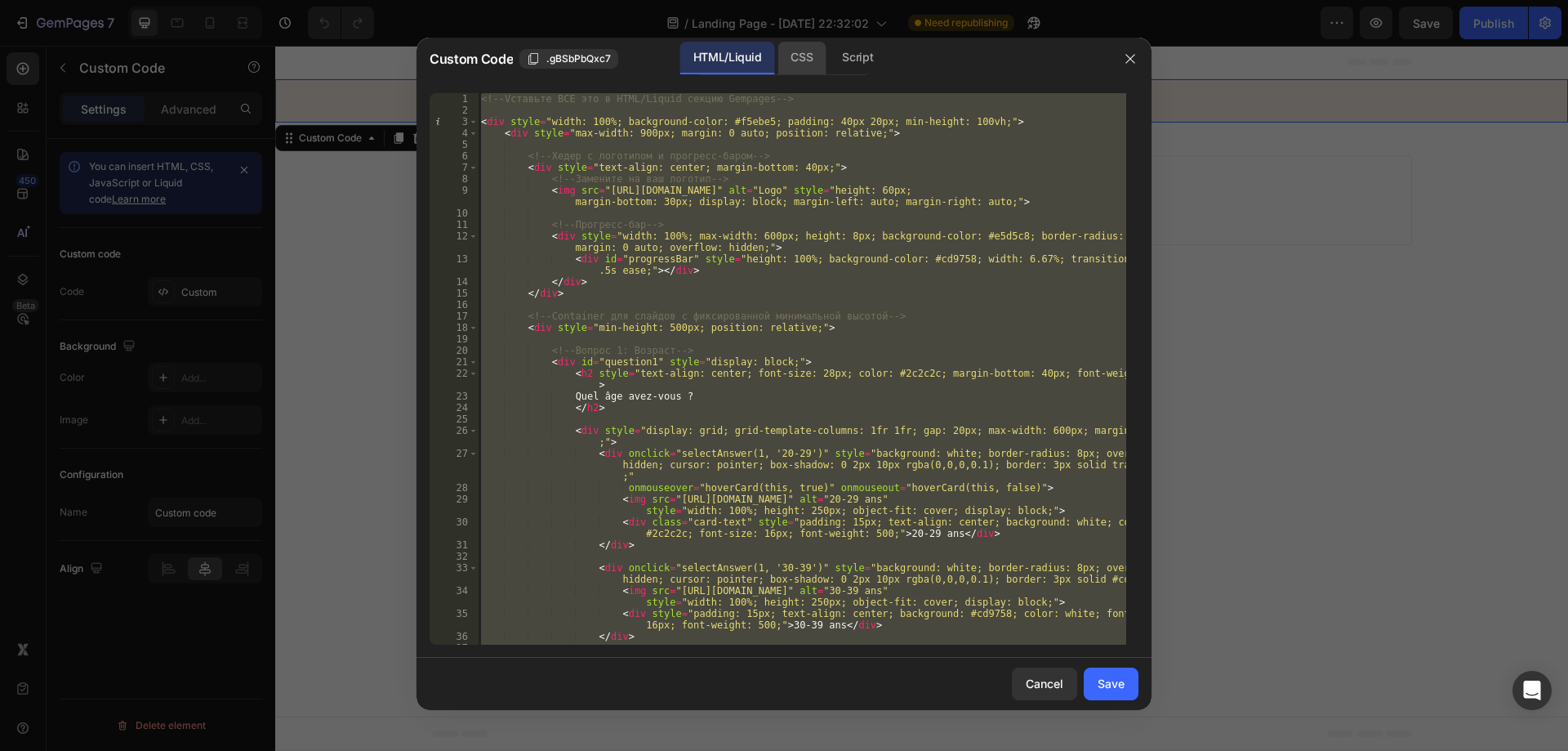
click at [798, 70] on div "CSS" at bounding box center [801, 58] width 48 height 33
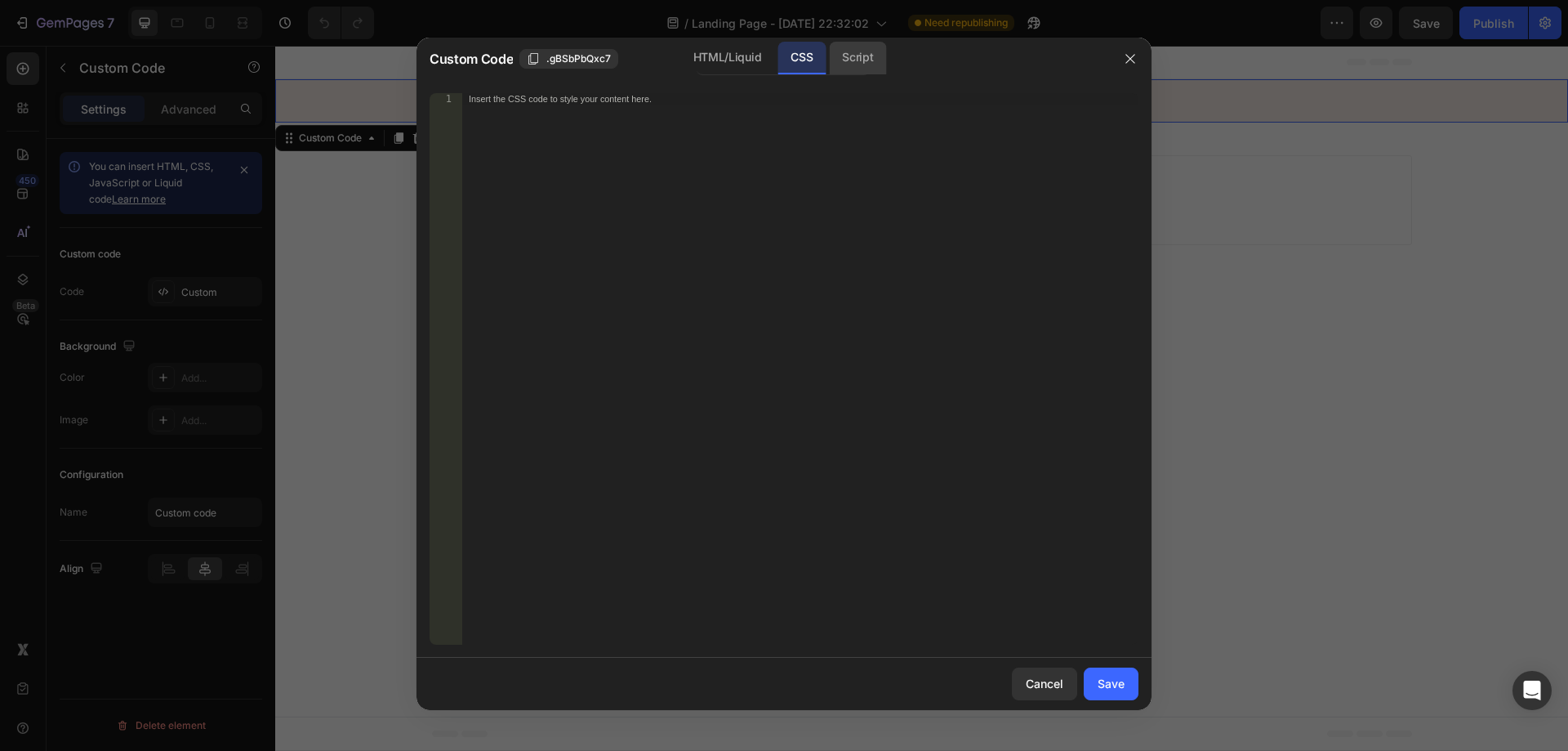
click at [842, 63] on div "Script" at bounding box center [858, 58] width 57 height 33
click at [721, 51] on div "HTML/Liquid" at bounding box center [726, 58] width 94 height 33
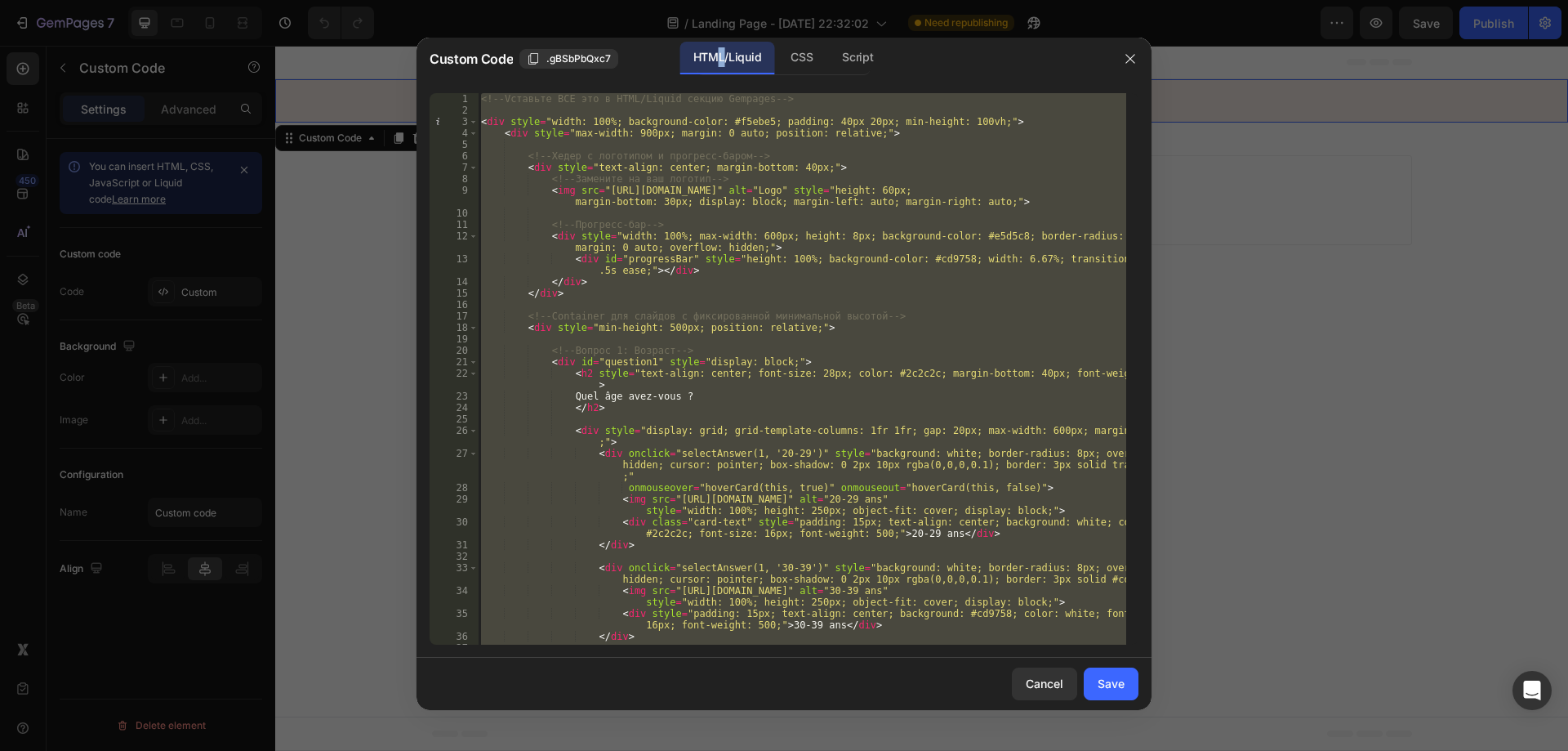
click at [699, 445] on div "<!-- Vставьте ВСЕ это в HTML/Liquid секцию Gempages --> < div style = "width: 1…" at bounding box center [801, 369] width 649 height 552
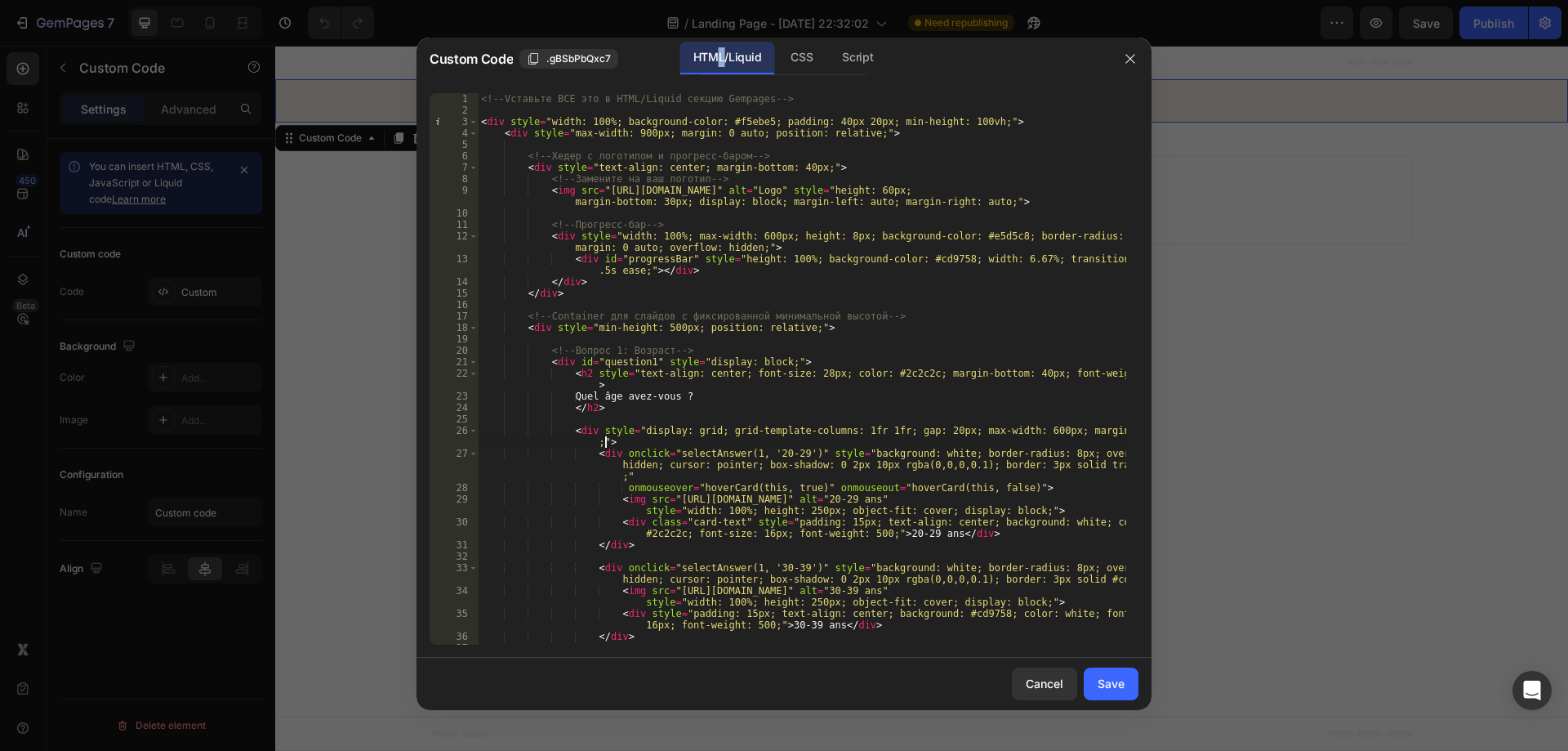
type textarea "<div style="display: grid; grid-template-columns: 1fr 1fr; gap: 20px; max-width…"
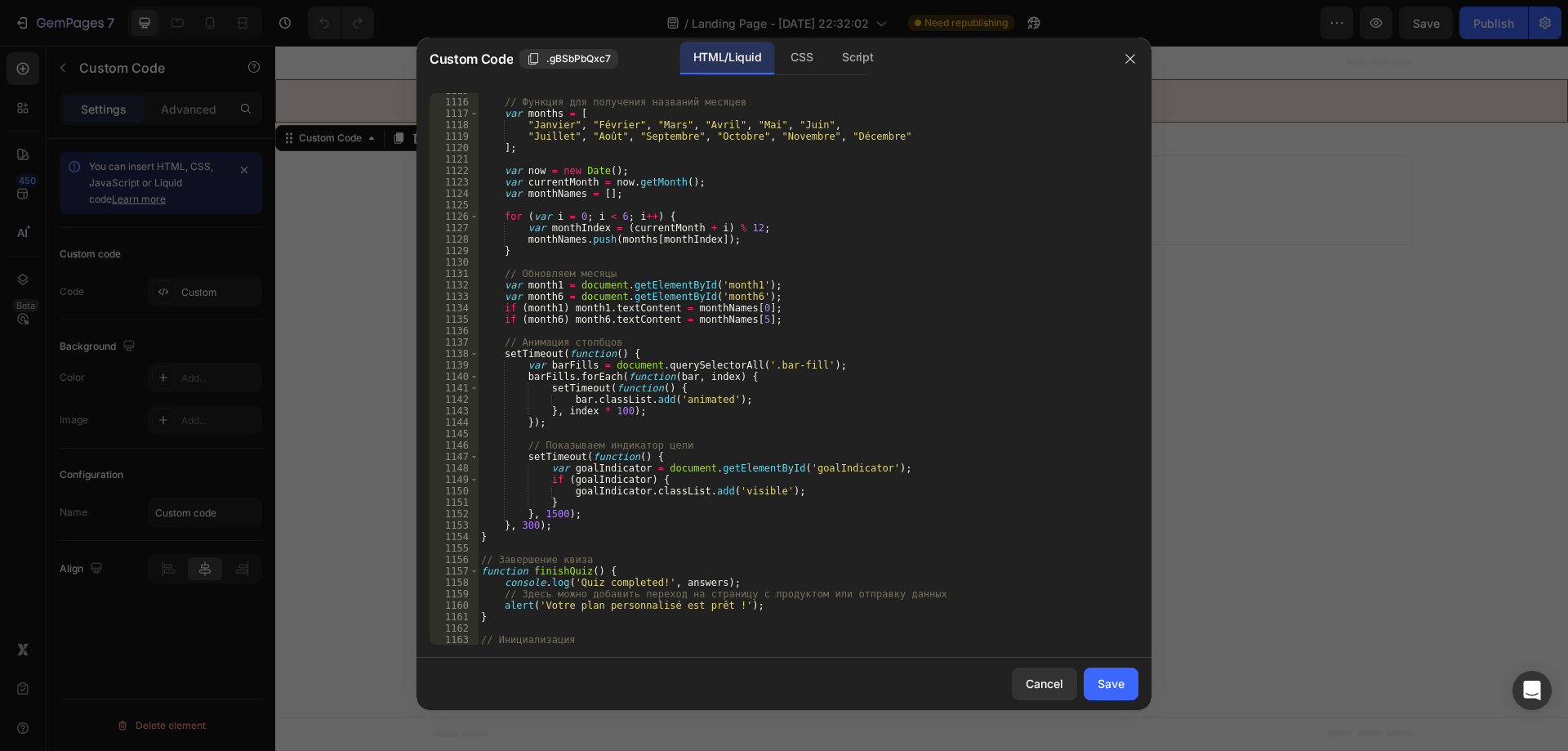
scroll to position [14370, 0]
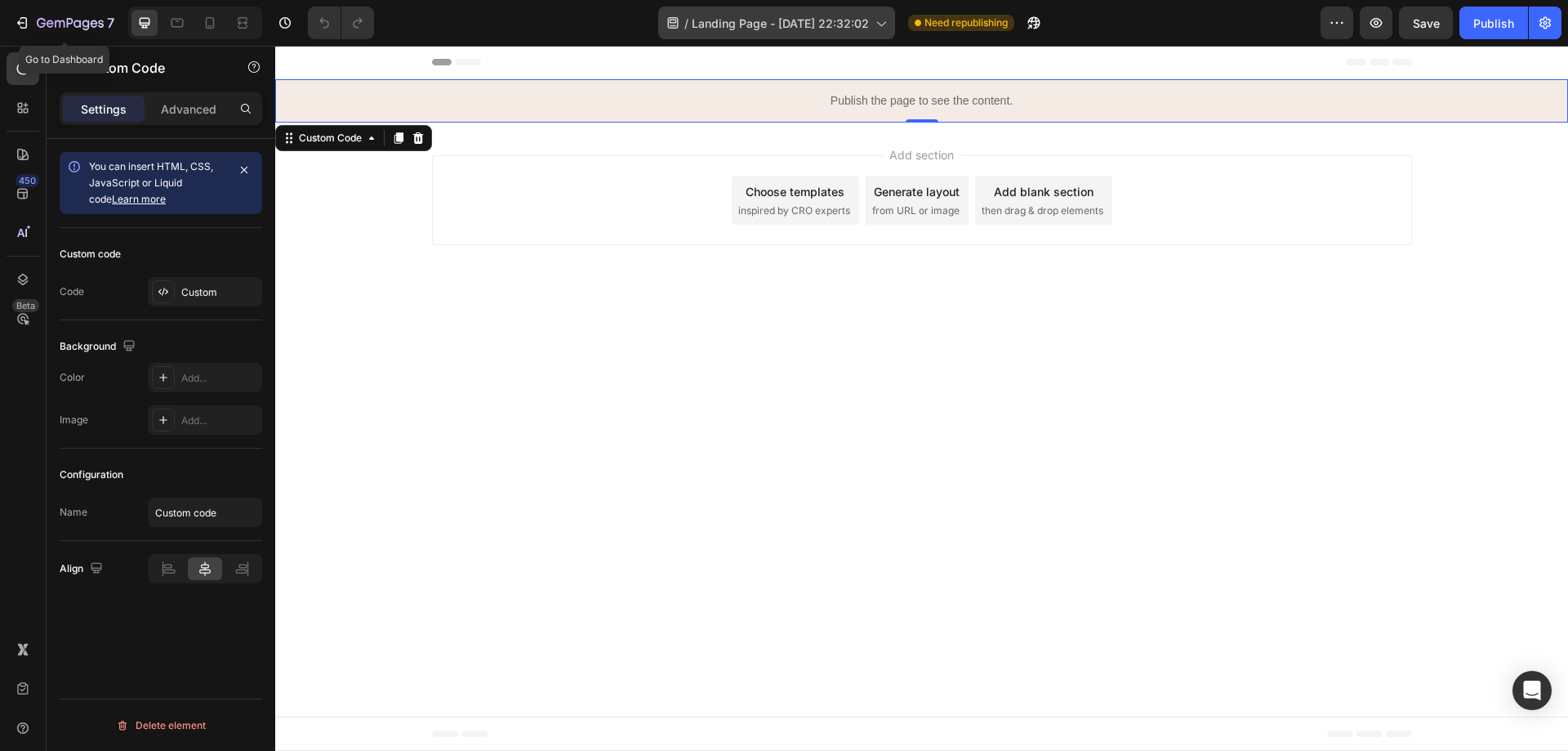
drag, startPoint x: 72, startPoint y: 26, endPoint x: 667, endPoint y: 31, distance: 595.0
click at [71, 26] on icon "button" at bounding box center [70, 24] width 67 height 14
